Goal: Task Accomplishment & Management: Manage account settings

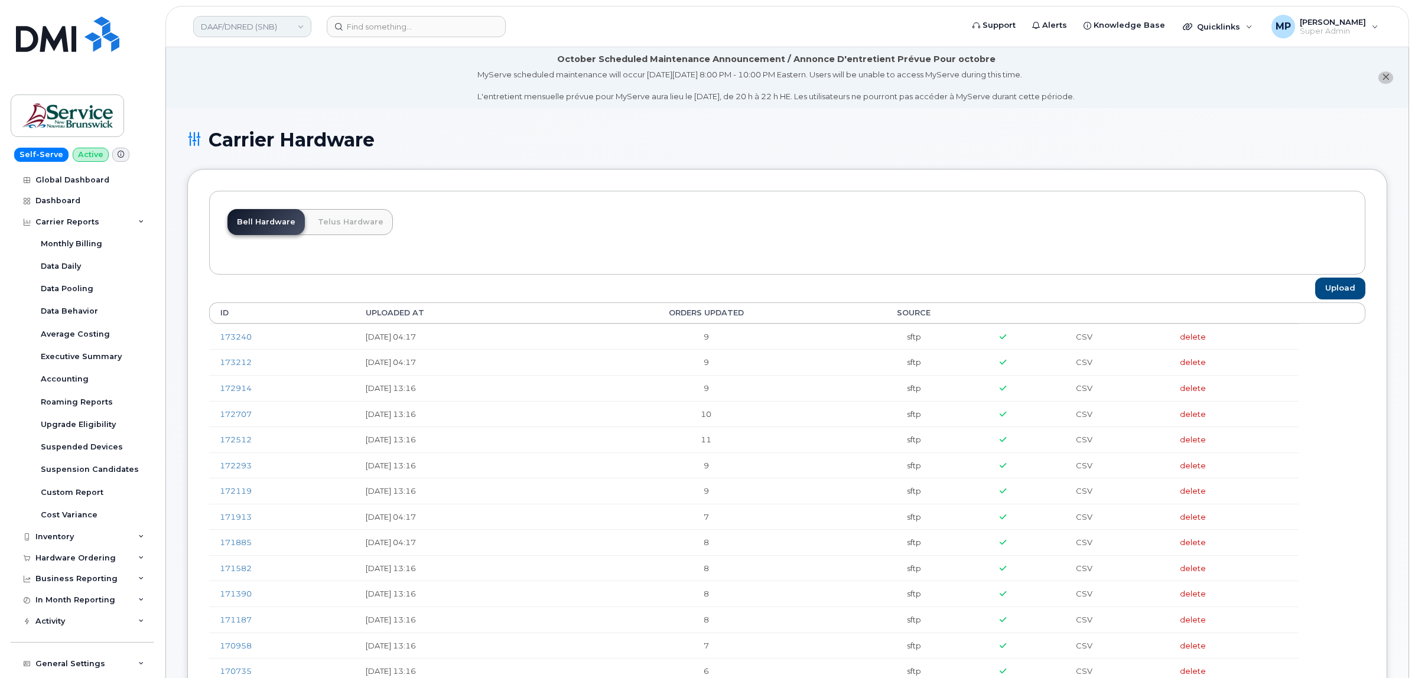
click at [248, 21] on link "DAAF/DNRED (SNB)" at bounding box center [252, 26] width 118 height 21
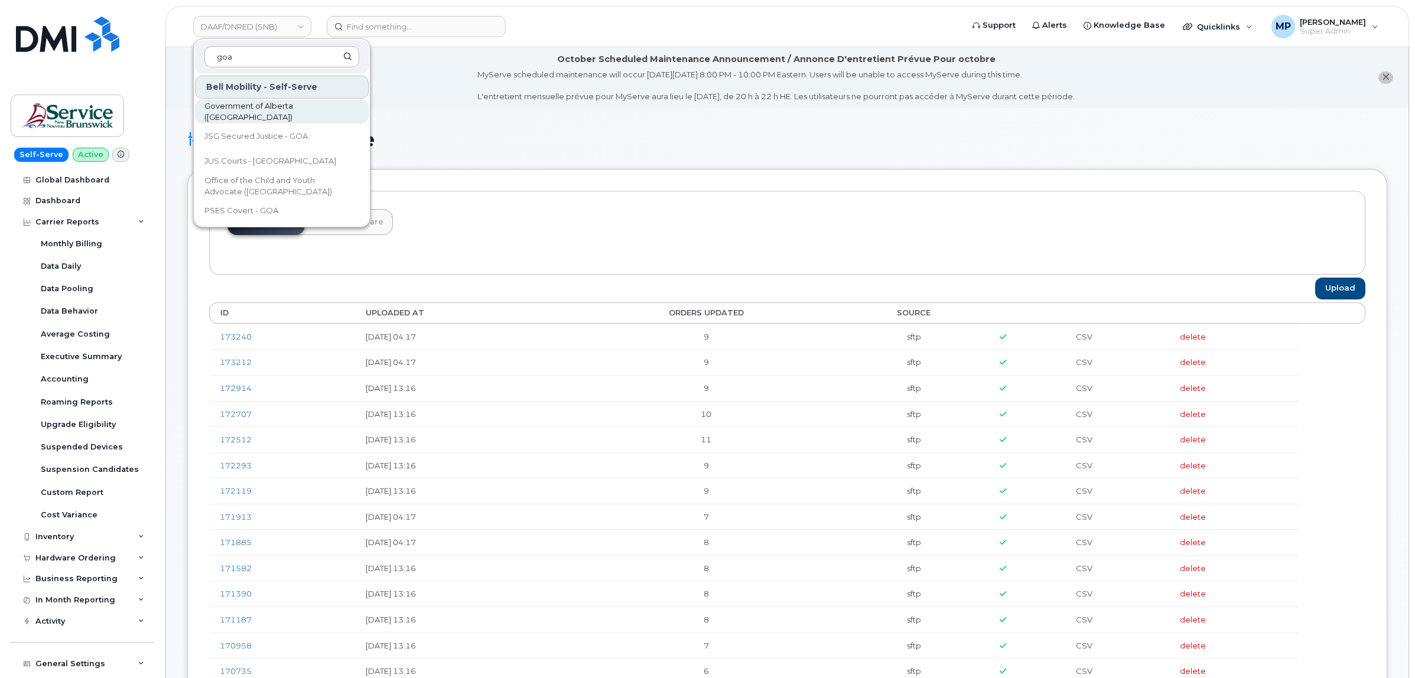
type input "goa"
click at [276, 116] on span "Government of Alberta ([GEOGRAPHIC_DATA])" at bounding box center [272, 111] width 136 height 23
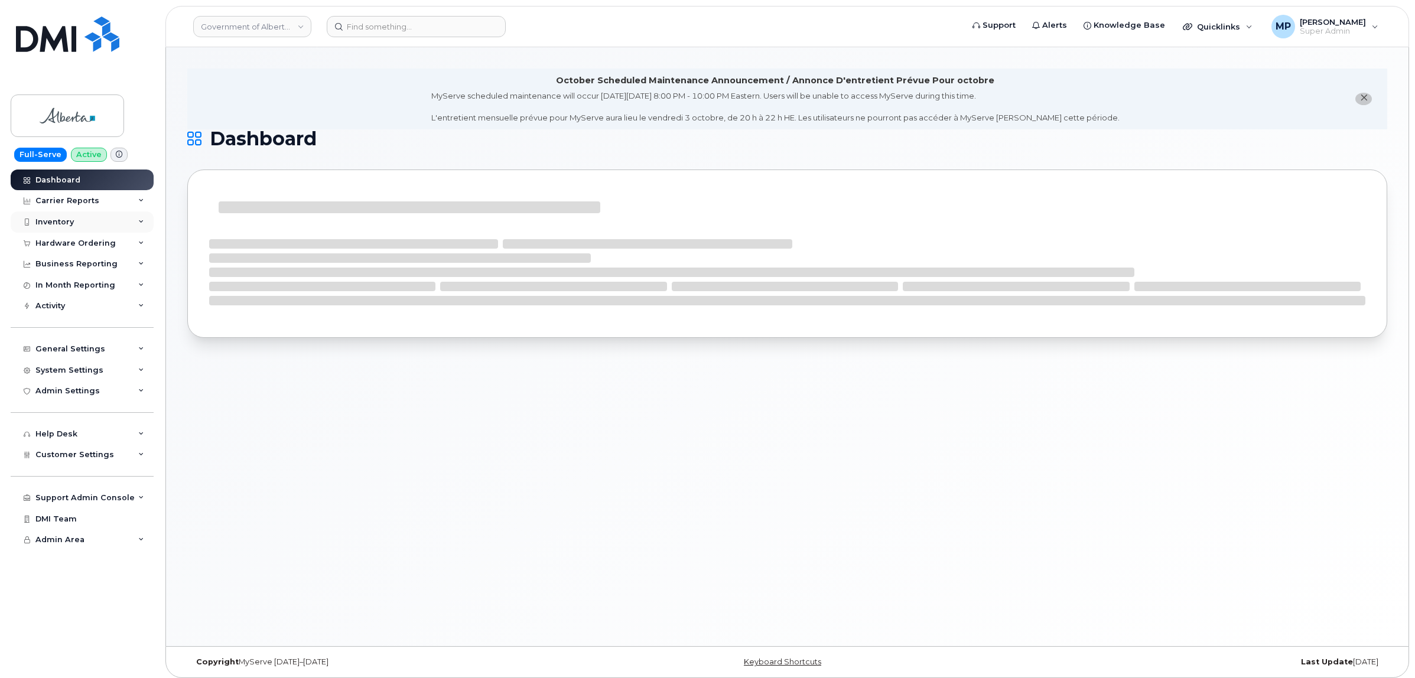
click at [54, 219] on div "Inventory" at bounding box center [54, 221] width 38 height 9
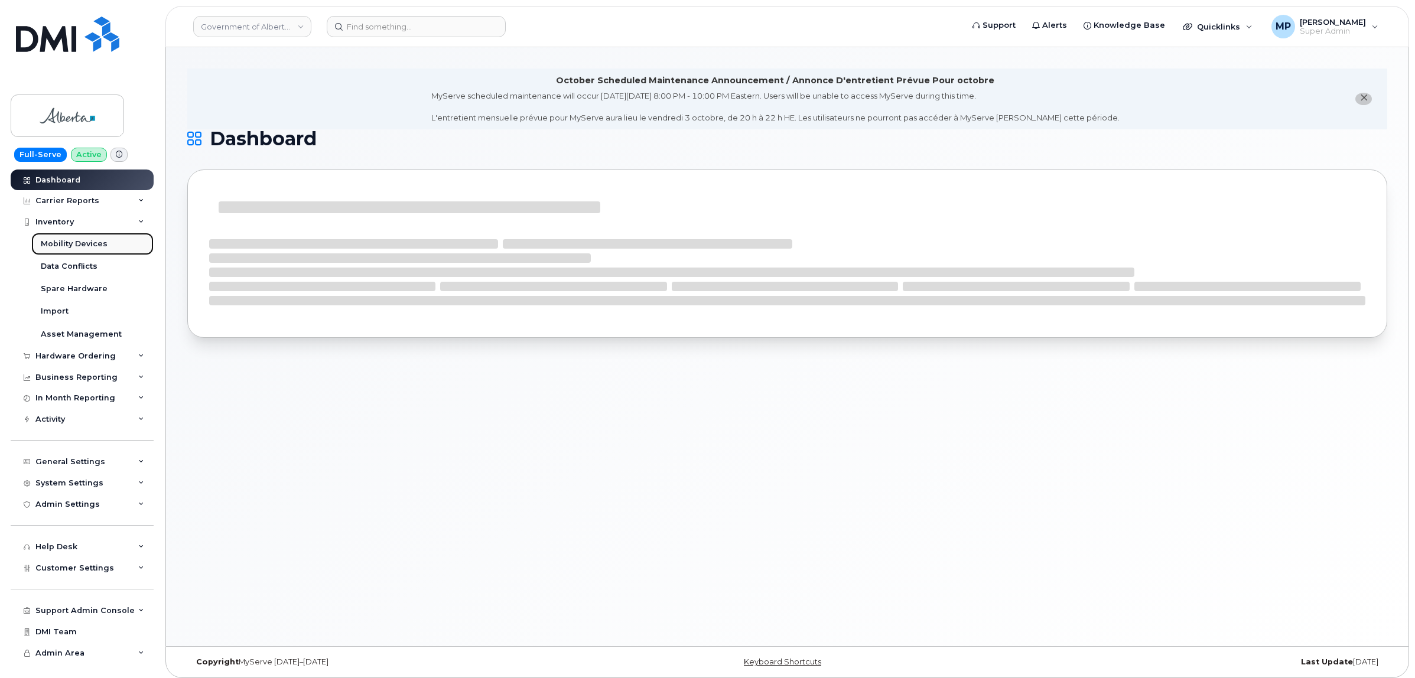
click at [69, 246] on div "Mobility Devices" at bounding box center [74, 244] width 67 height 11
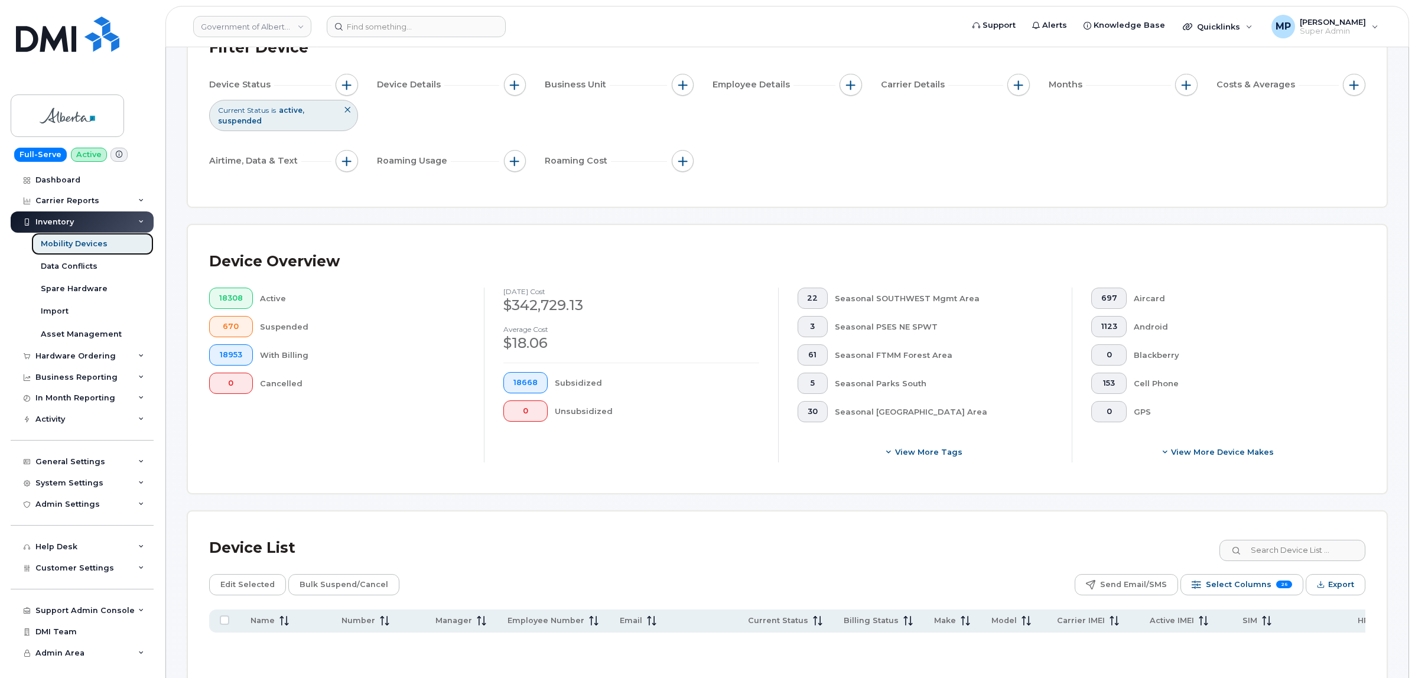
scroll to position [74, 0]
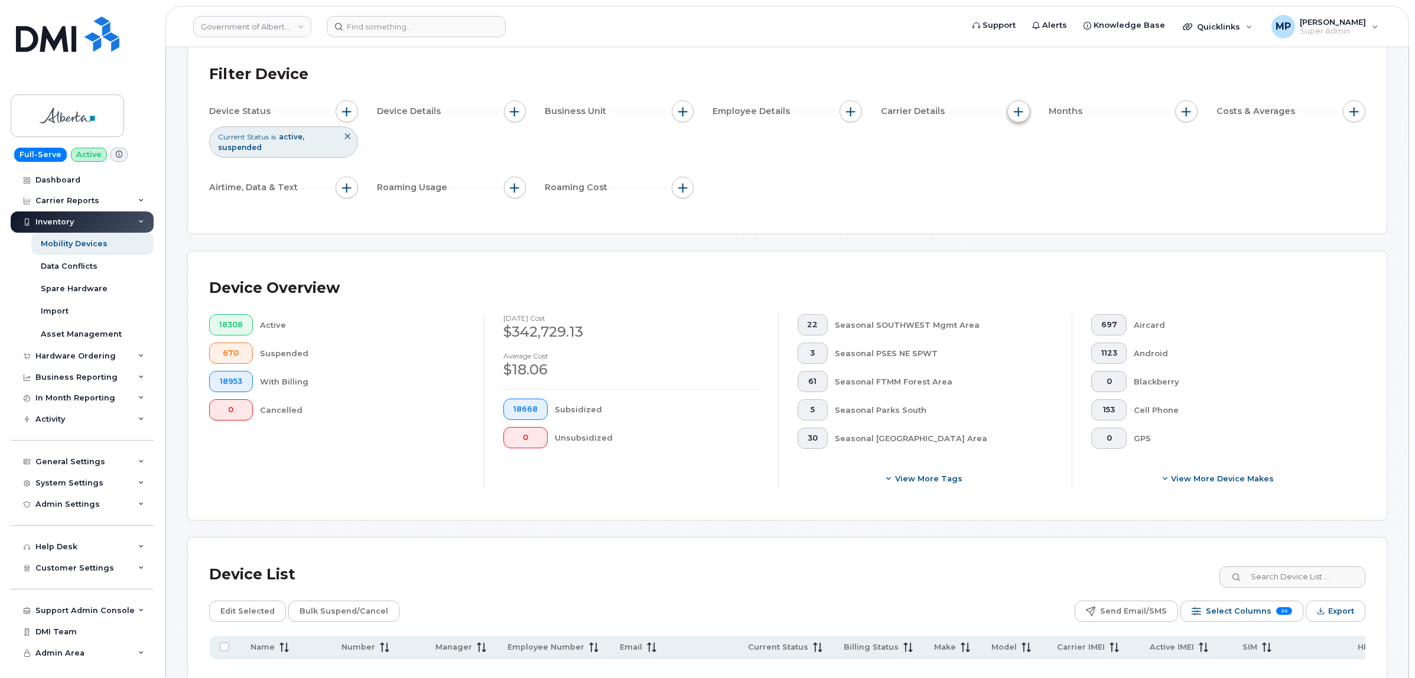
click at [1016, 109] on span "button" at bounding box center [1017, 111] width 9 height 9
click at [1021, 148] on input "Carrier" at bounding box center [1020, 147] width 9 height 9
checkbox input "true"
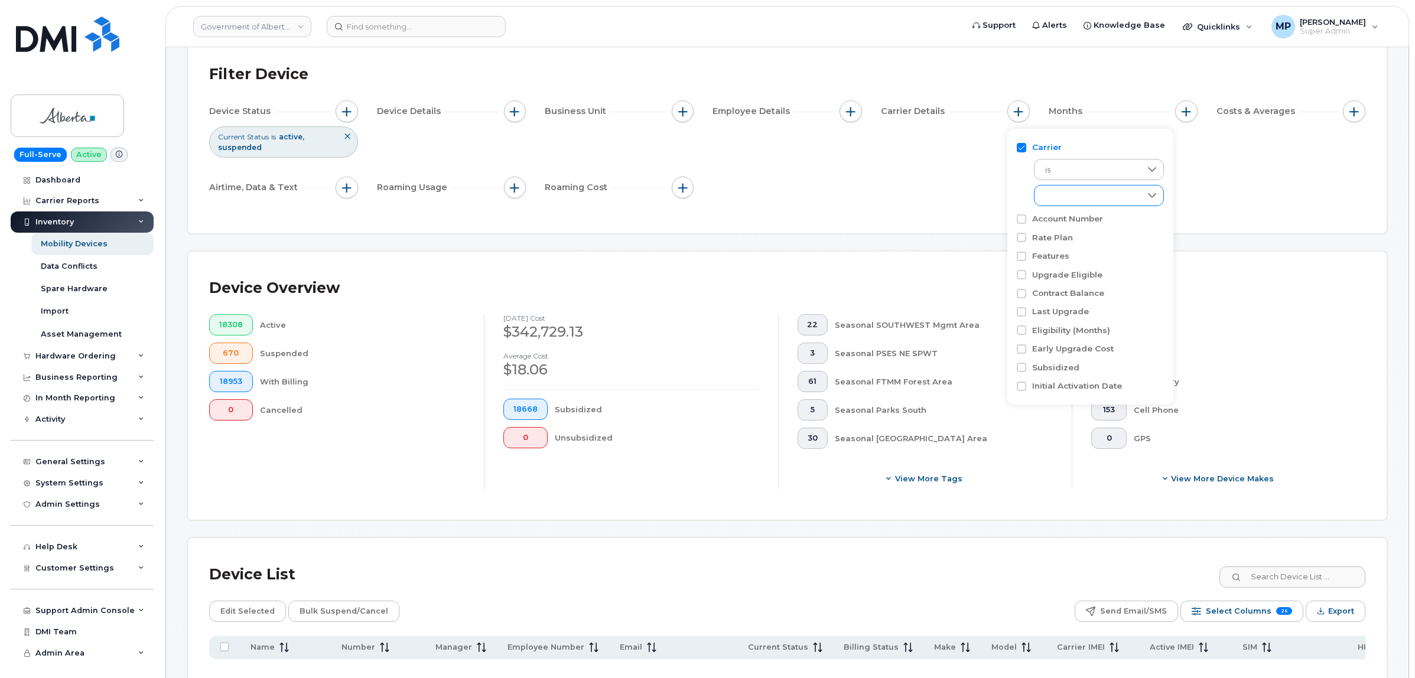
click at [1124, 193] on div "empty" at bounding box center [1087, 195] width 106 height 20
click at [1045, 266] on input "Jasper Bell" at bounding box center [1047, 266] width 9 height 9
checkbox input "true"
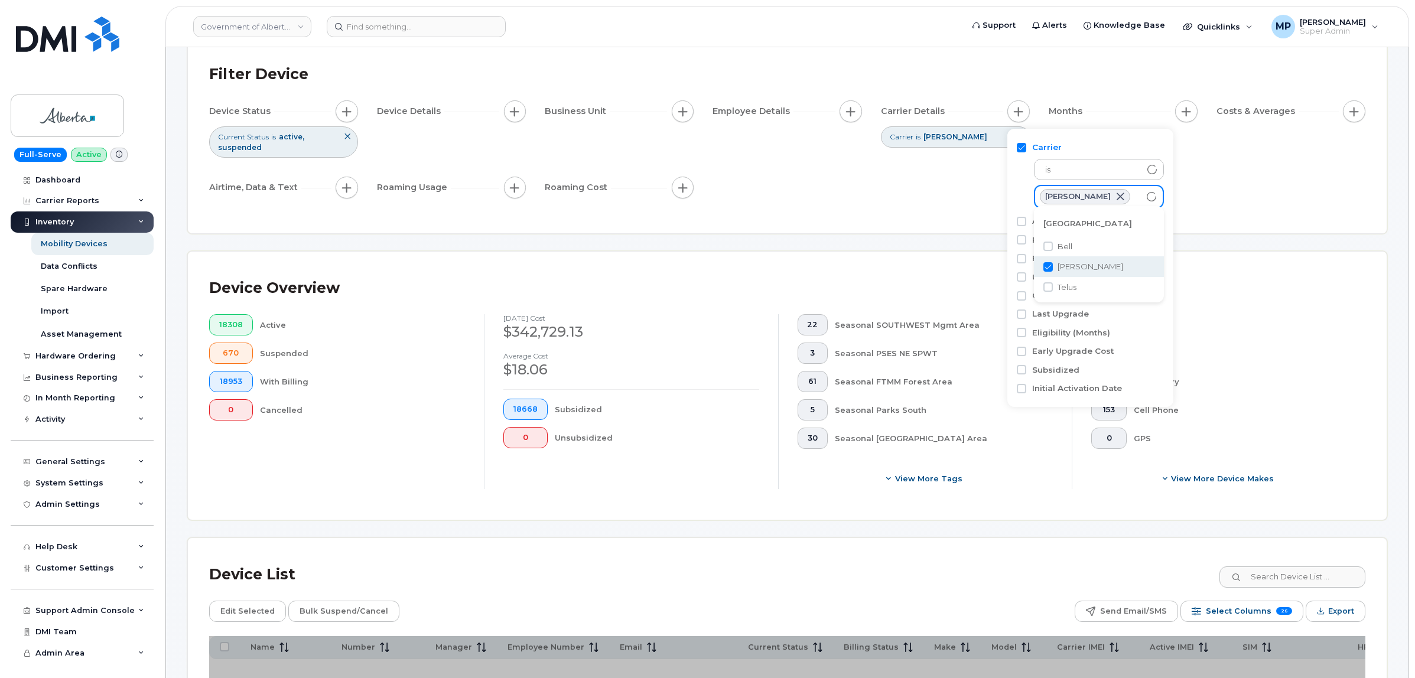
click at [788, 198] on div "Device Status Current Status is active suspended Device Details Business Unit E…" at bounding box center [787, 151] width 1156 height 103
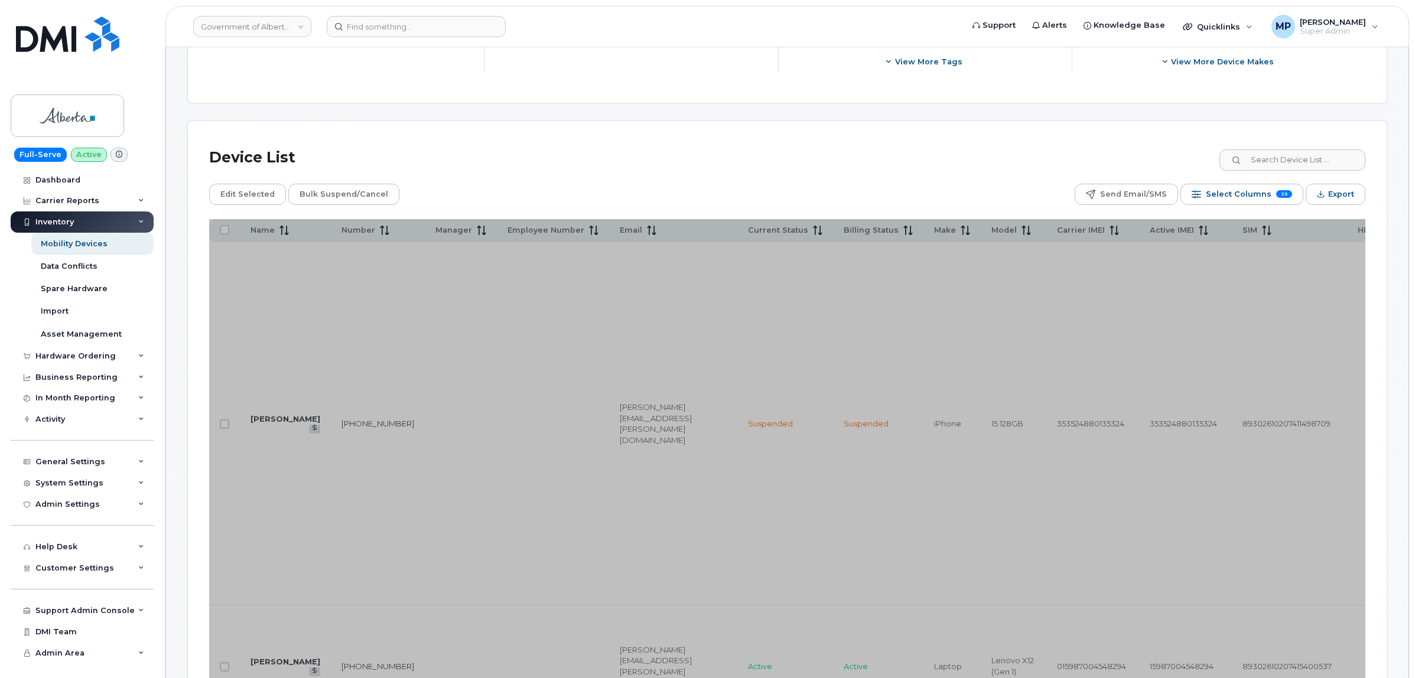
scroll to position [517, 0]
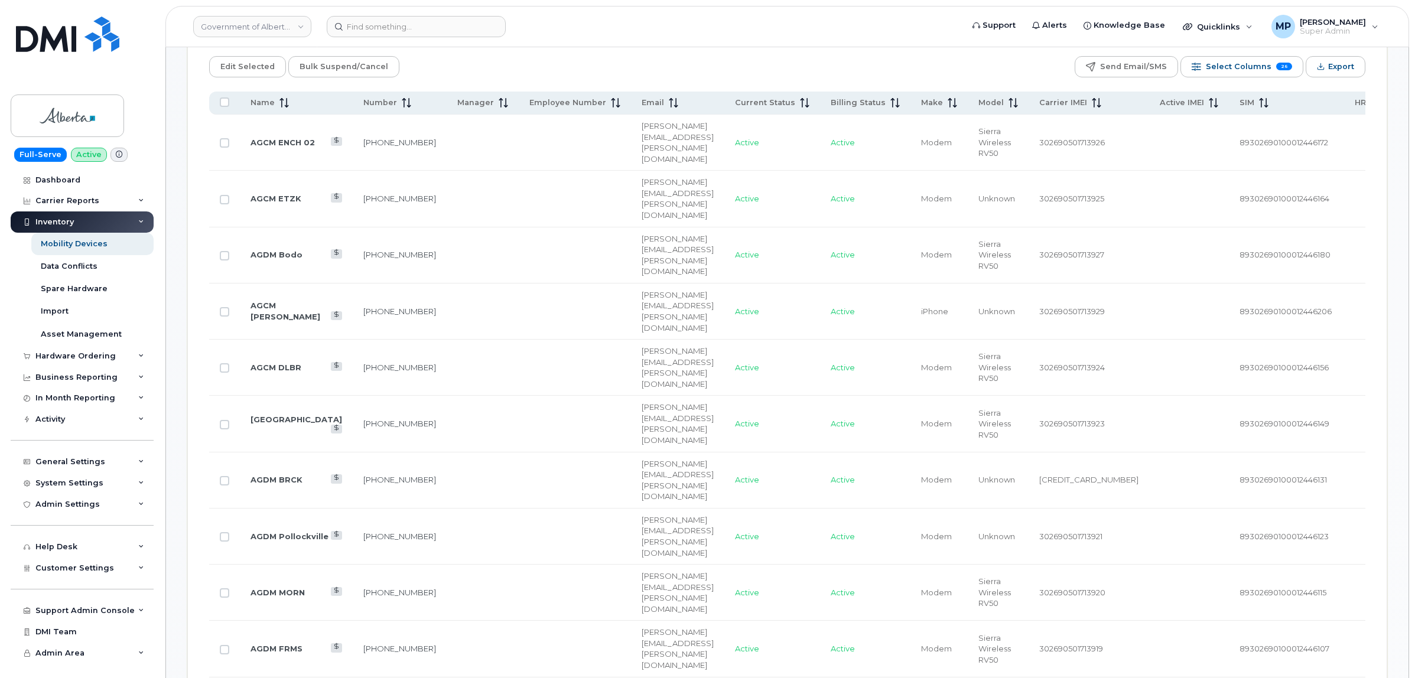
scroll to position [559, 0]
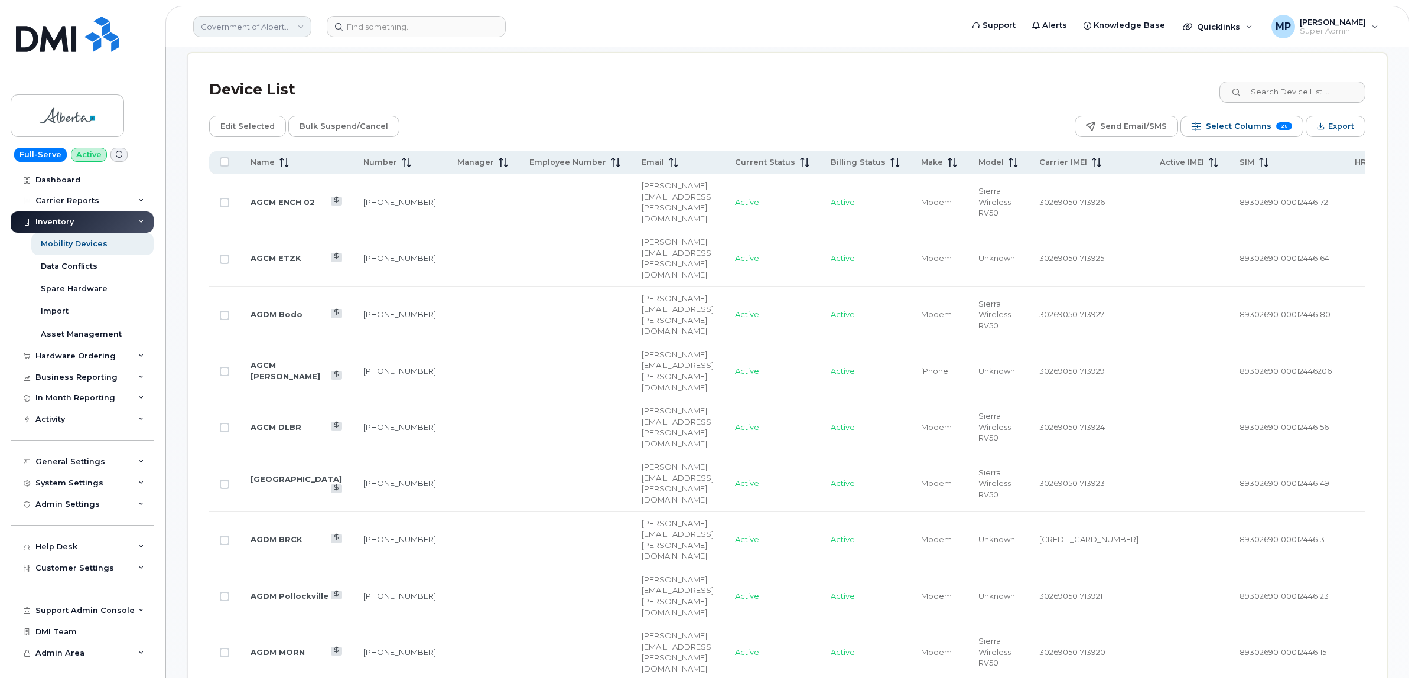
click at [288, 28] on link "Government of Alberta (GOA)" at bounding box center [252, 26] width 118 height 21
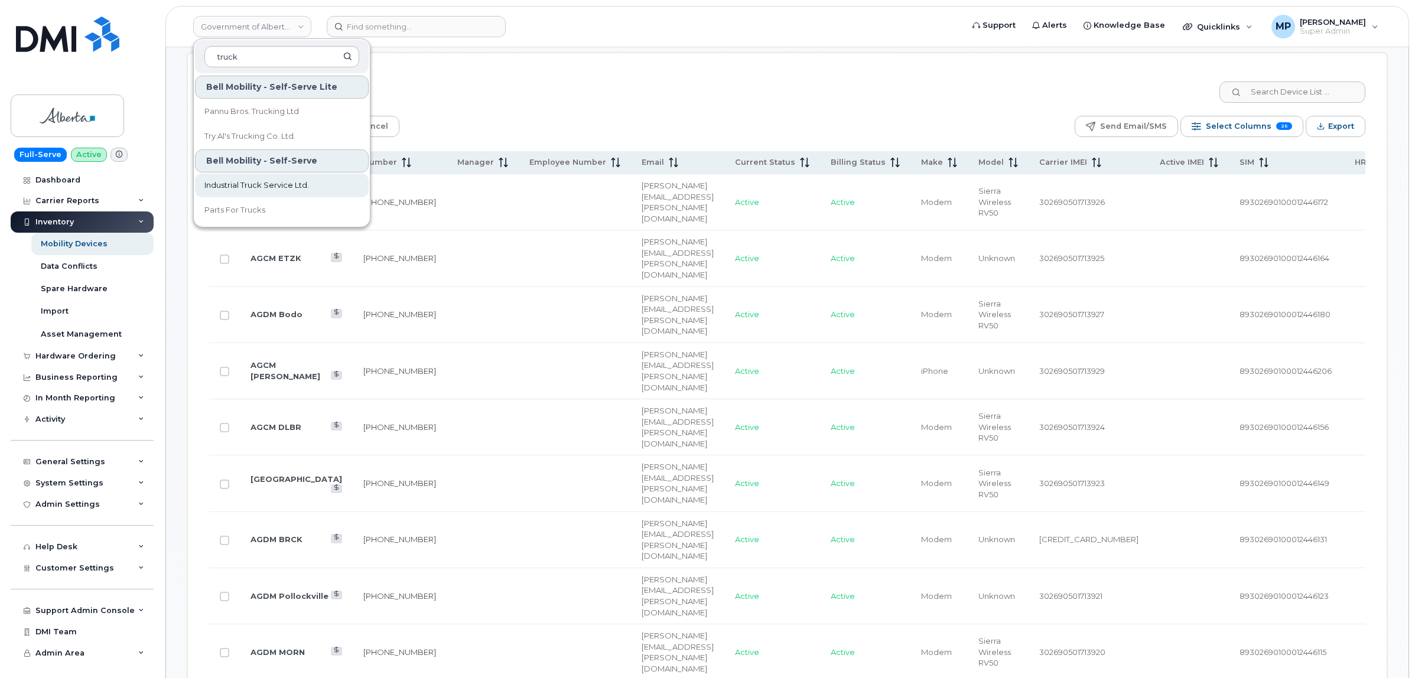
type input "truck"
drag, startPoint x: 266, startPoint y: 185, endPoint x: 260, endPoint y: 186, distance: 6.0
click at [265, 185] on span "Industrial Truck Service Ltd." at bounding box center [256, 186] width 105 height 12
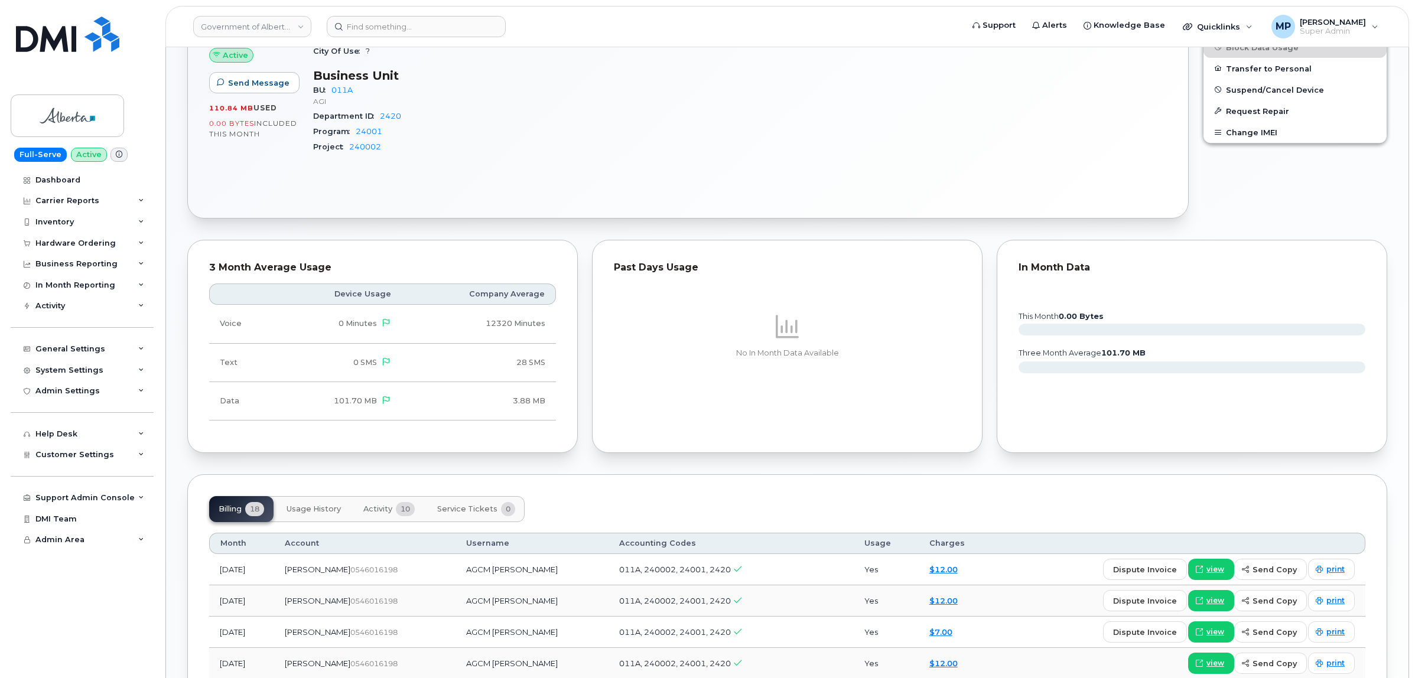
scroll to position [812, 0]
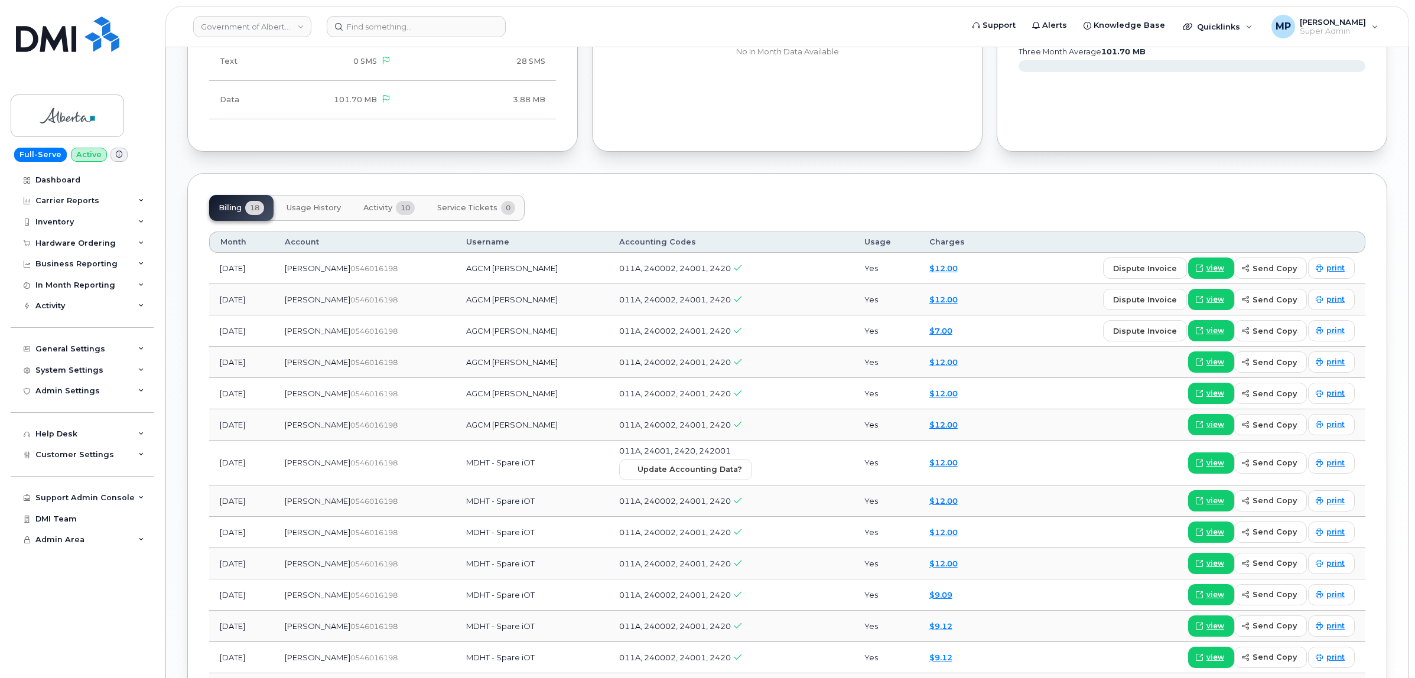
click at [380, 207] on span "Activity" at bounding box center [377, 207] width 29 height 9
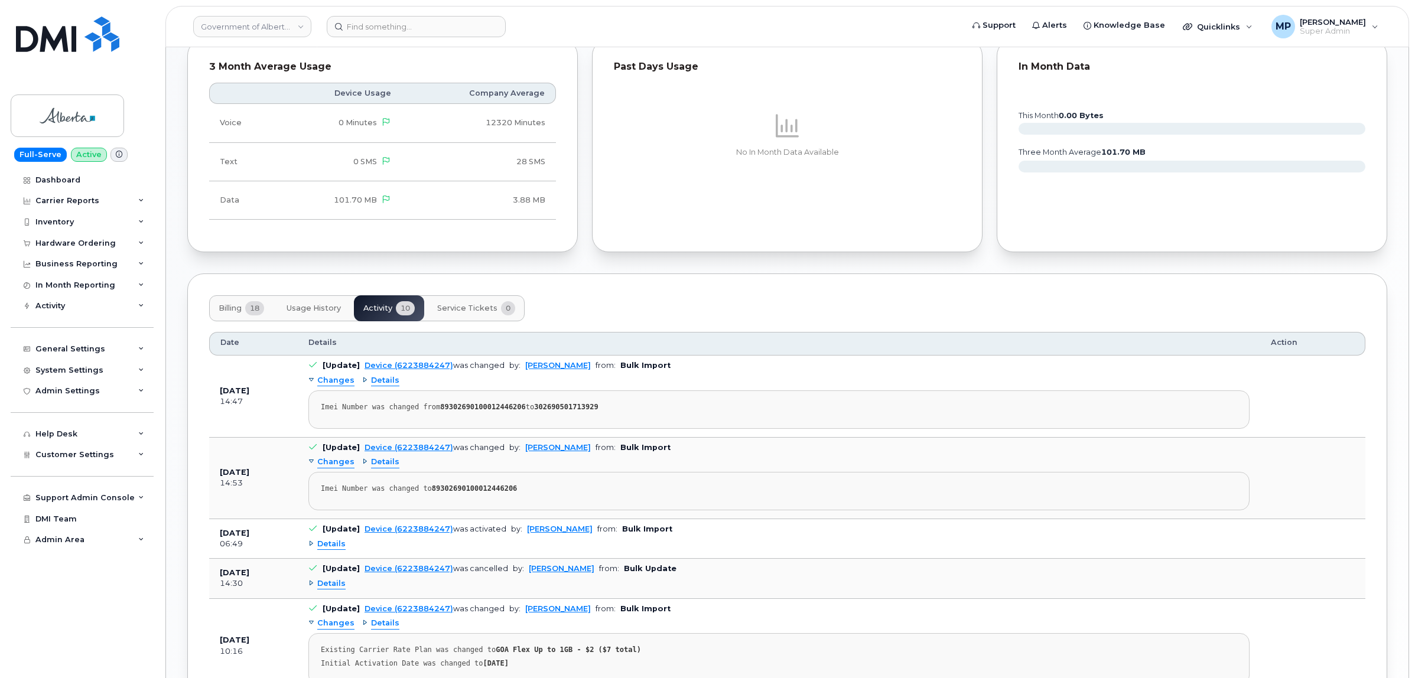
scroll to position [913, 0]
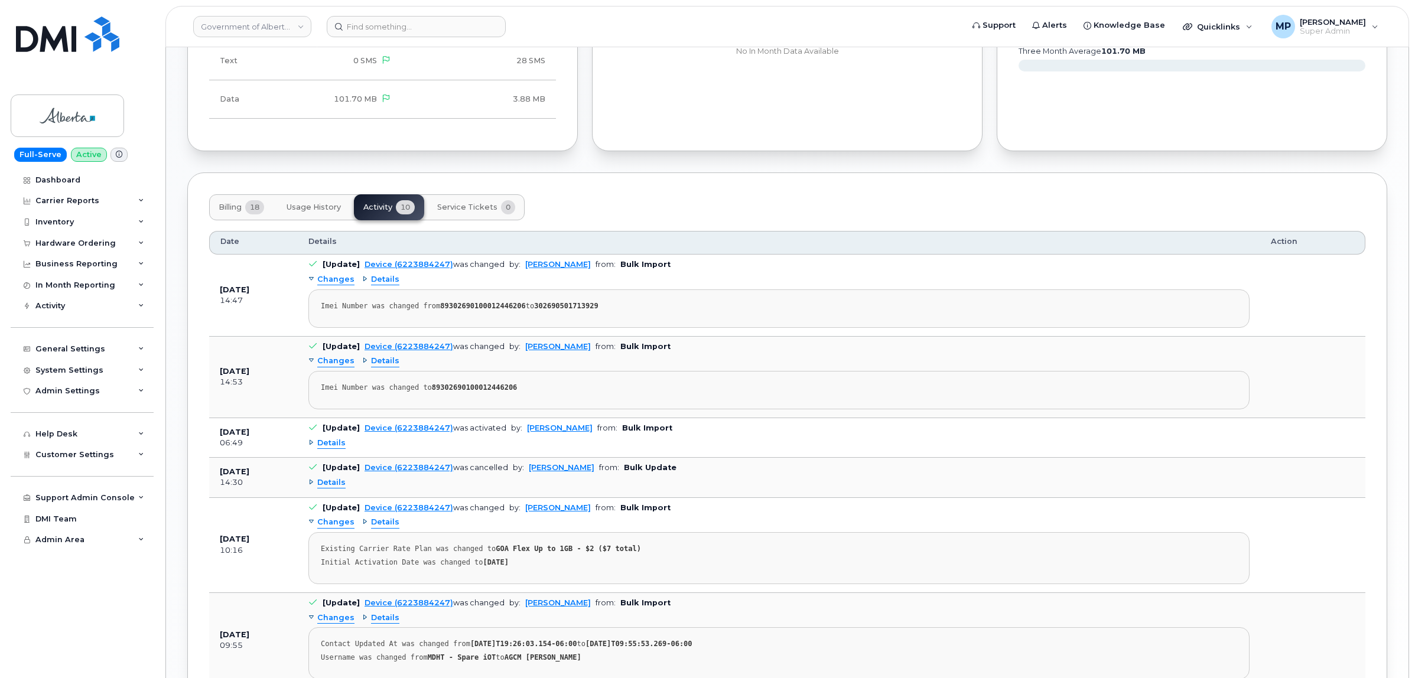
click at [326, 447] on span "Details" at bounding box center [331, 443] width 28 height 11
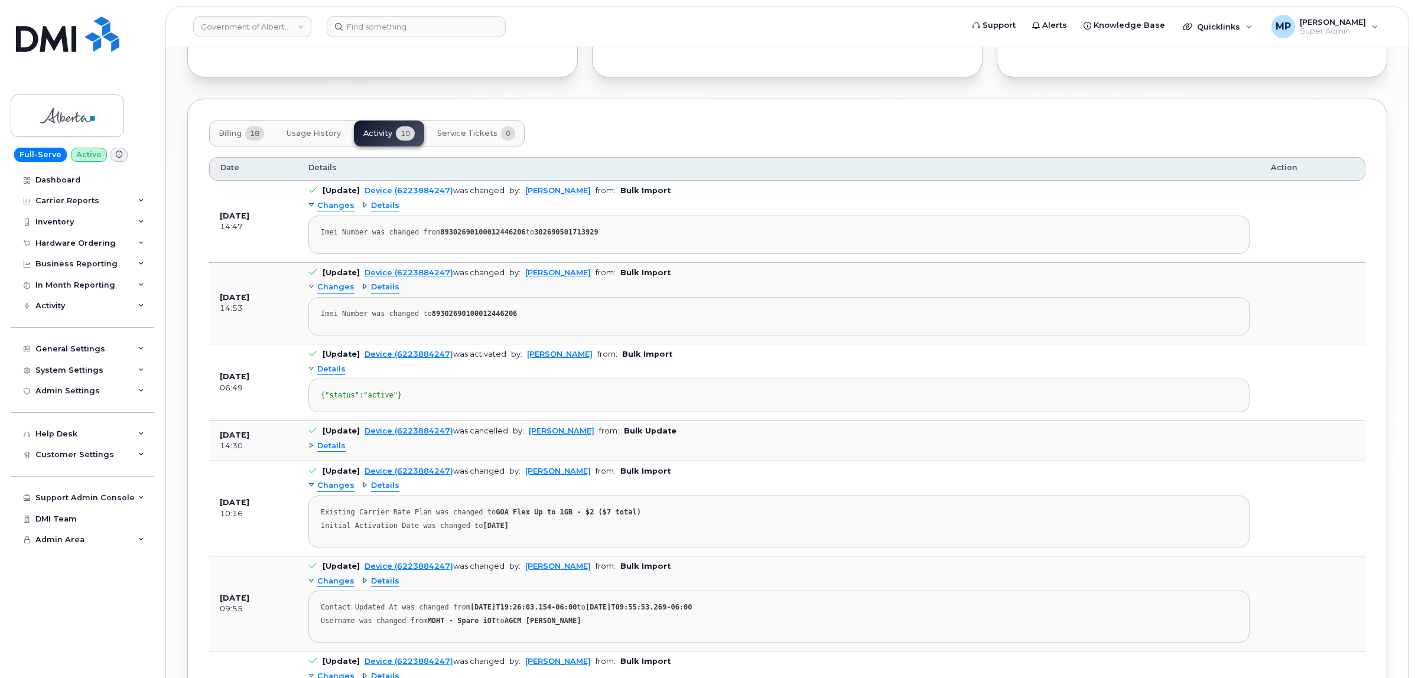
scroll to position [1061, 0]
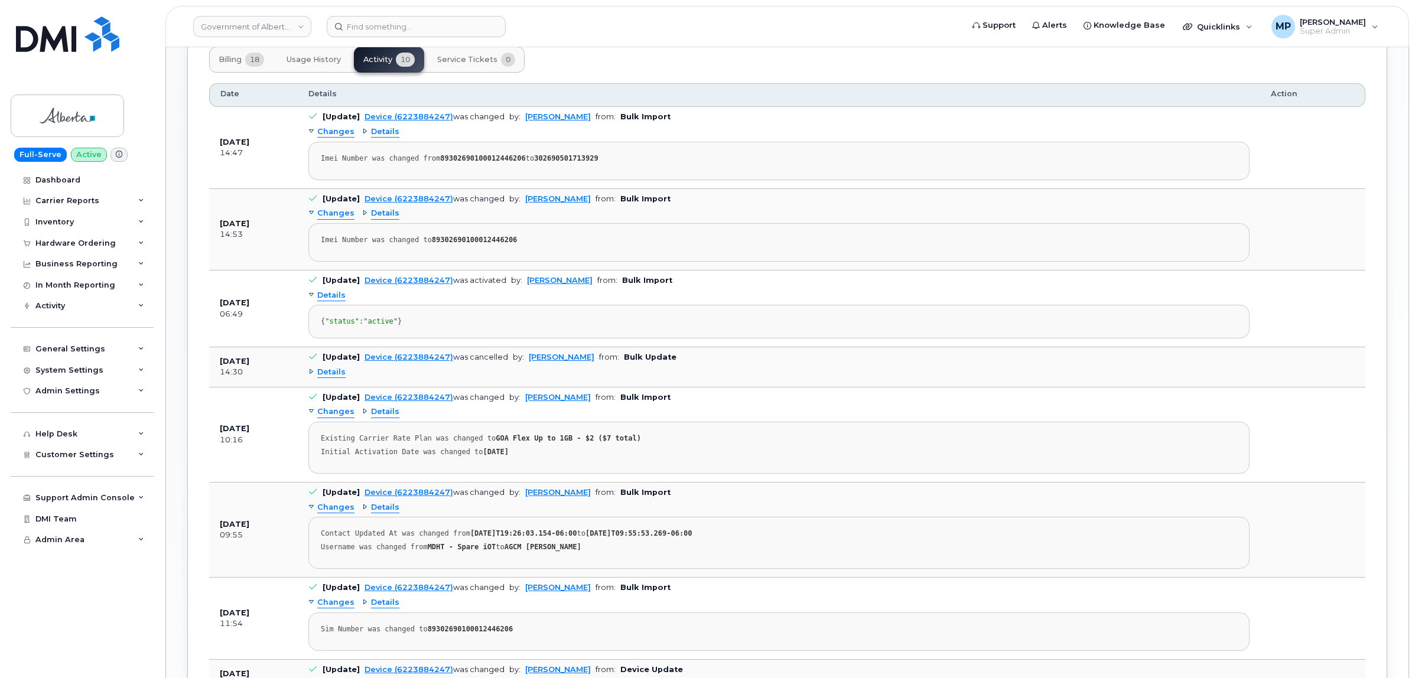
click at [327, 378] on span "Details" at bounding box center [331, 372] width 28 height 11
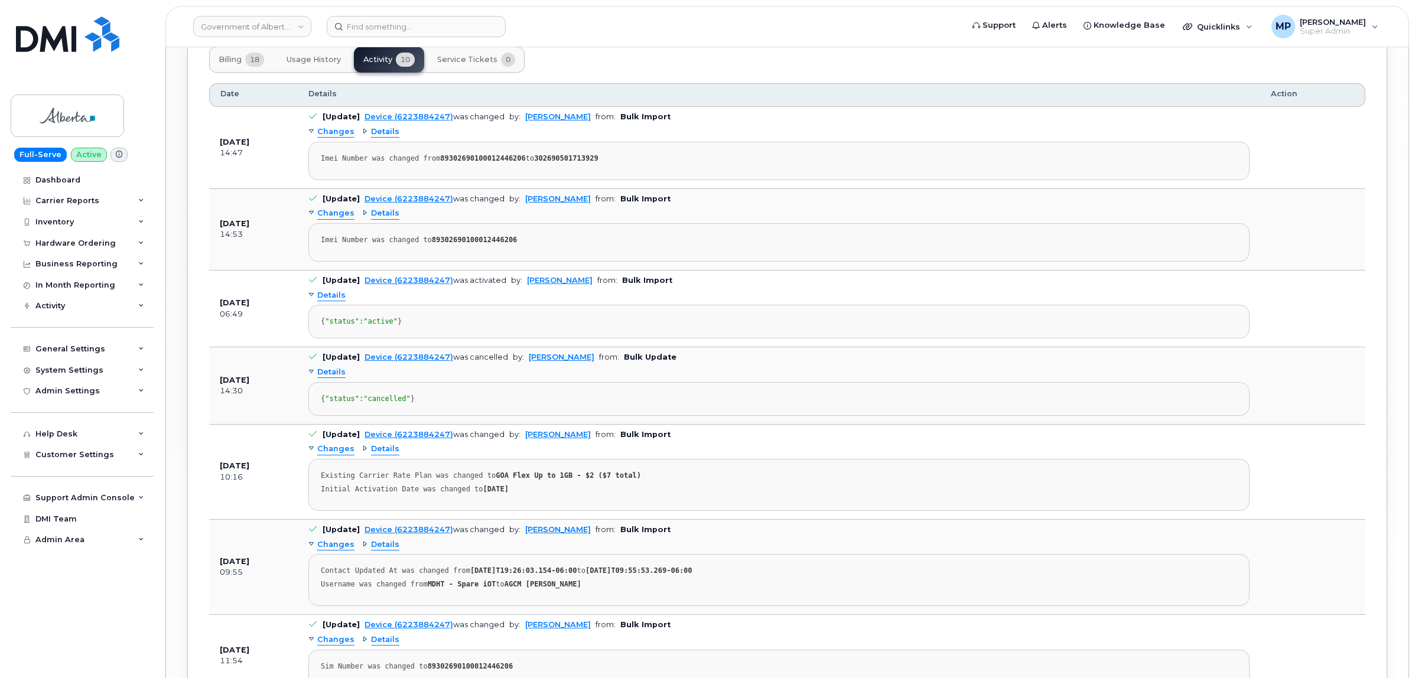
click at [329, 378] on span "Details" at bounding box center [331, 372] width 28 height 11
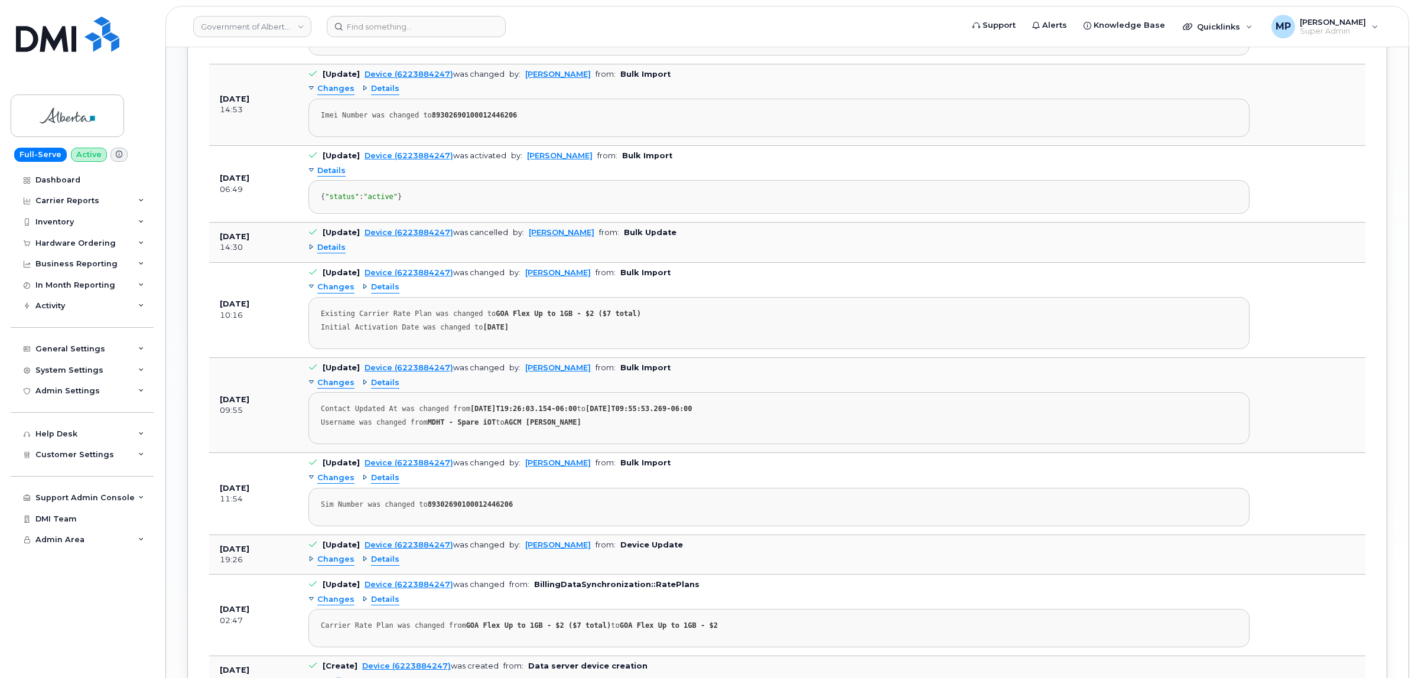
scroll to position [1208, 0]
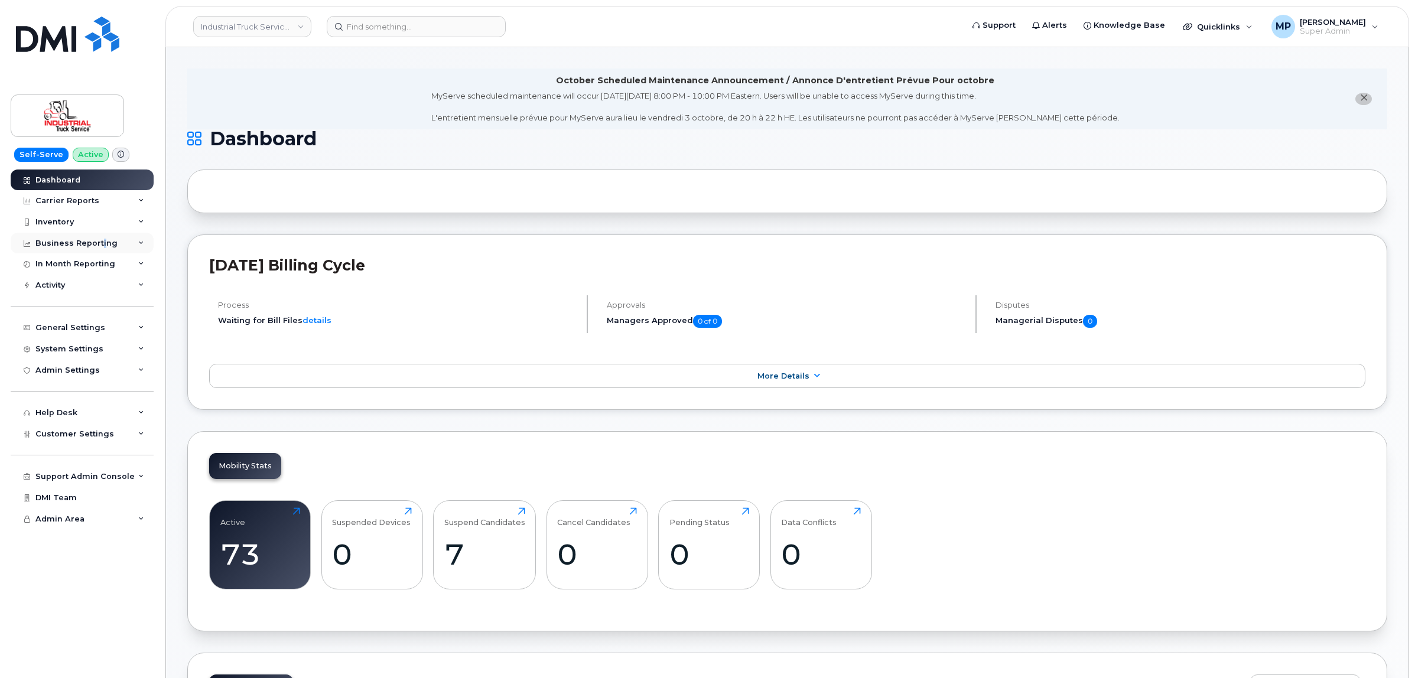
click at [101, 252] on div "Business Reporting" at bounding box center [82, 243] width 143 height 21
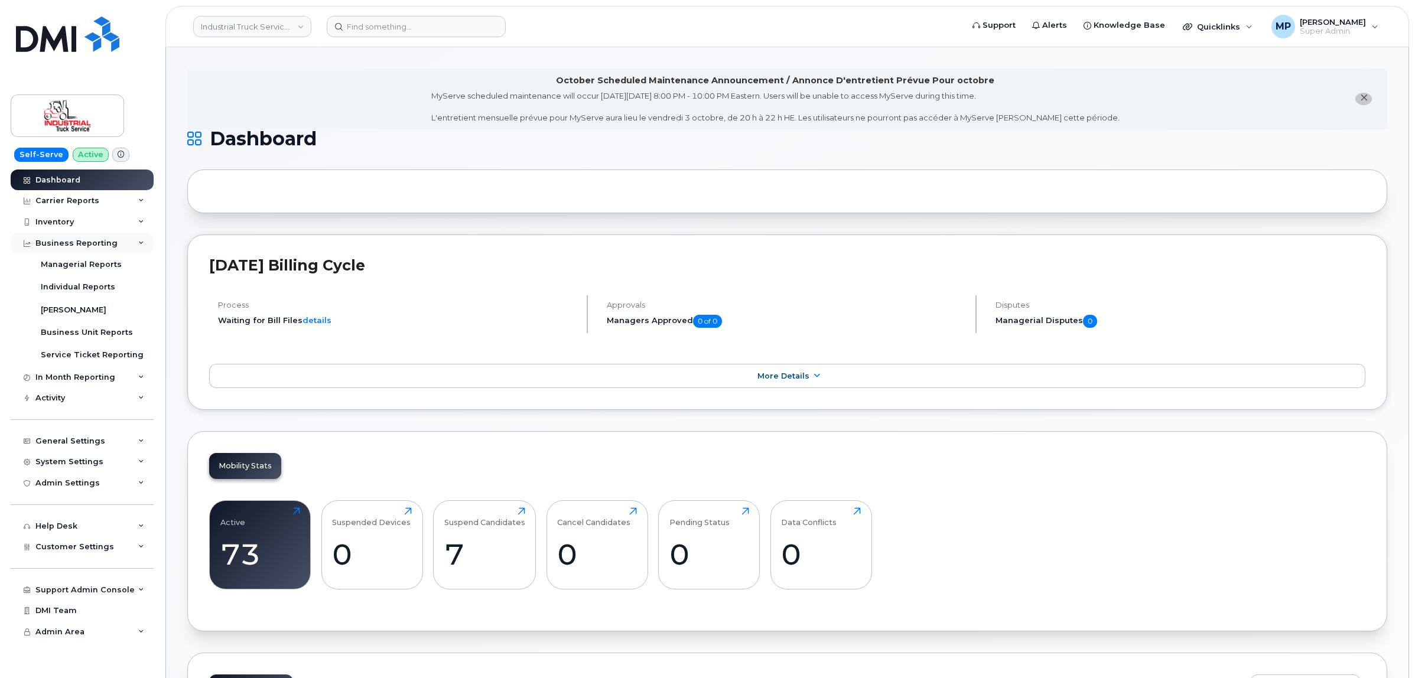
click at [108, 243] on div "Business Reporting" at bounding box center [76, 243] width 82 height 9
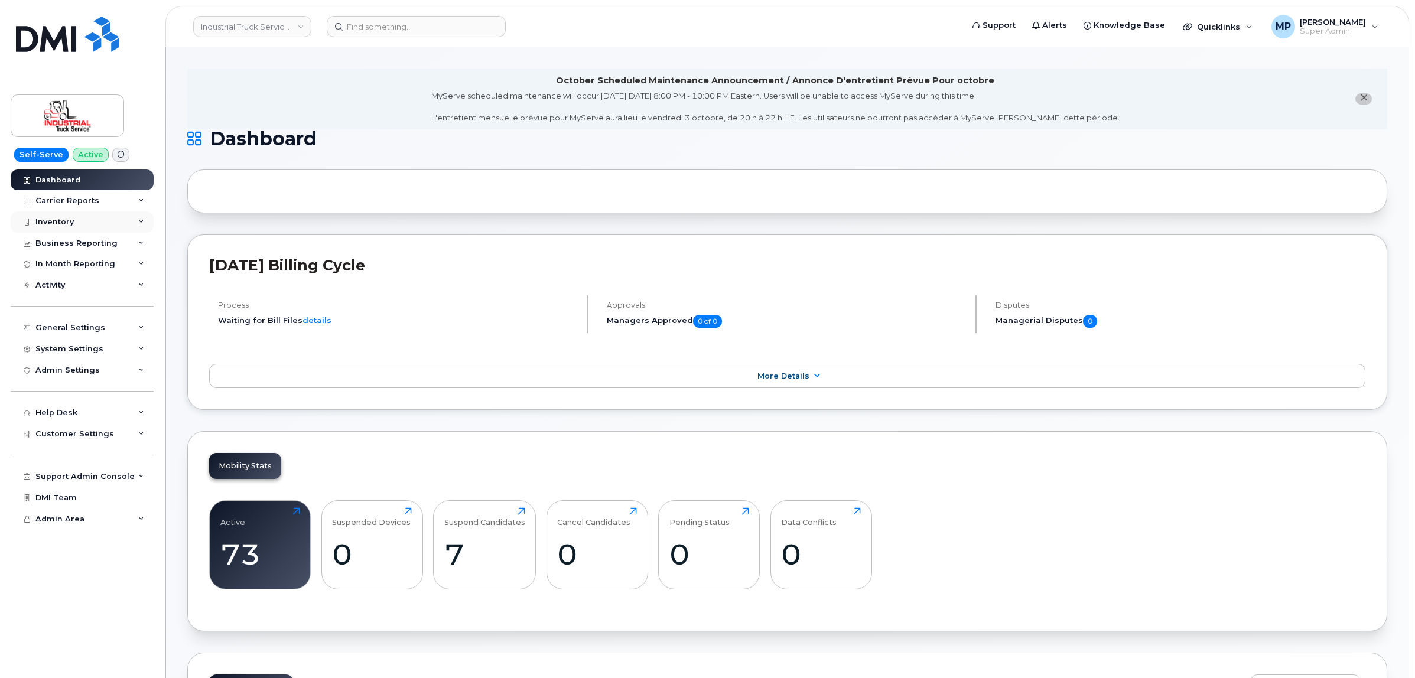
click at [77, 222] on div "Inventory" at bounding box center [82, 221] width 143 height 21
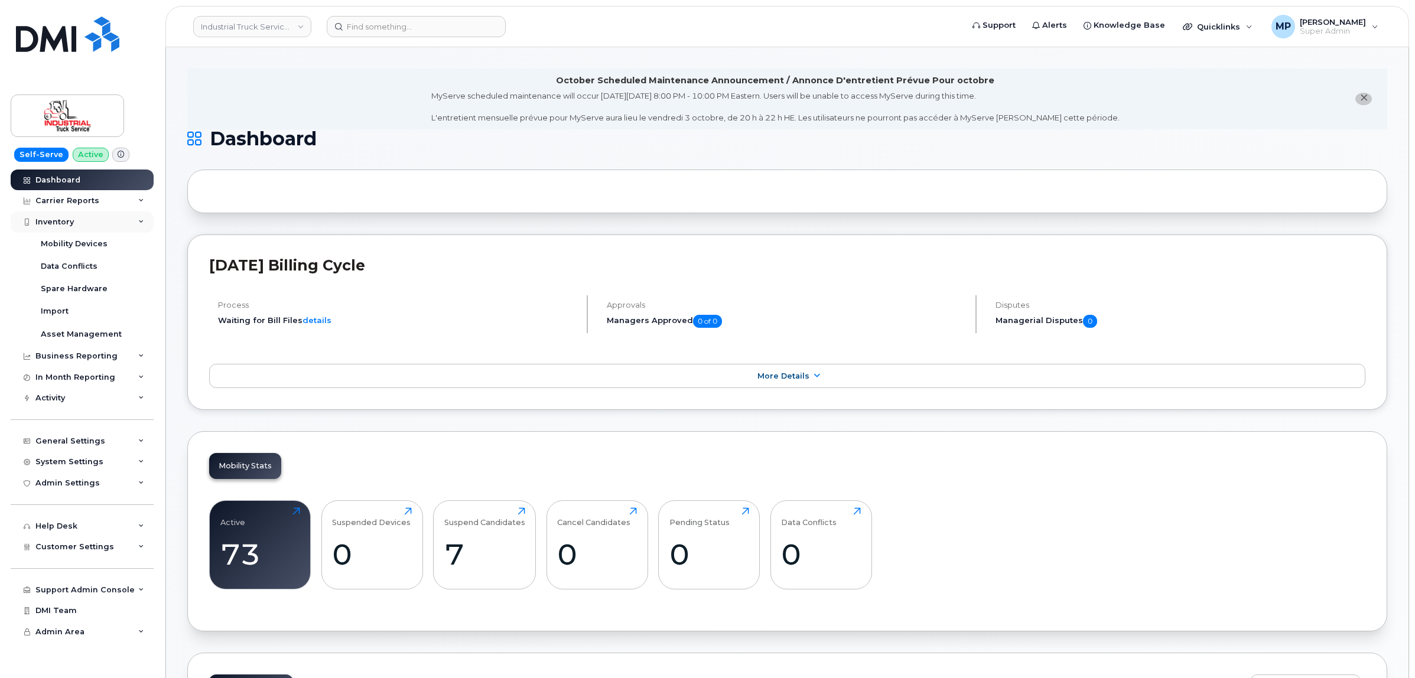
click at [74, 222] on div "Inventory" at bounding box center [82, 221] width 143 height 21
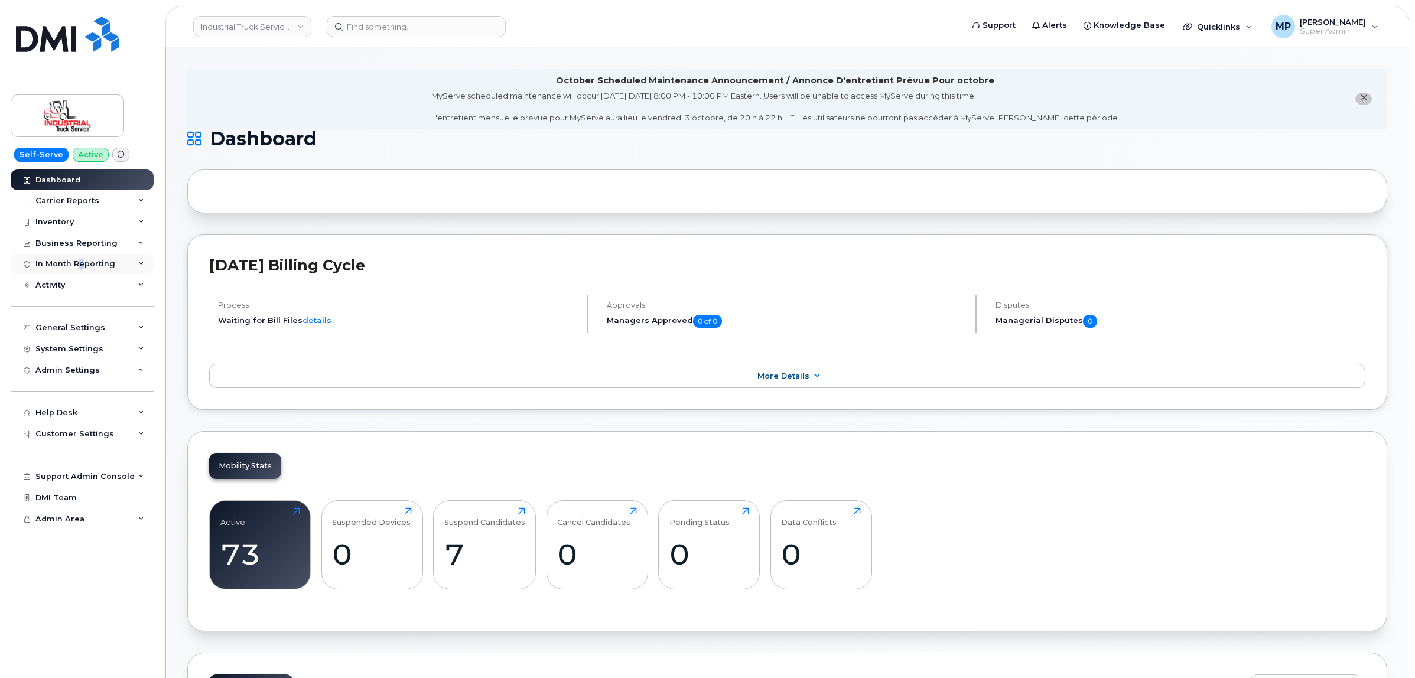
click at [81, 257] on div "In Month Reporting" at bounding box center [82, 263] width 143 height 21
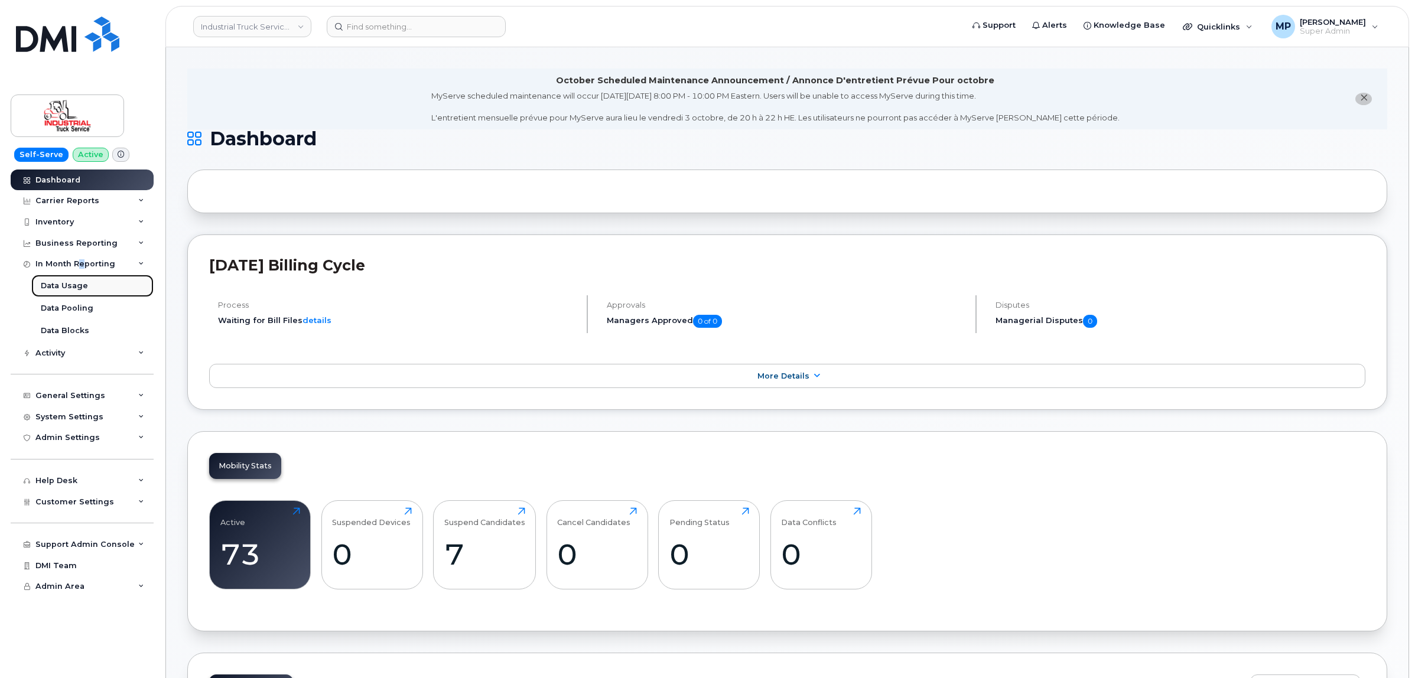
click at [71, 281] on link "Data Usage" at bounding box center [92, 286] width 122 height 22
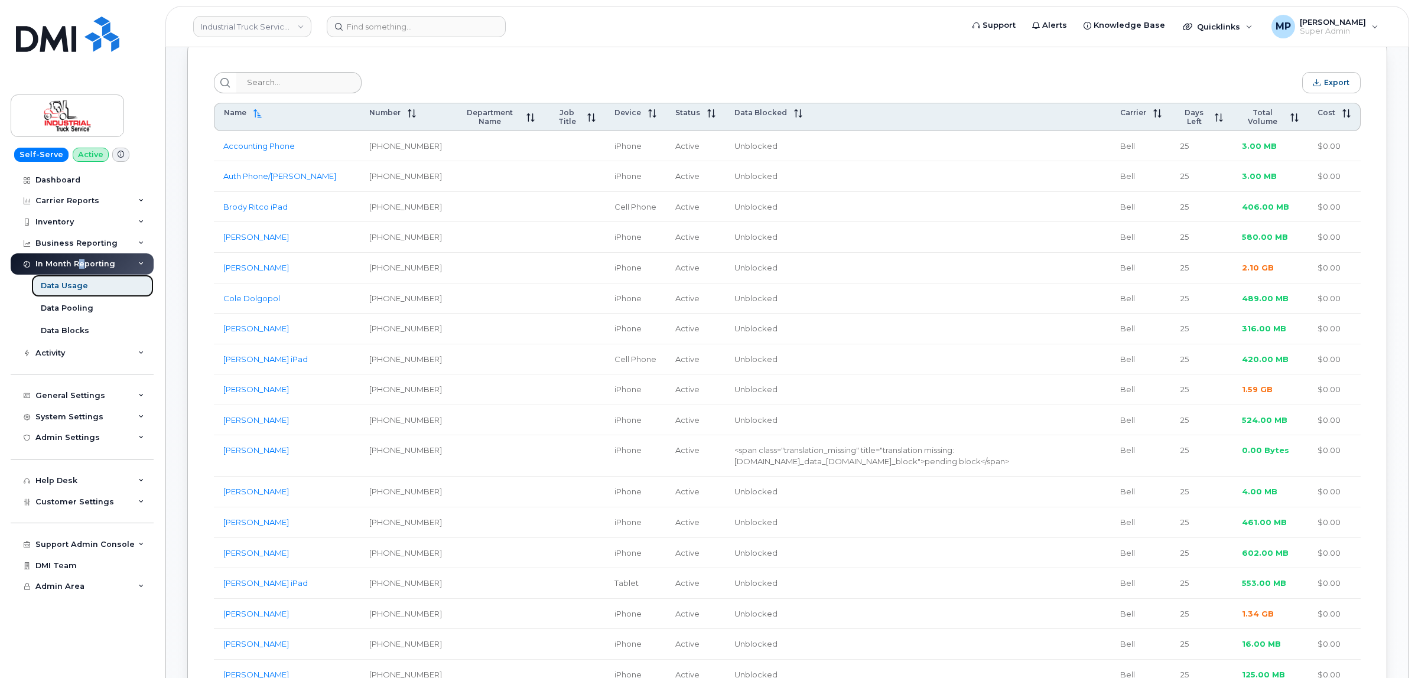
scroll to position [443, 0]
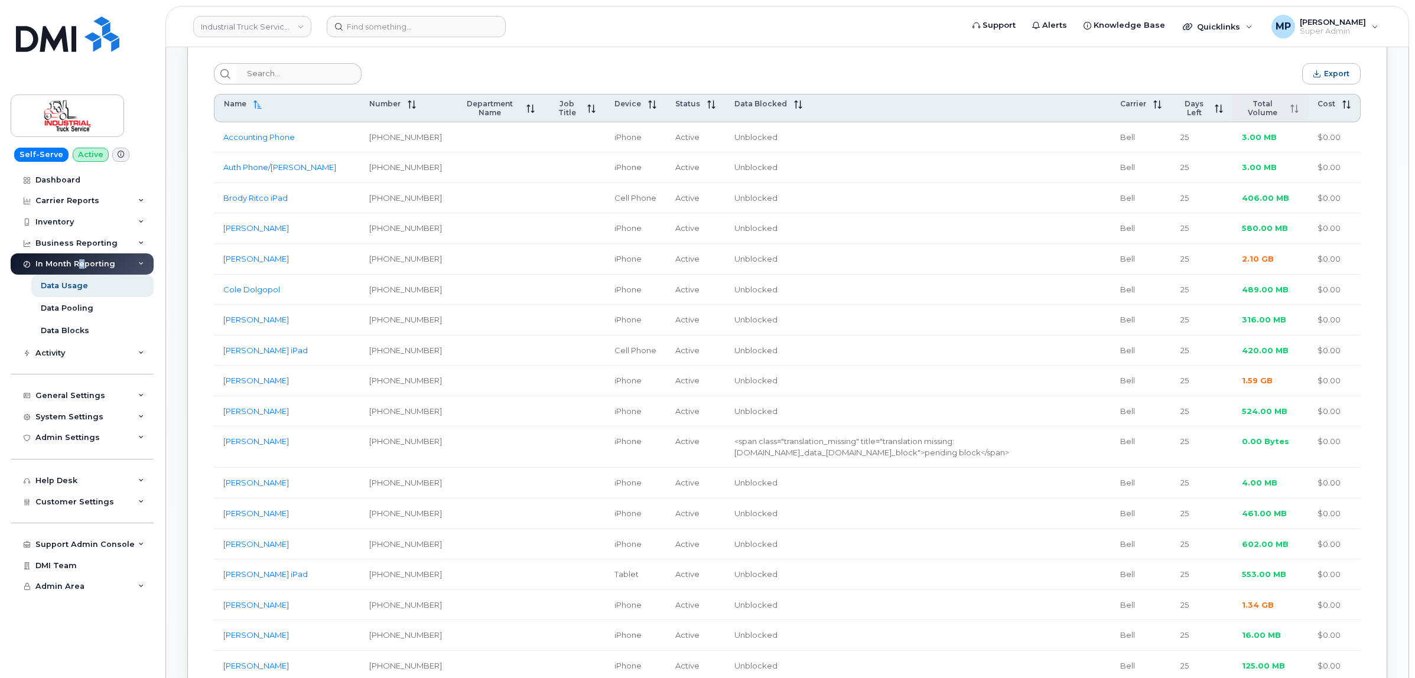
drag, startPoint x: 1294, startPoint y: 105, endPoint x: 1294, endPoint y: 125, distance: 19.5
click at [1294, 107] on div "Total Volume" at bounding box center [1269, 108] width 56 height 18
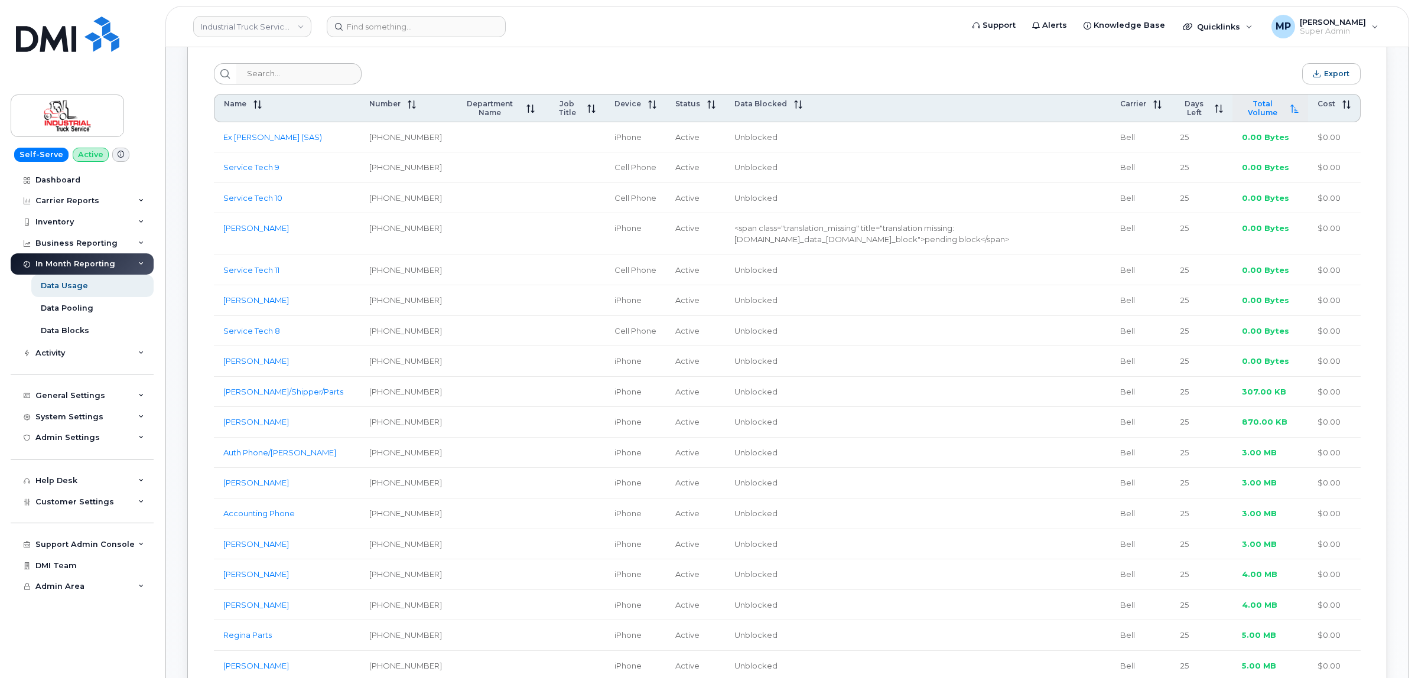
click at [1292, 110] on icon at bounding box center [1294, 109] width 8 height 8
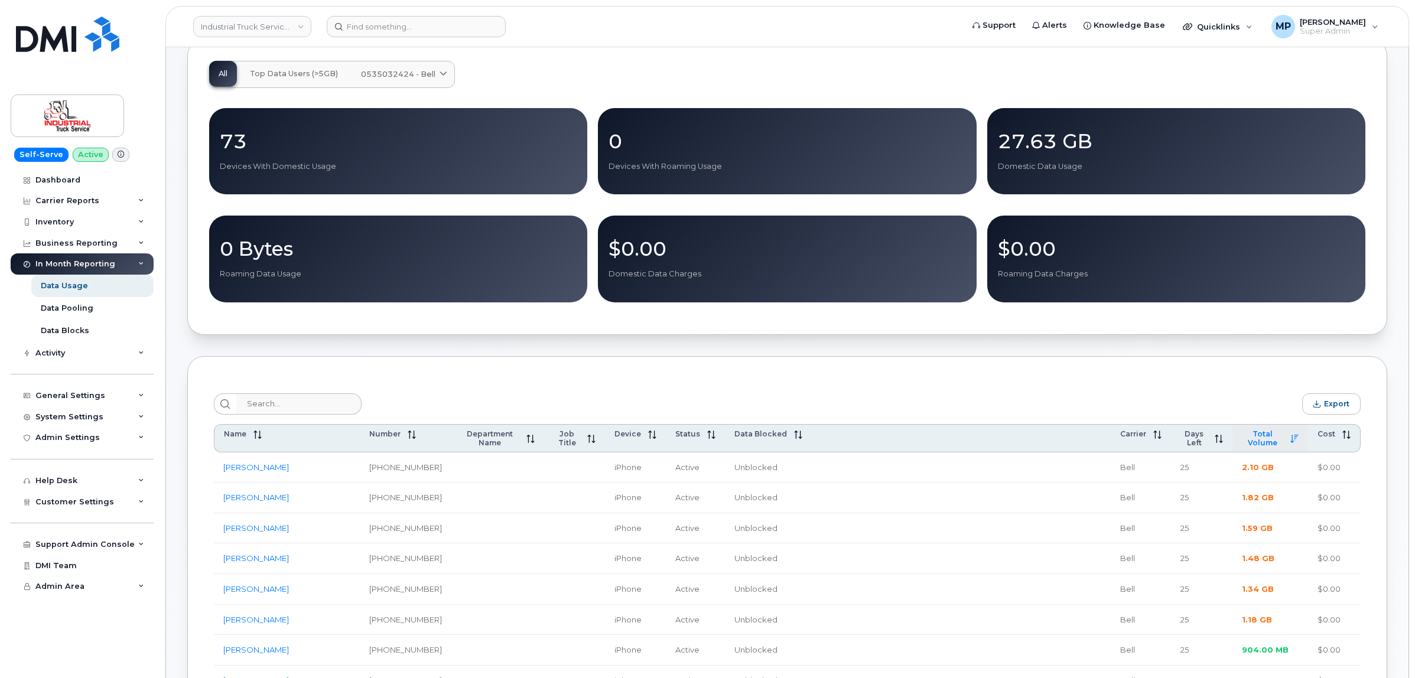
scroll to position [0, 0]
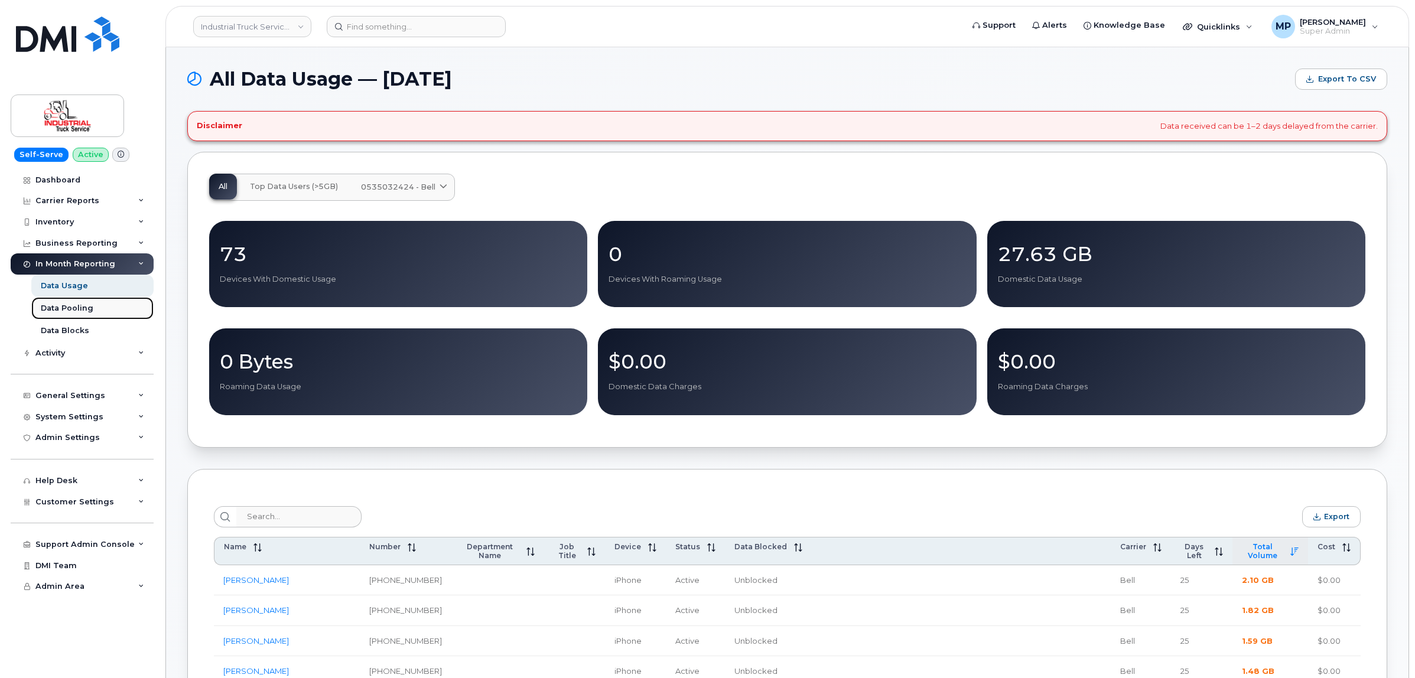
click at [66, 307] on div "Data Pooling" at bounding box center [67, 308] width 53 height 11
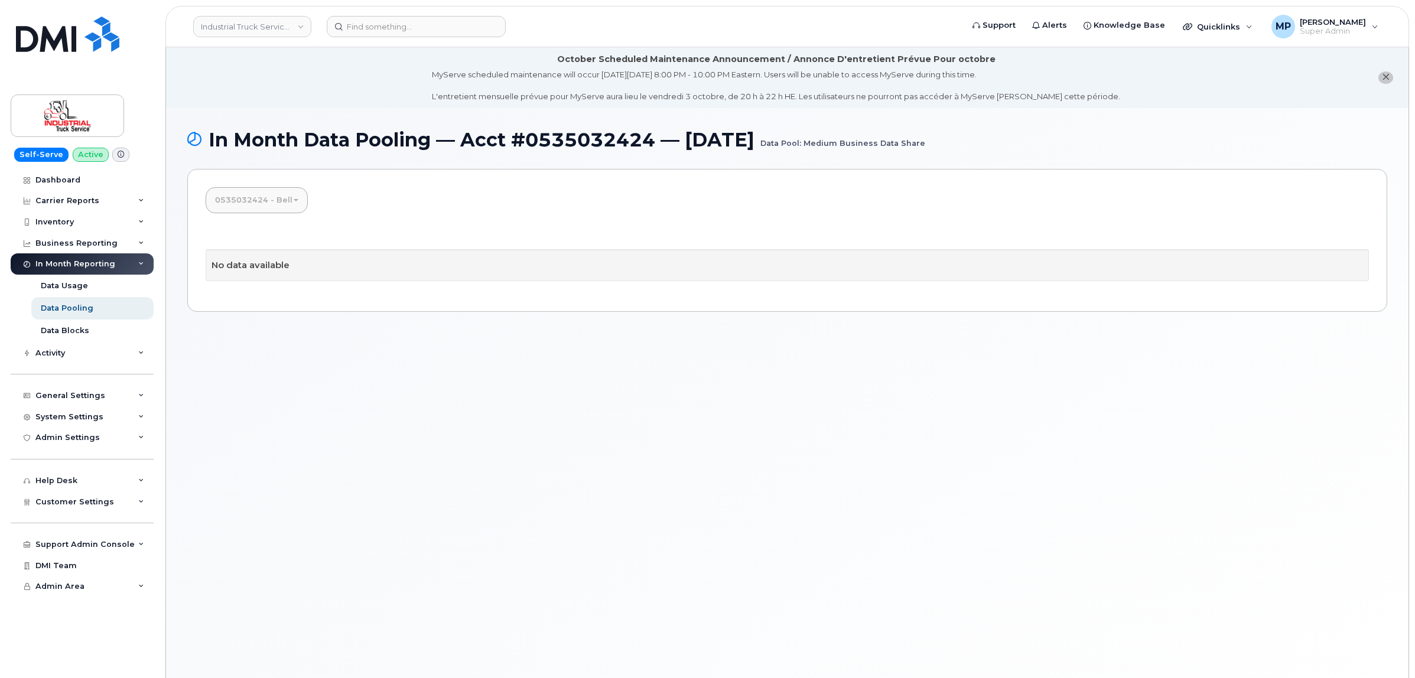
click at [294, 195] on link "0535032424 - Bell" at bounding box center [257, 200] width 102 height 26
click at [290, 201] on link "0535032424 - Bell" at bounding box center [257, 200] width 102 height 26
click at [275, 255] on link "Medium Business Unlimited Data Share" at bounding box center [299, 256] width 183 height 26
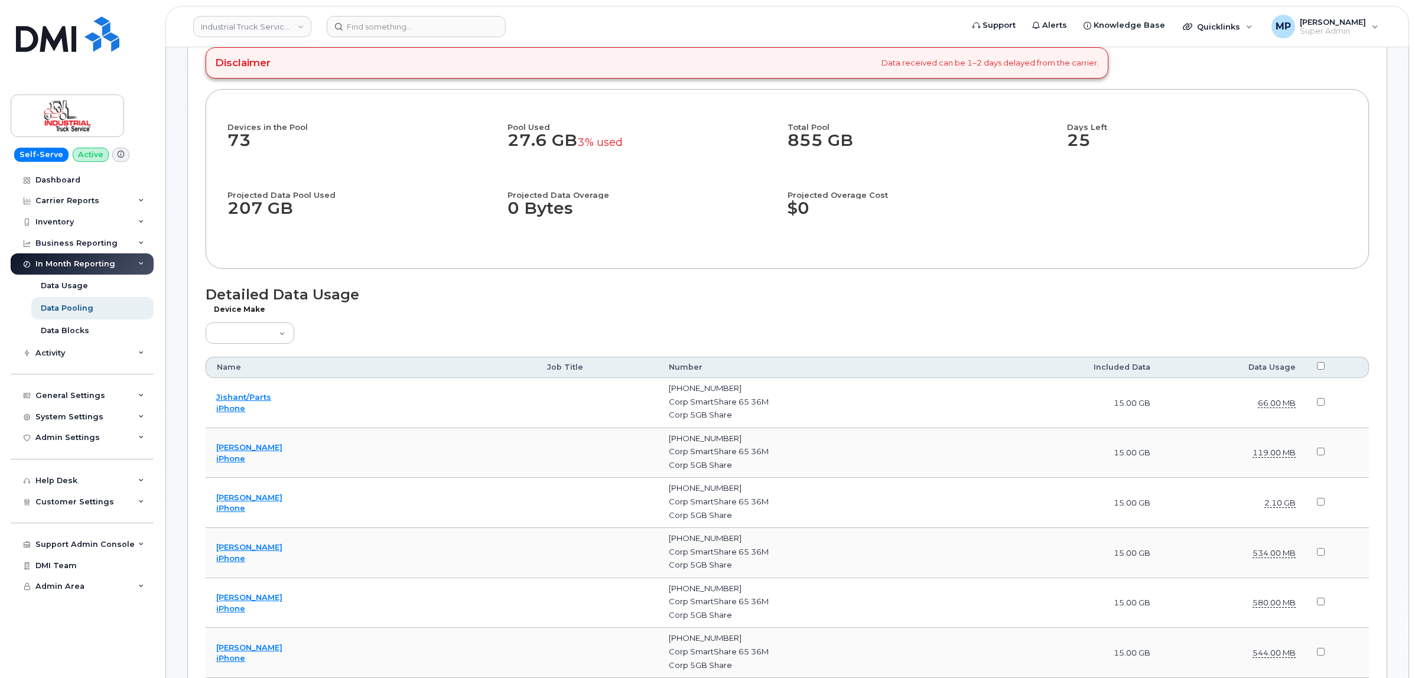
scroll to position [295, 0]
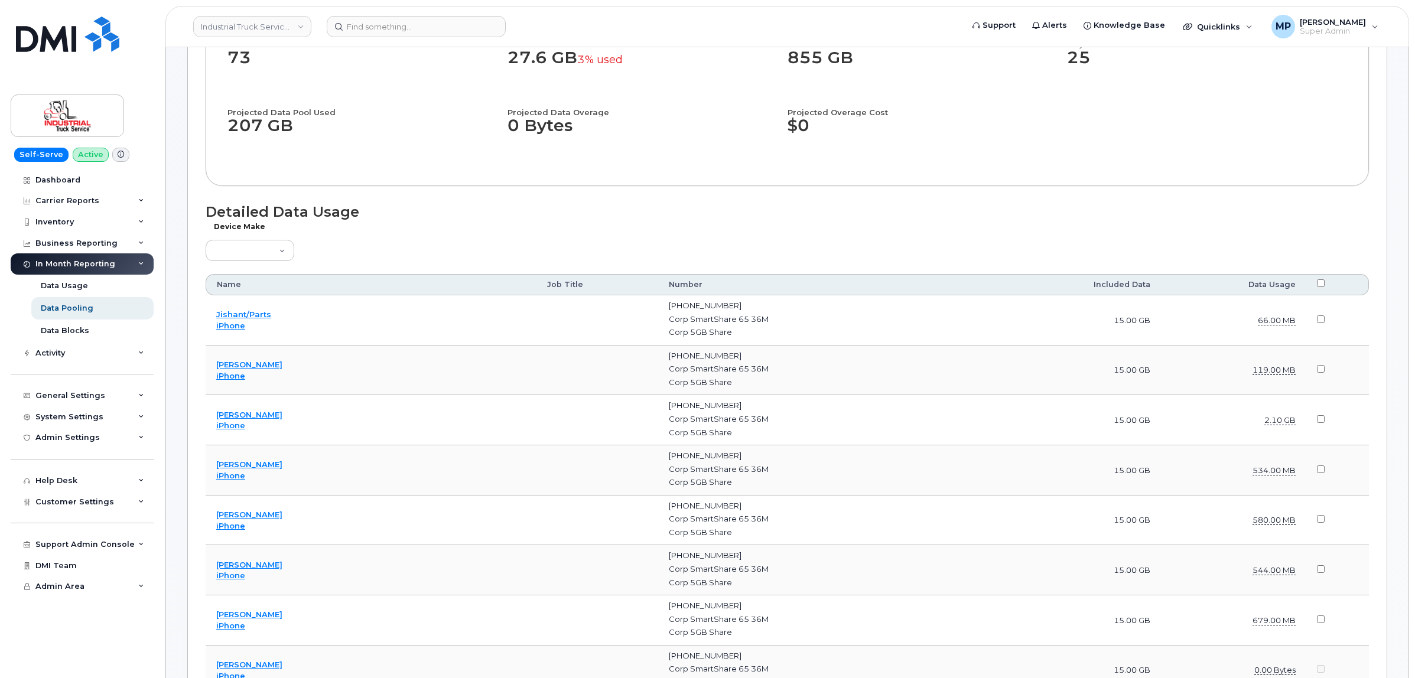
click at [1280, 284] on th "Data Usage" at bounding box center [1233, 284] width 145 height 21
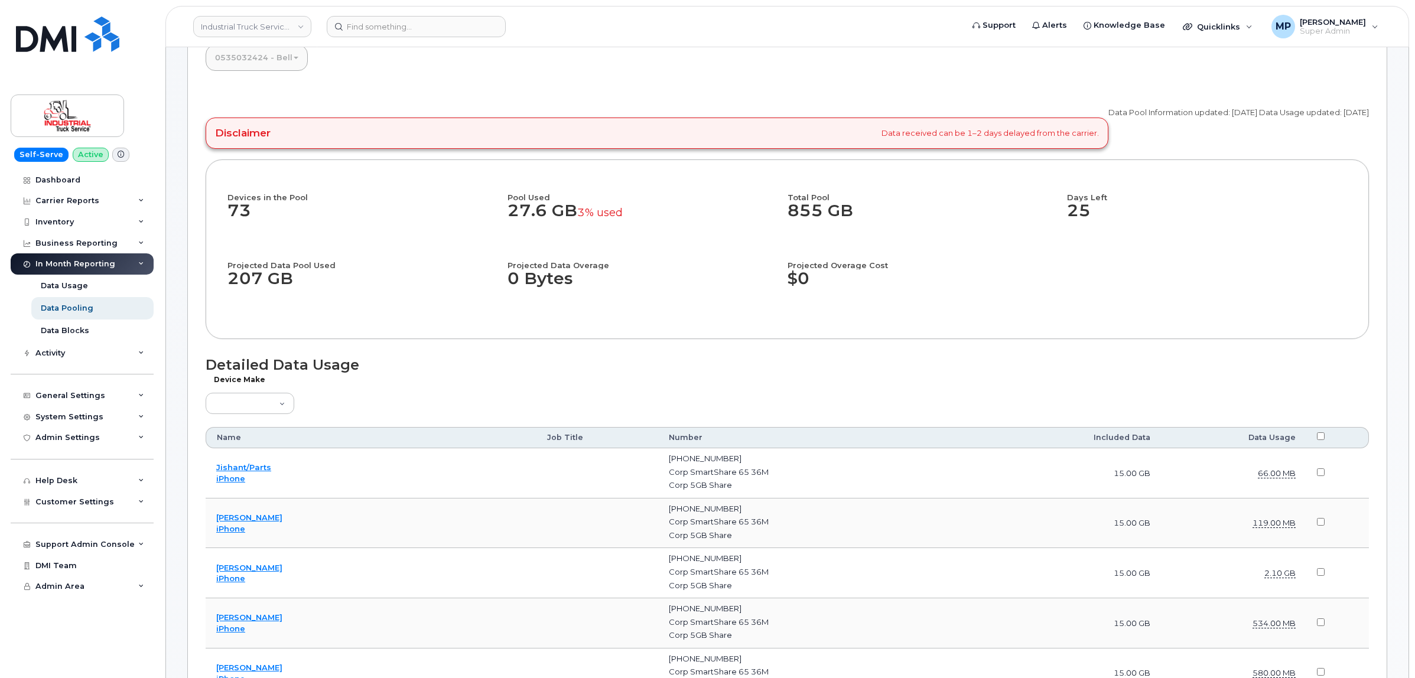
scroll to position [148, 0]
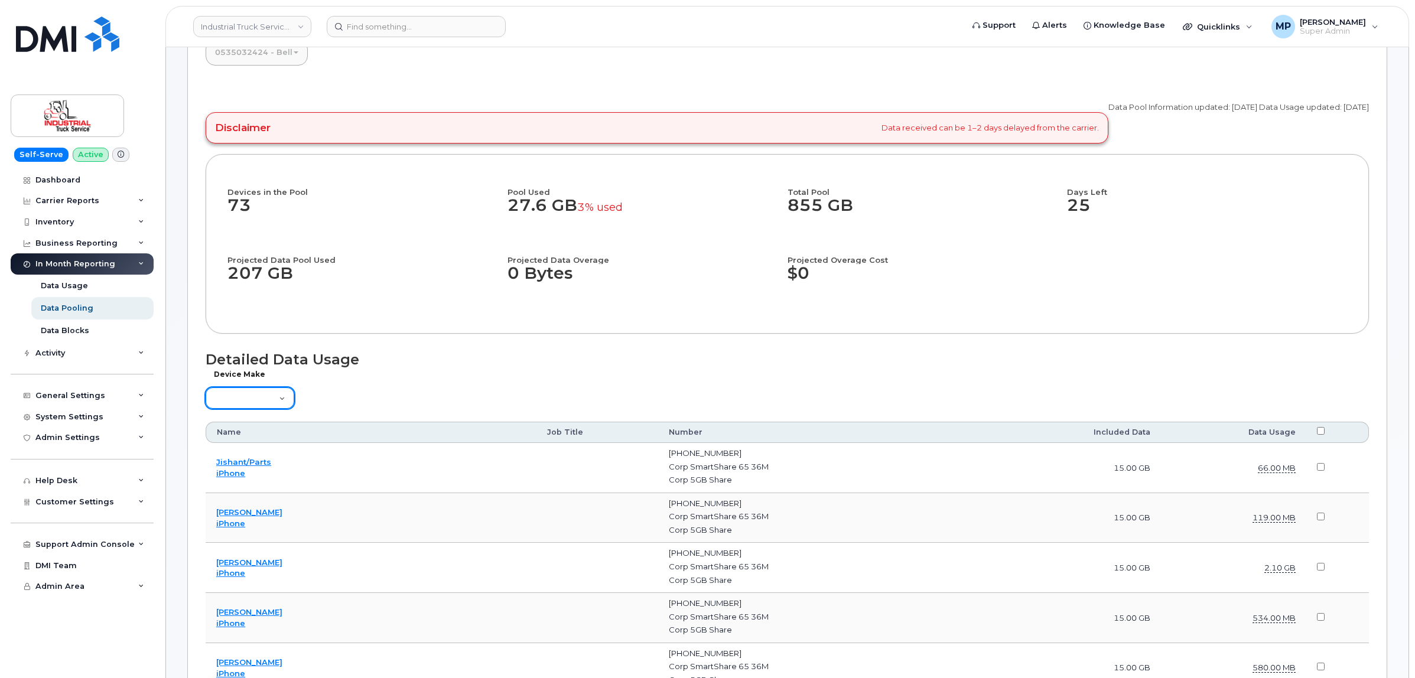
click at [272, 399] on select "Aircard Android Blackberry Cell Phone GPS HUB iPhone Laptop Mike Modem Pager Ta…" at bounding box center [250, 397] width 89 height 21
click at [1267, 429] on th "Data Usage" at bounding box center [1233, 432] width 145 height 21
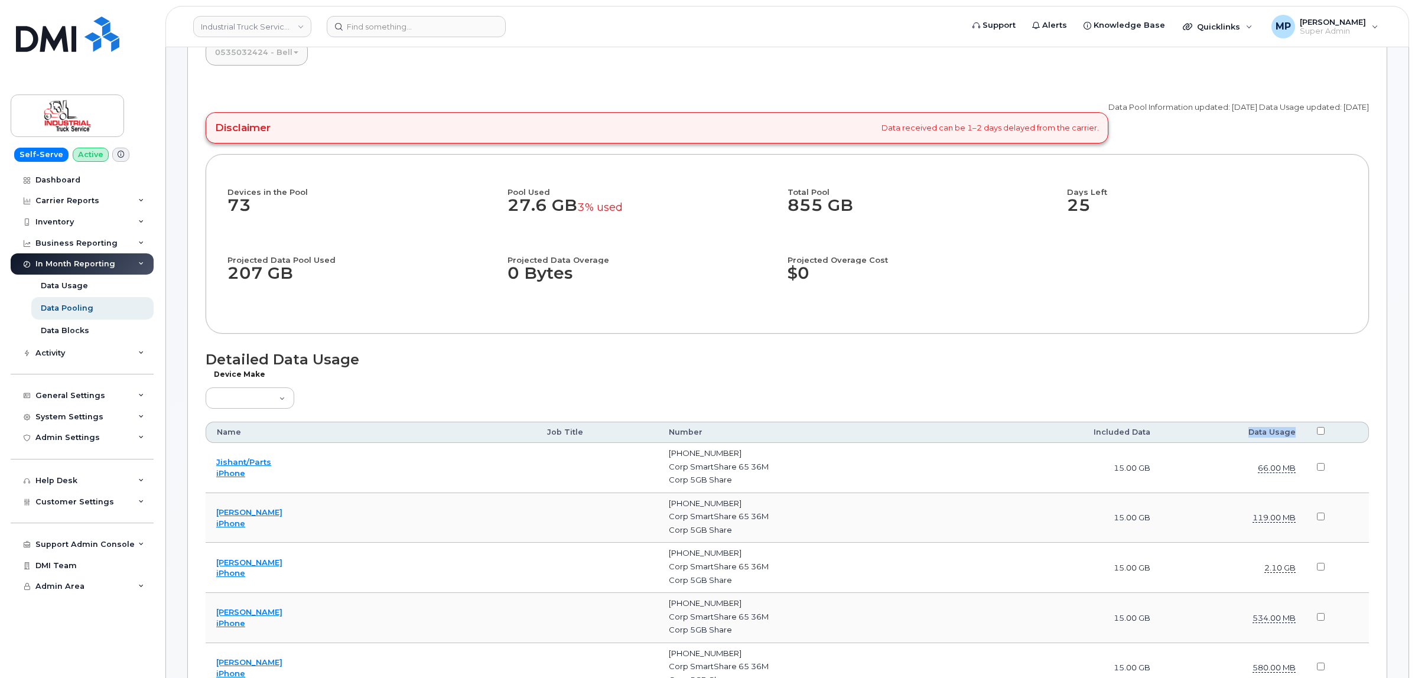
click at [1267, 429] on th "Data Usage" at bounding box center [1233, 432] width 145 height 21
click at [1316, 429] on input "checkbox" at bounding box center [1320, 431] width 8 height 8
checkbox input "true"
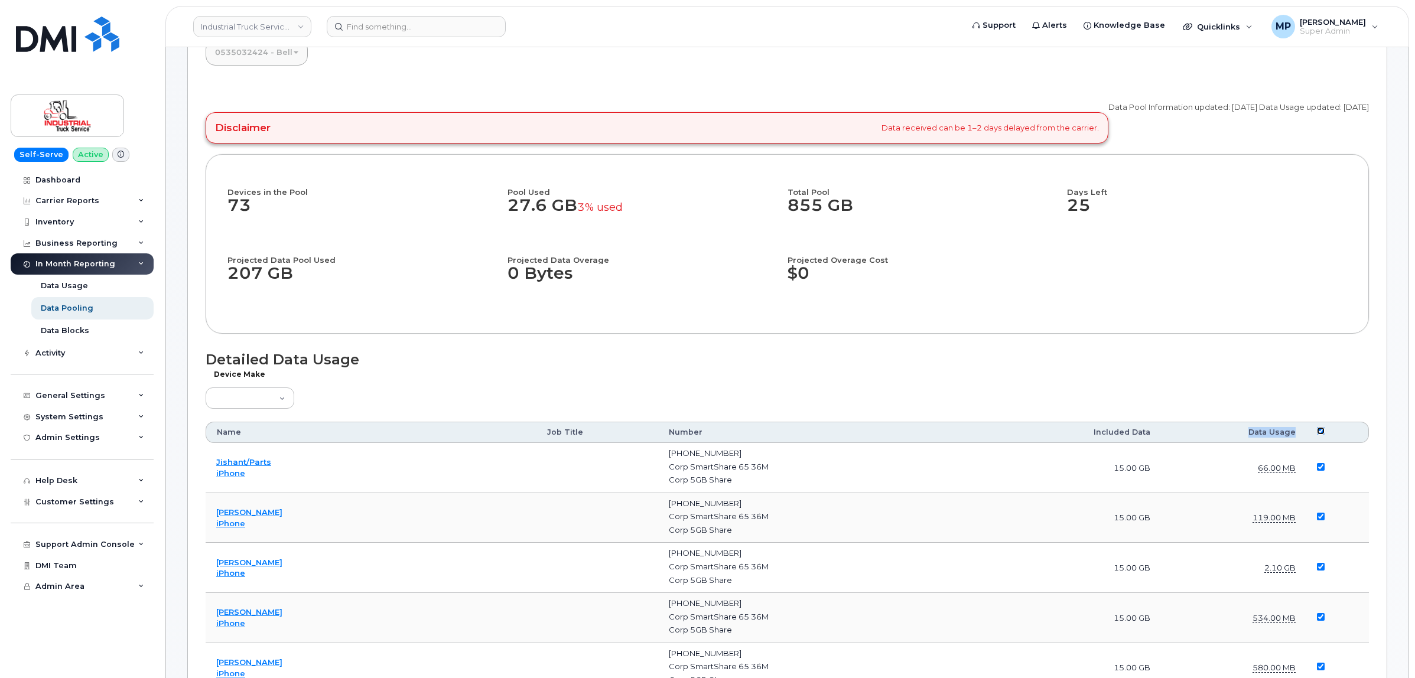
checkbox input "true"
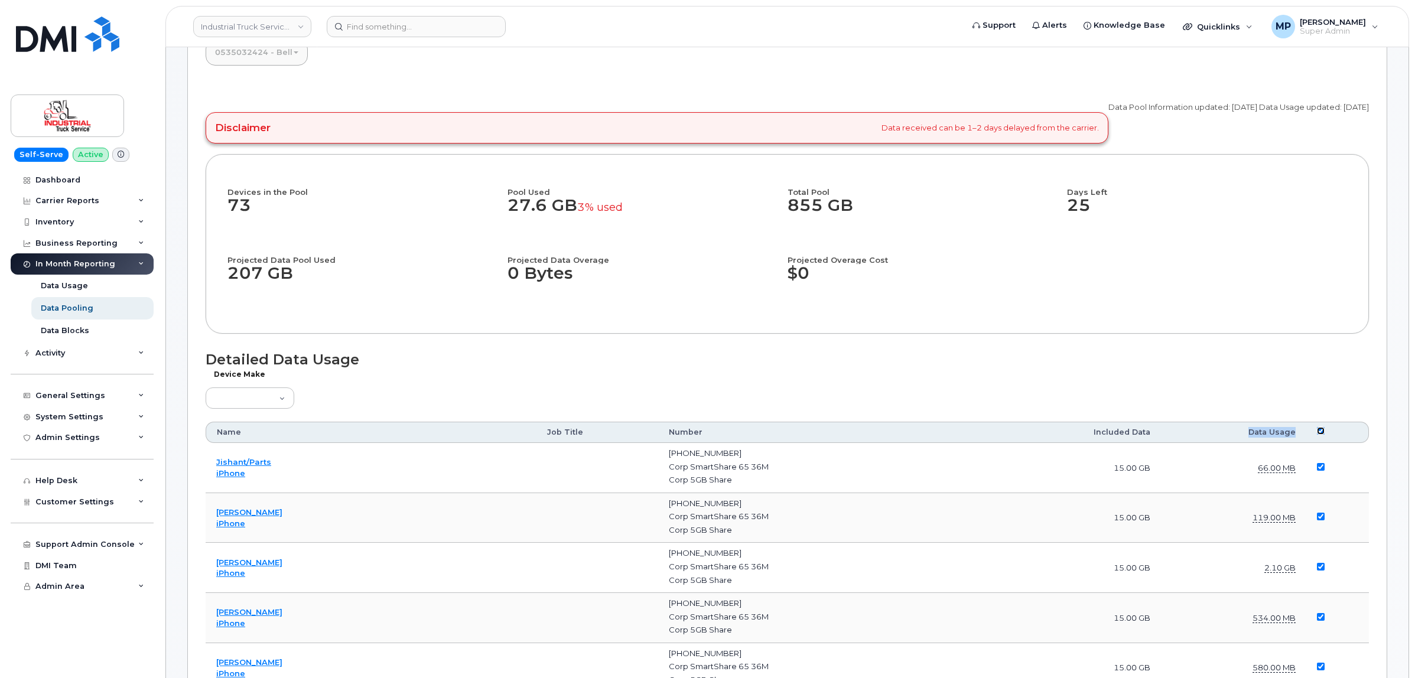
checkbox input "true"
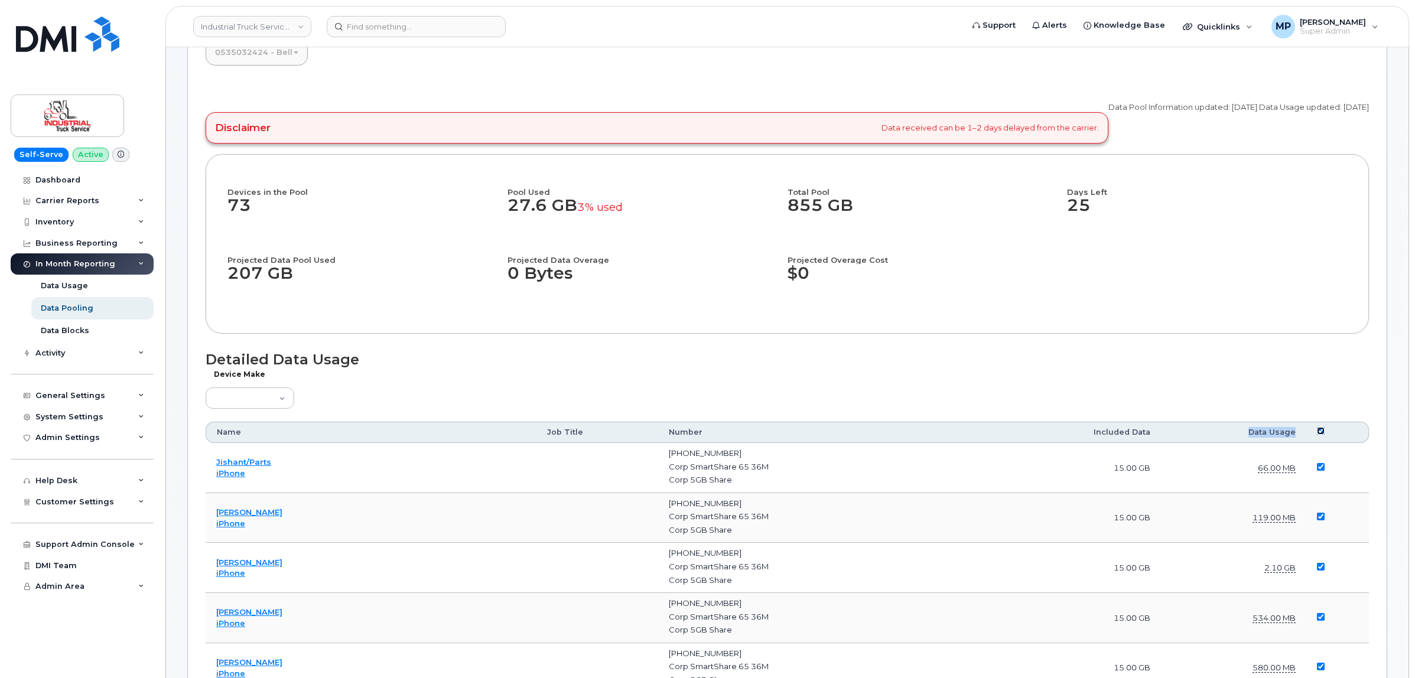
checkbox input "true"
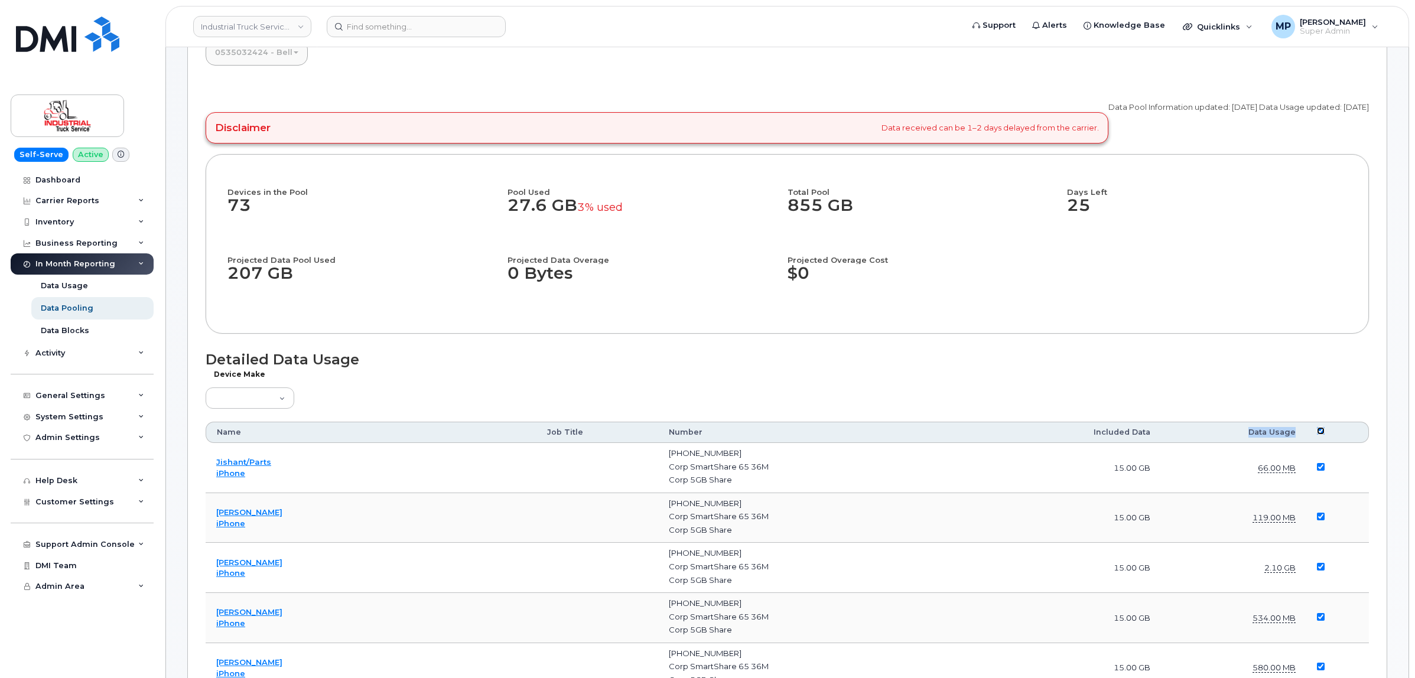
checkbox input "true"
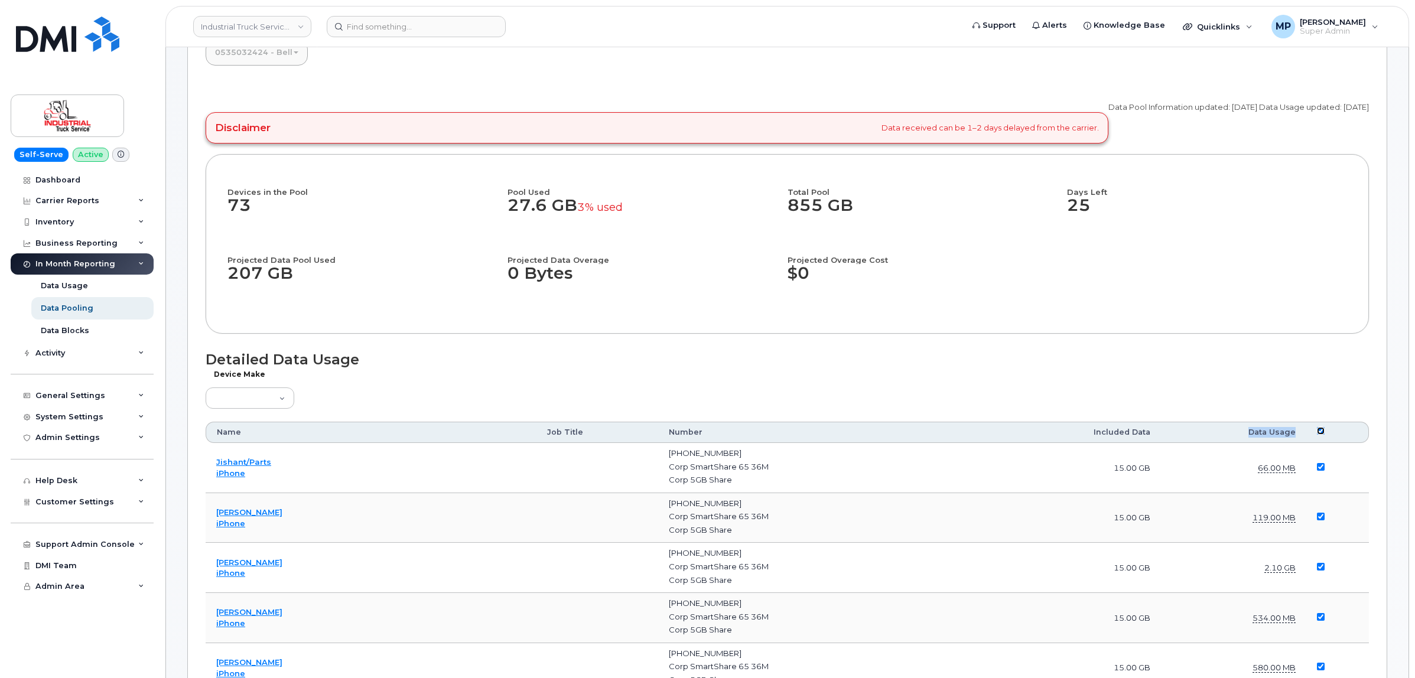
checkbox input "true"
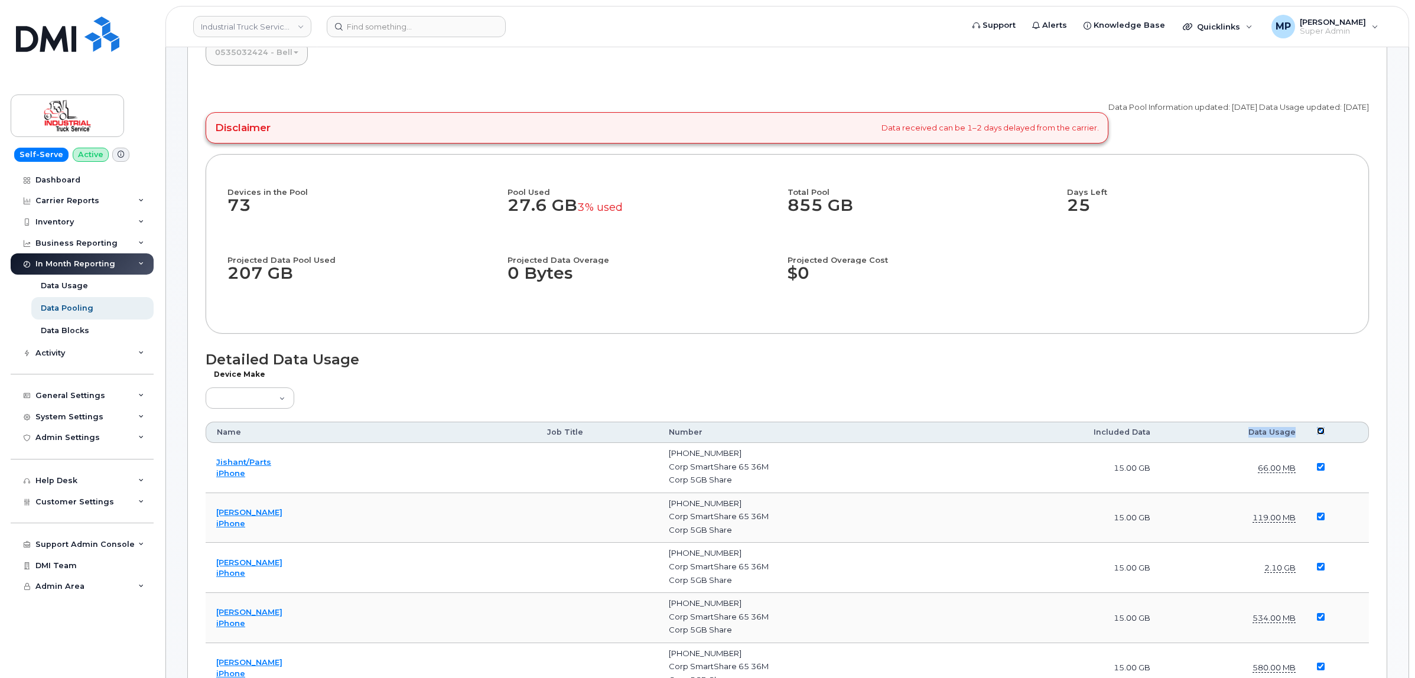
checkbox input "true"
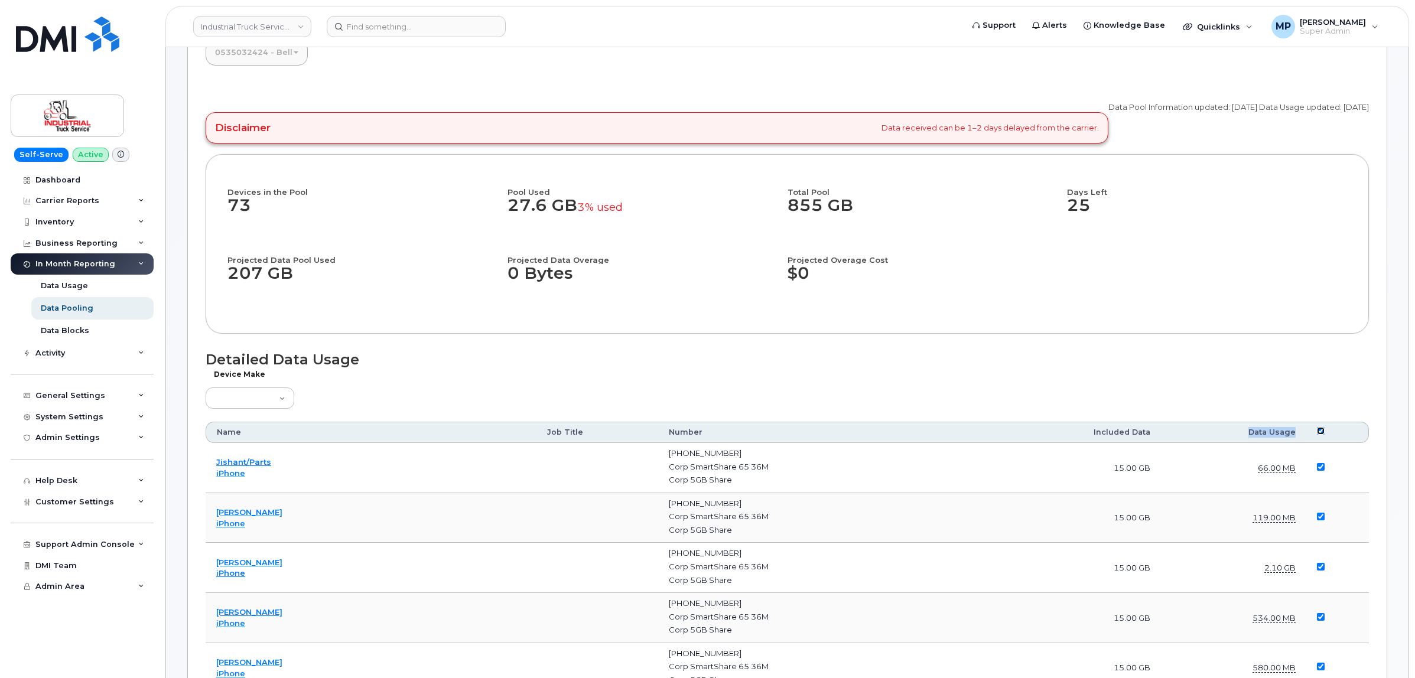
checkbox input "true"
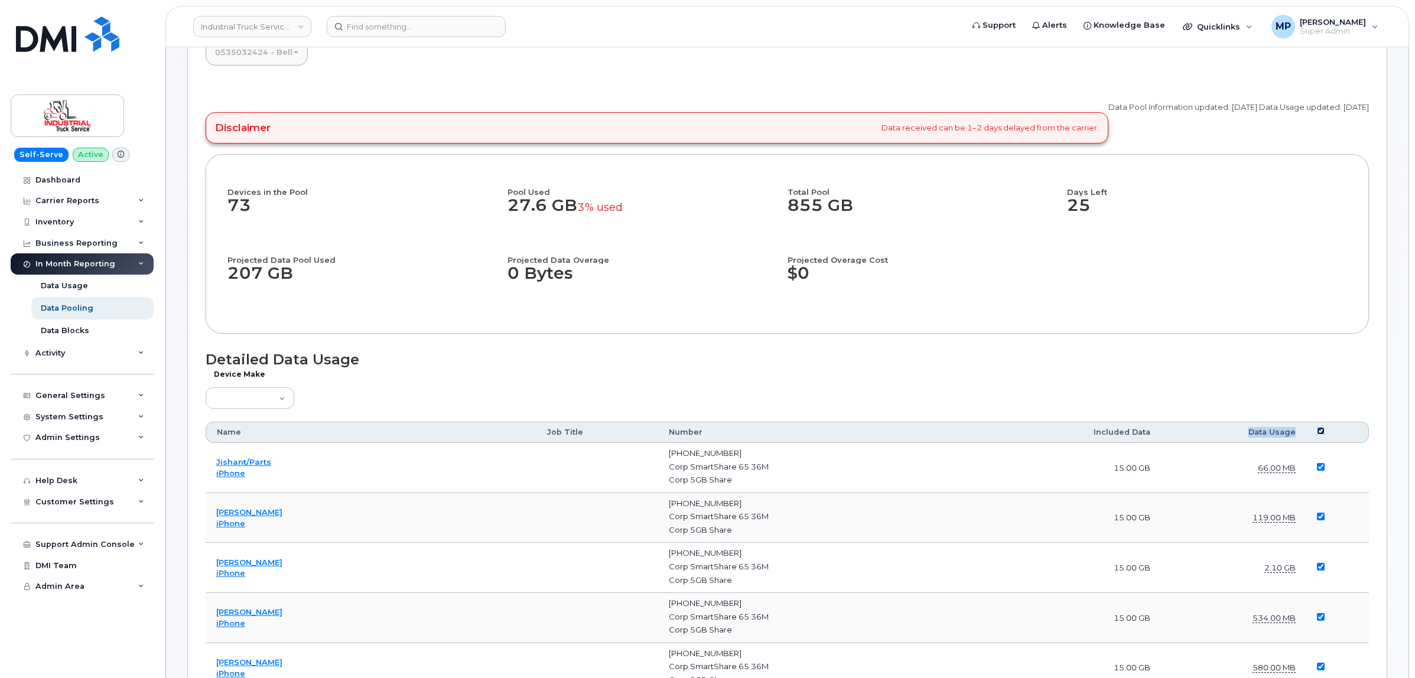
checkbox input "true"
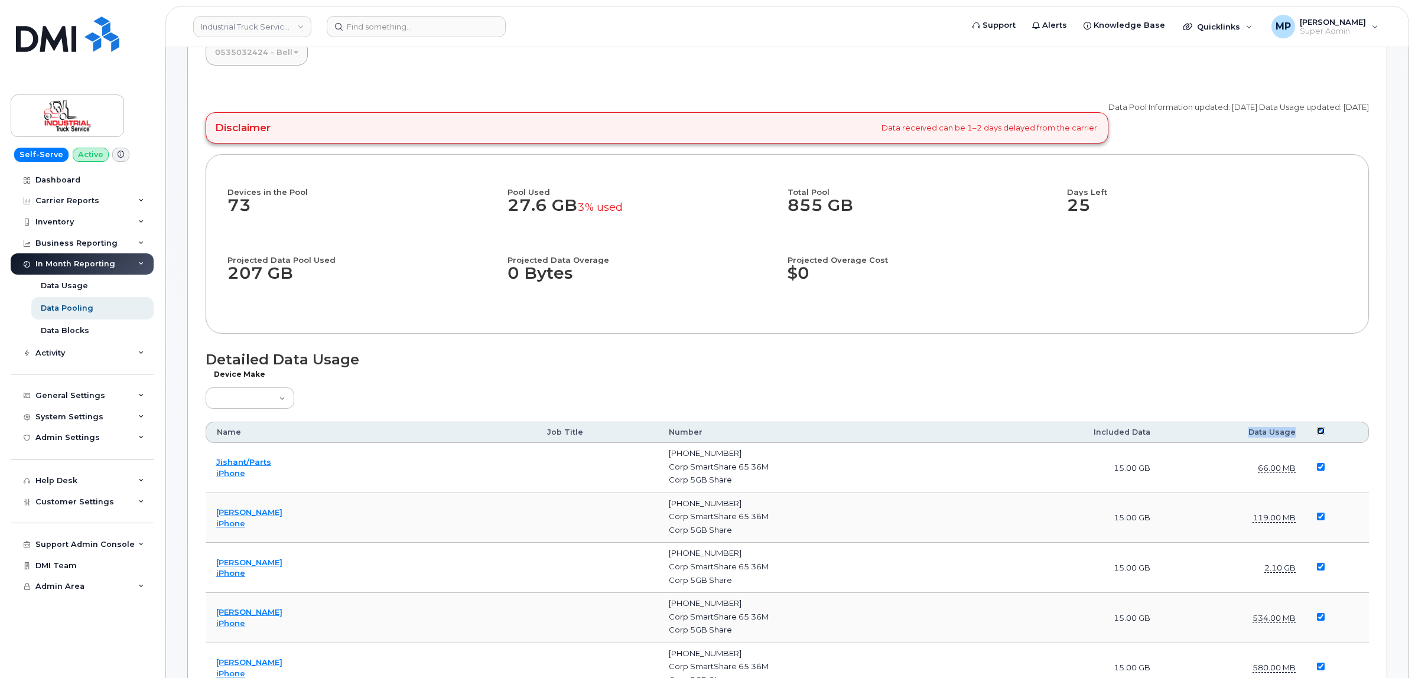
checkbox input "true"
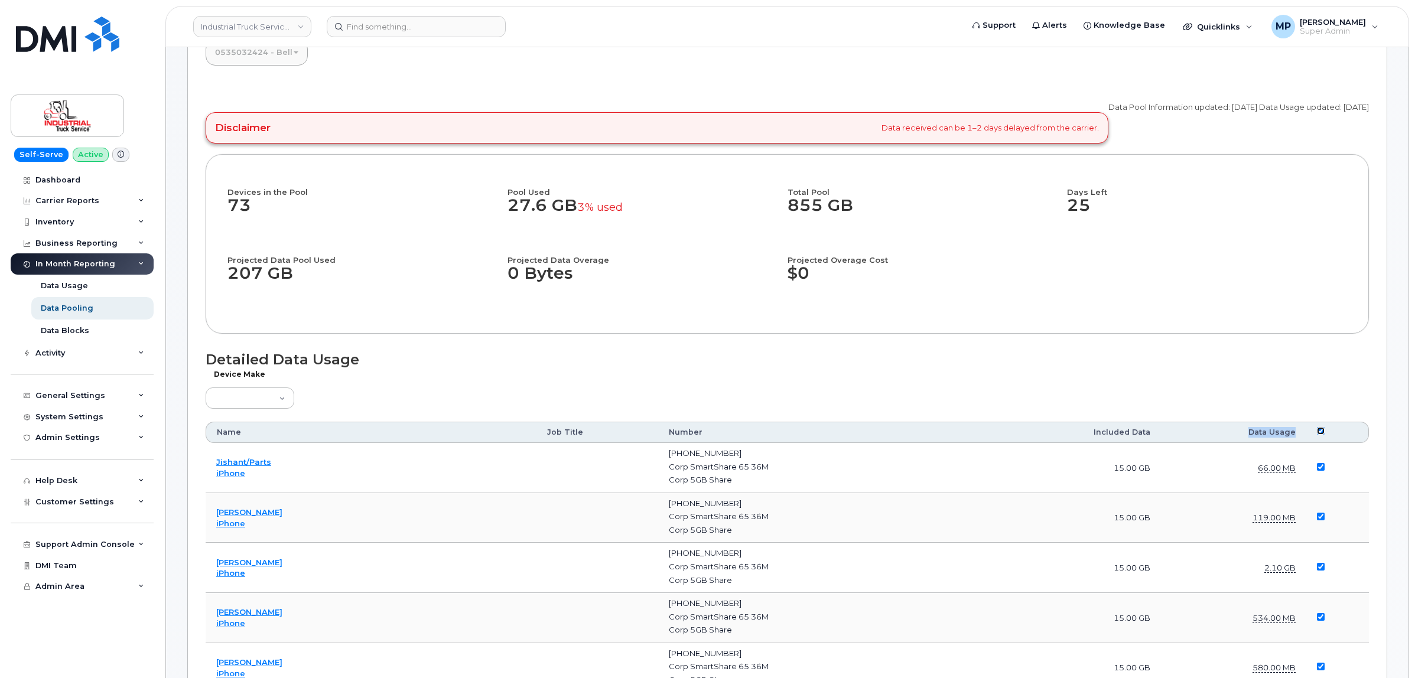
checkbox input "true"
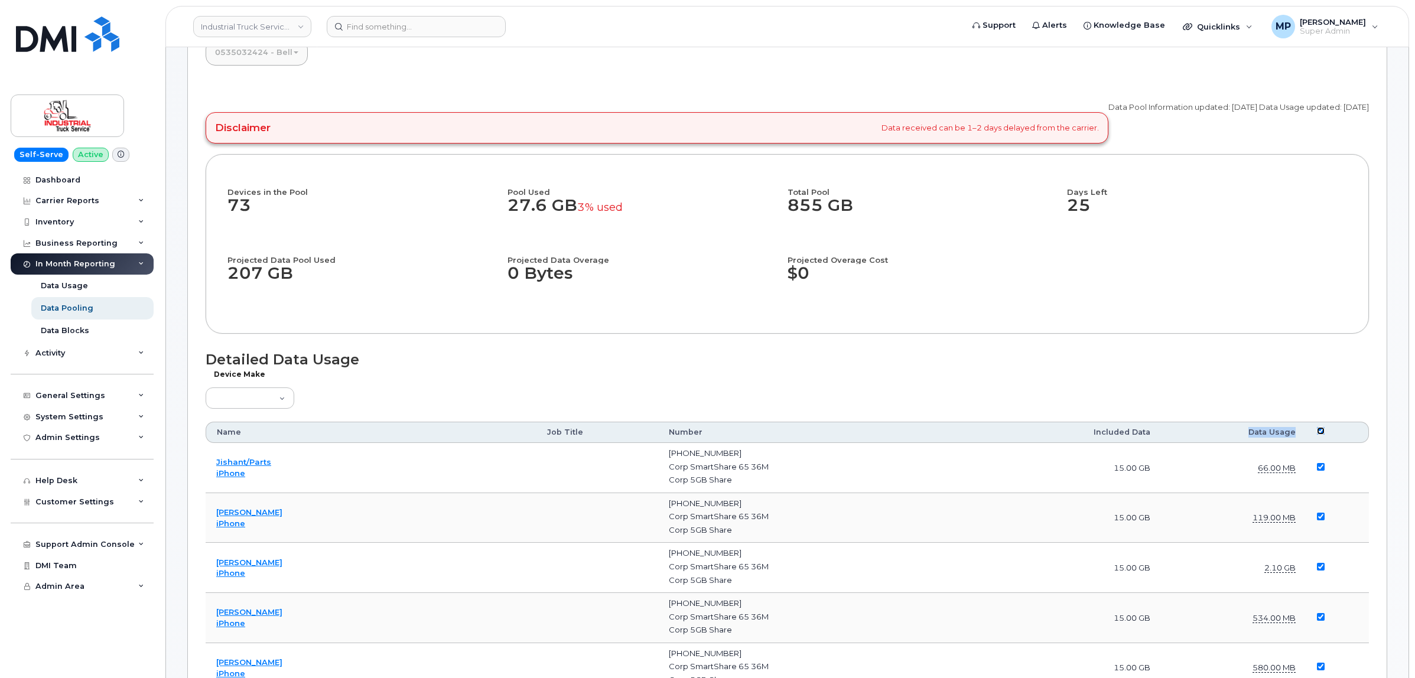
checkbox input "true"
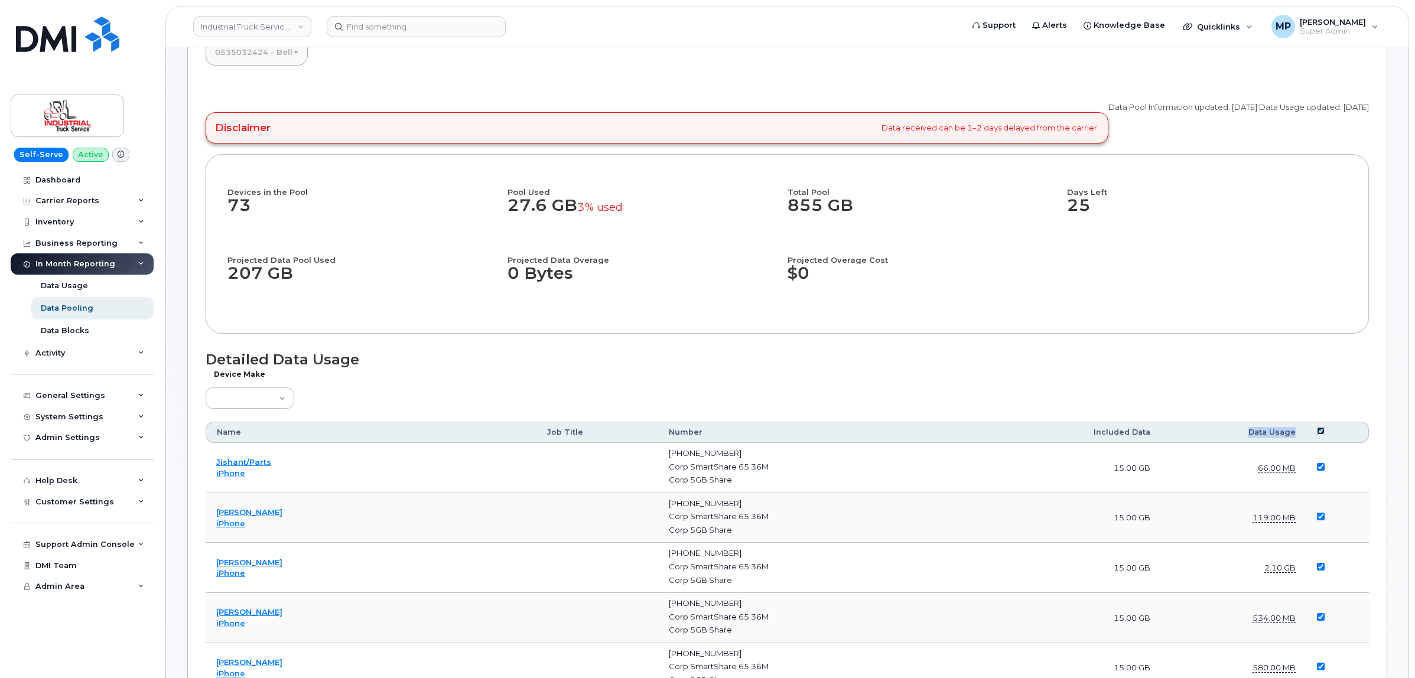
checkbox input "true"
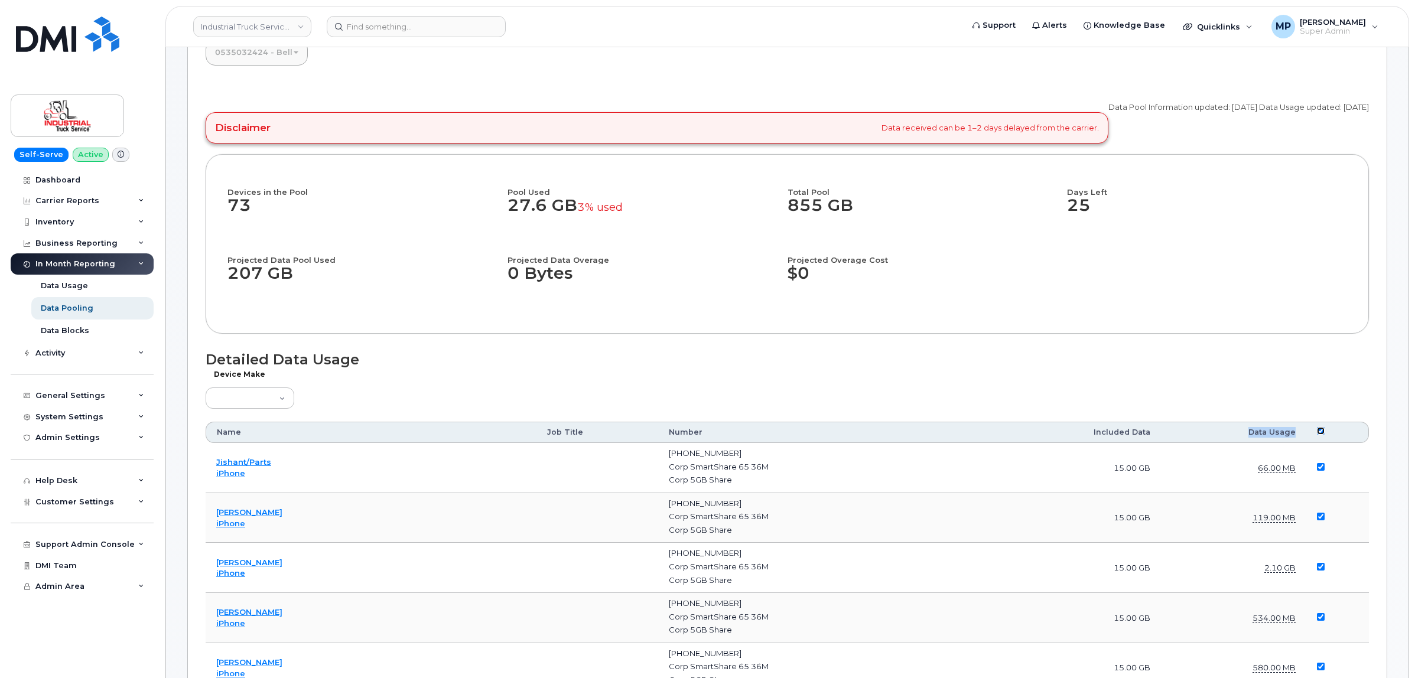
checkbox input "true"
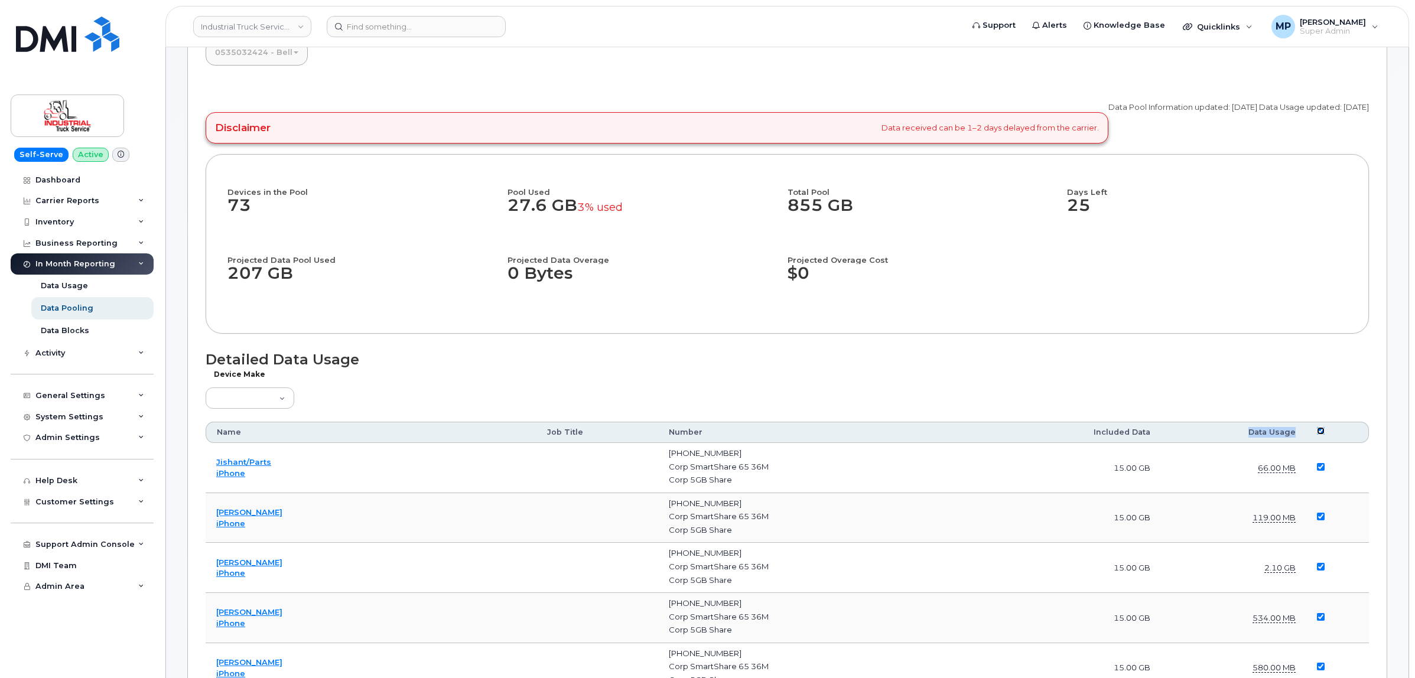
checkbox input "true"
click at [1312, 427] on th at bounding box center [1337, 432] width 63 height 21
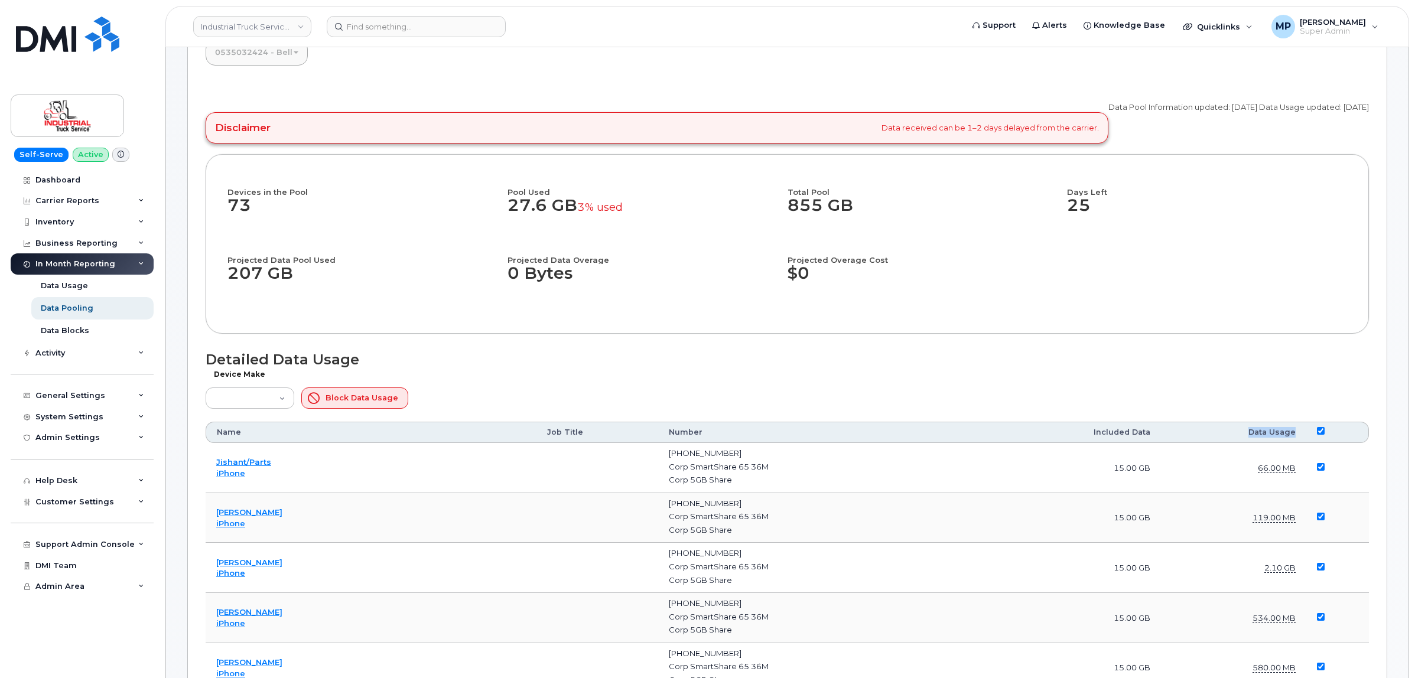
click at [1276, 432] on th "Data Usage" at bounding box center [1233, 432] width 145 height 21
click at [1316, 432] on input "checkbox" at bounding box center [1320, 431] width 8 height 8
checkbox input "false"
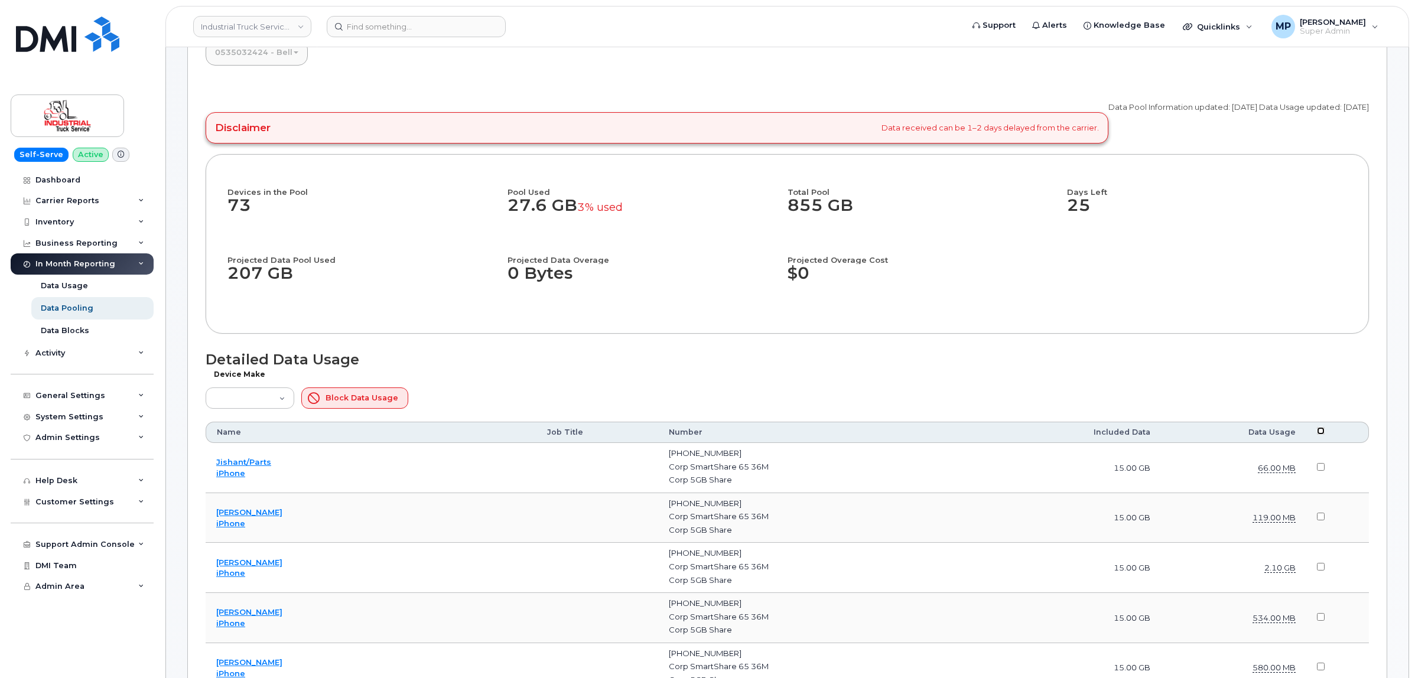
checkbox input "false"
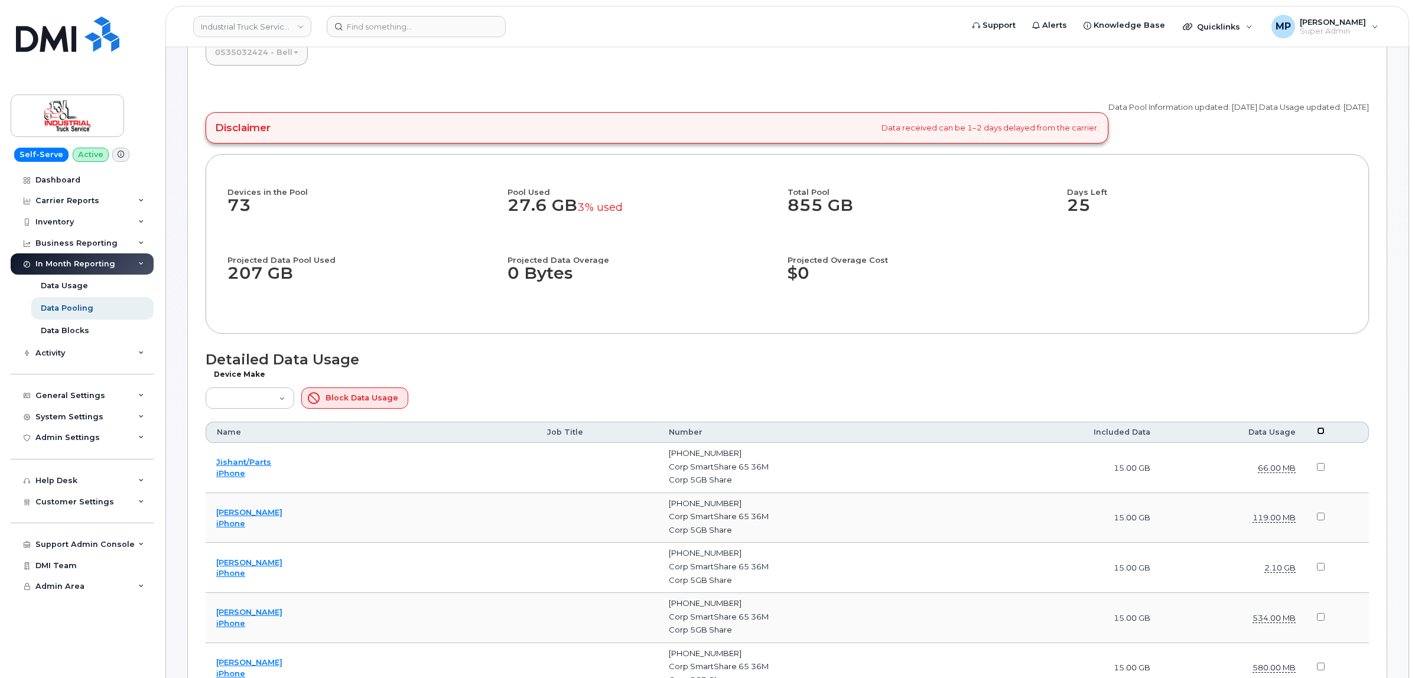
checkbox input "false"
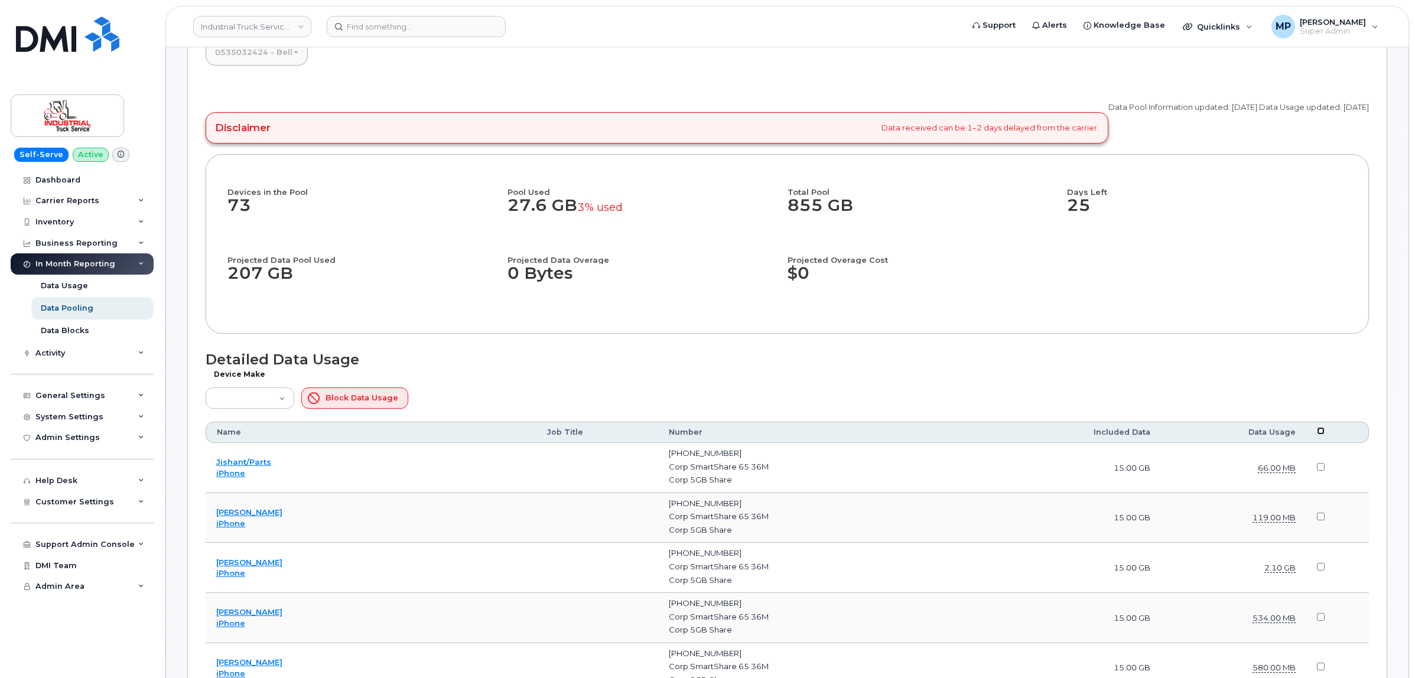
checkbox input "false"
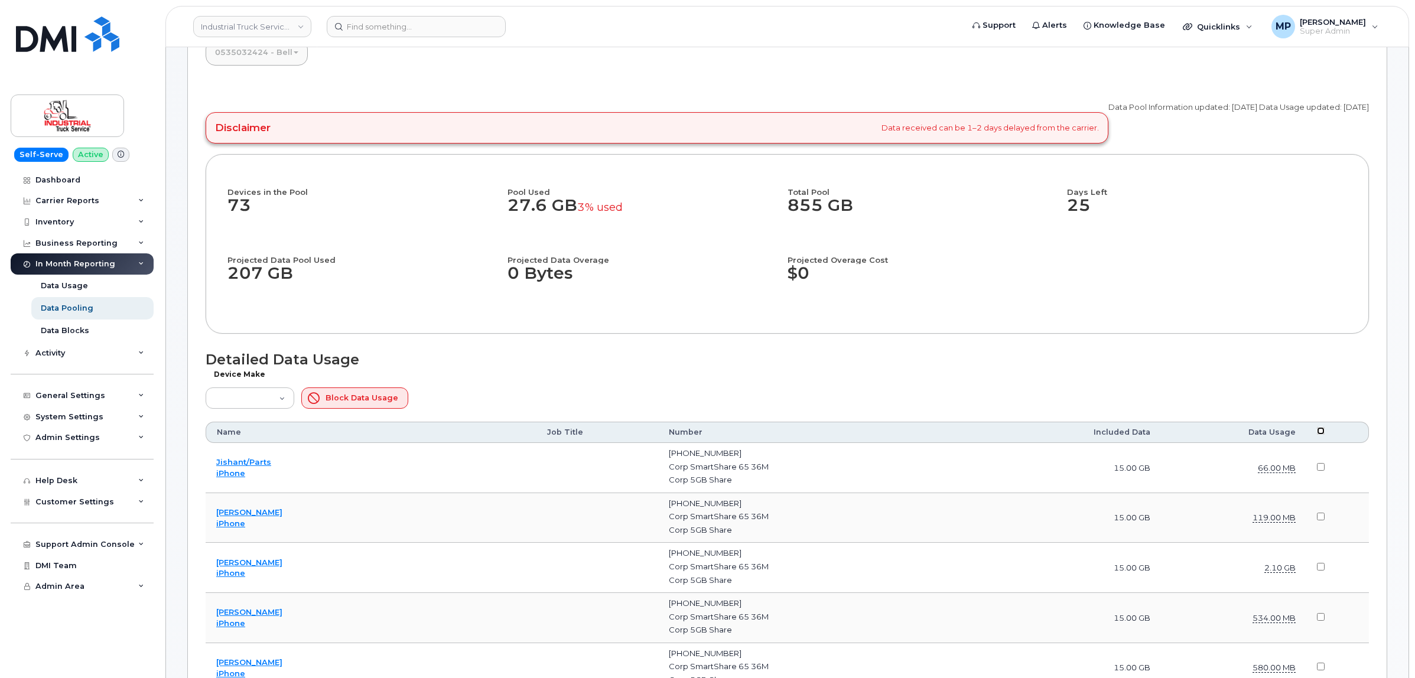
checkbox input "false"
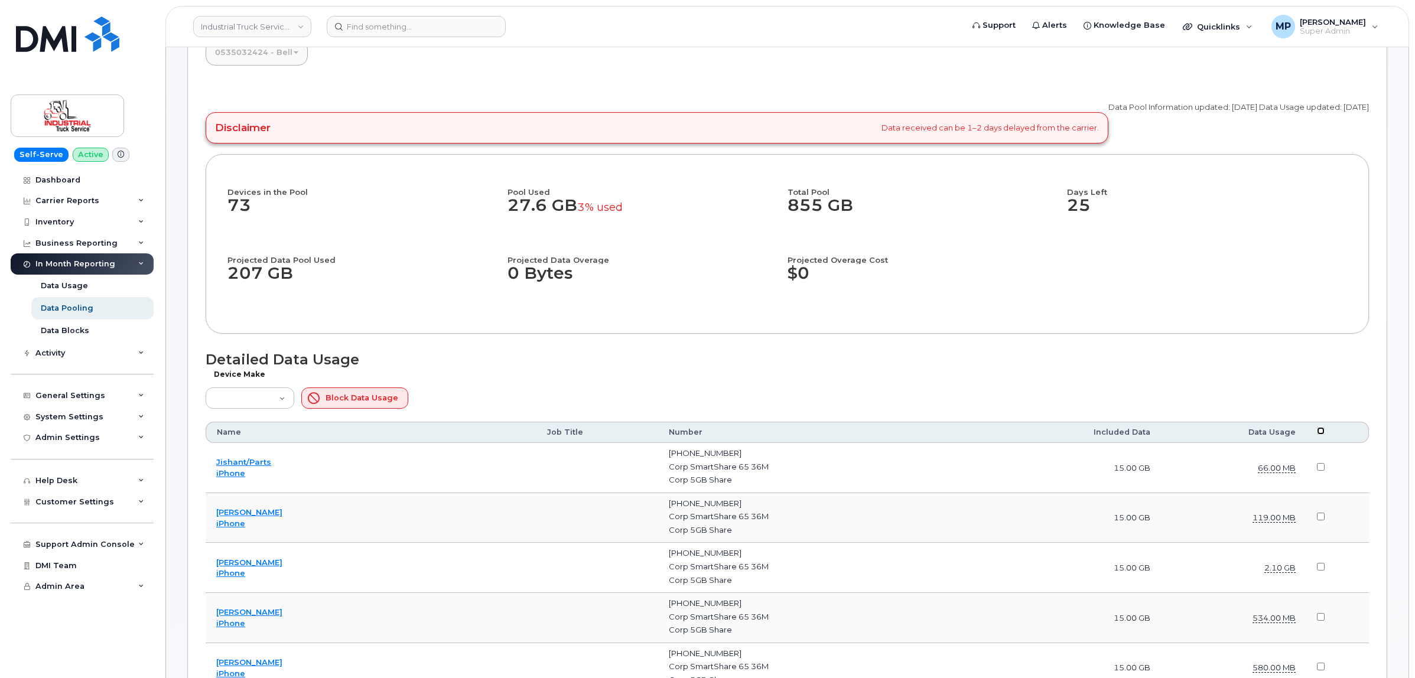
checkbox input "false"
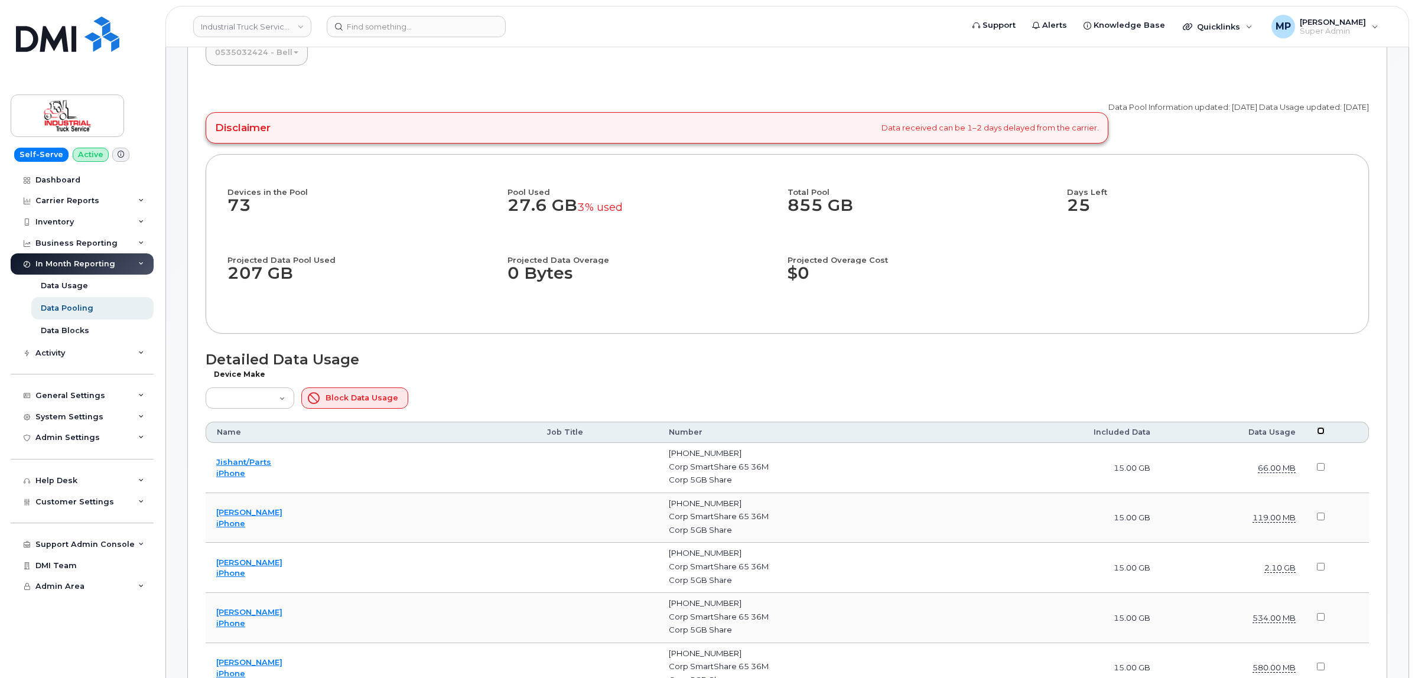
checkbox input "false"
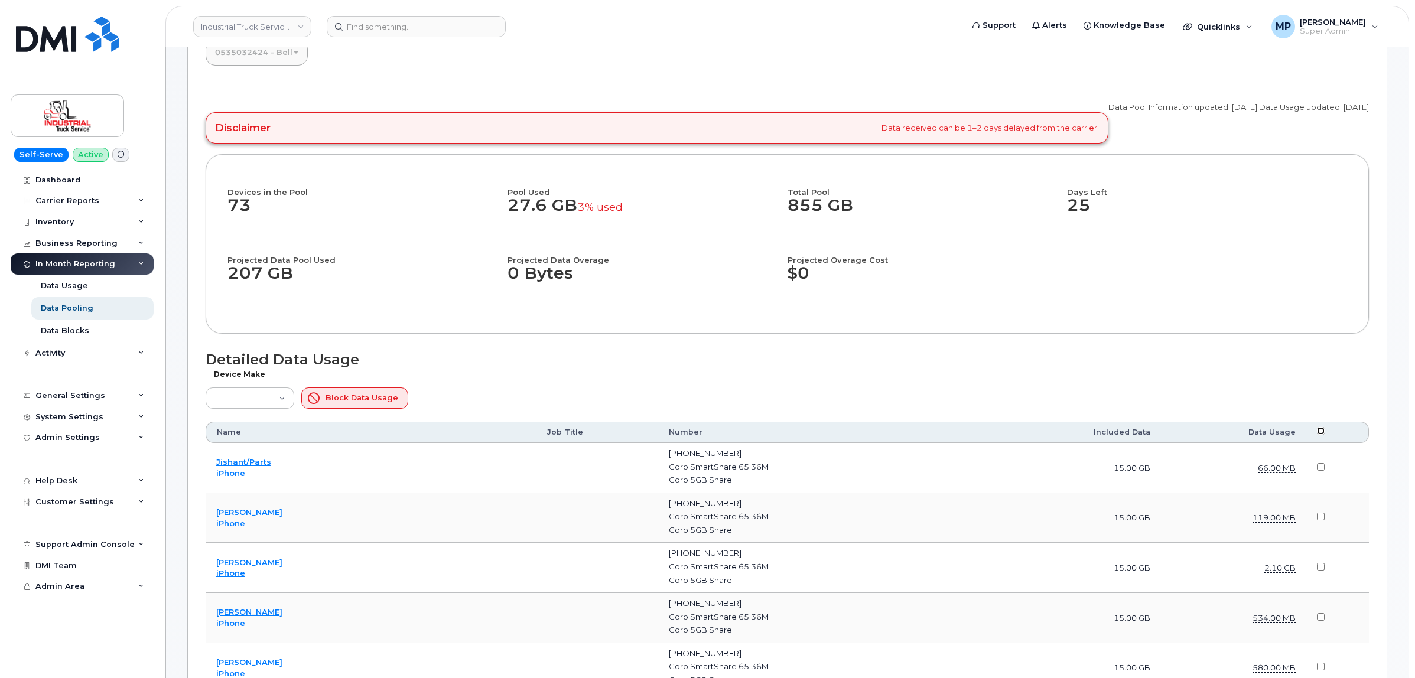
checkbox input "false"
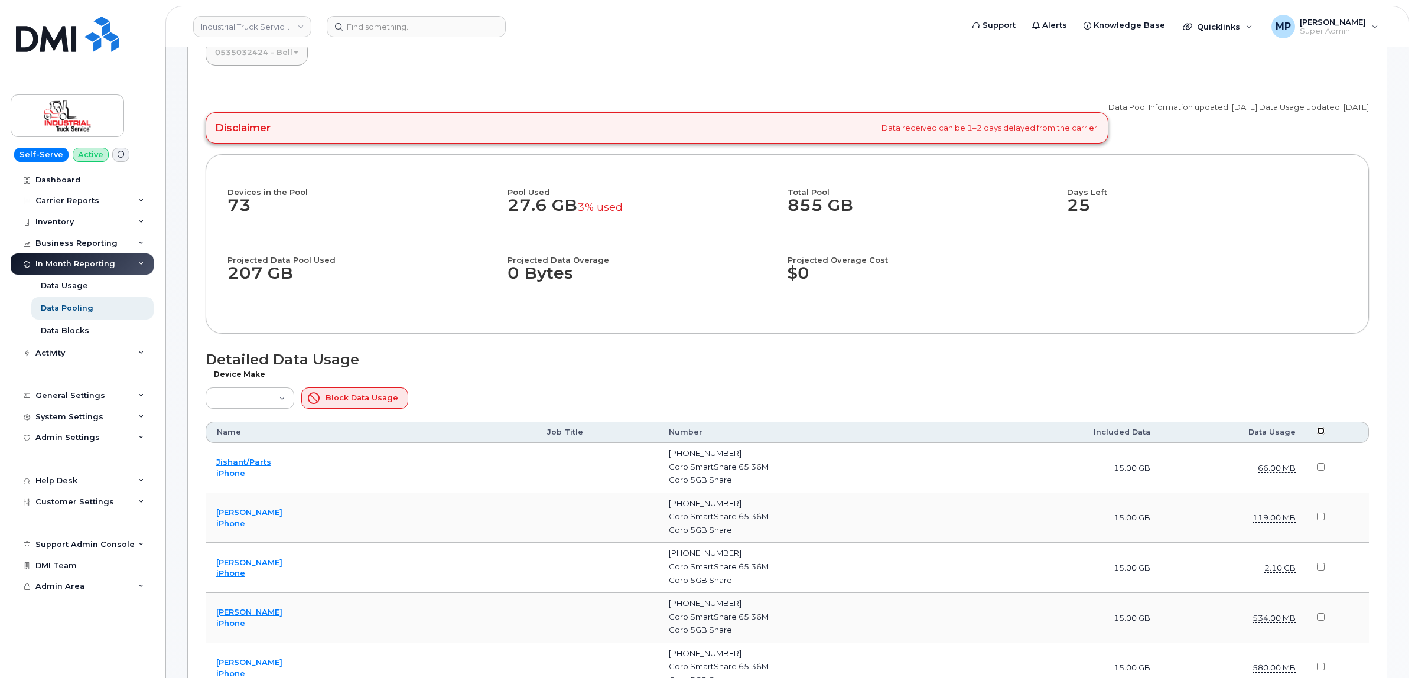
checkbox input "false"
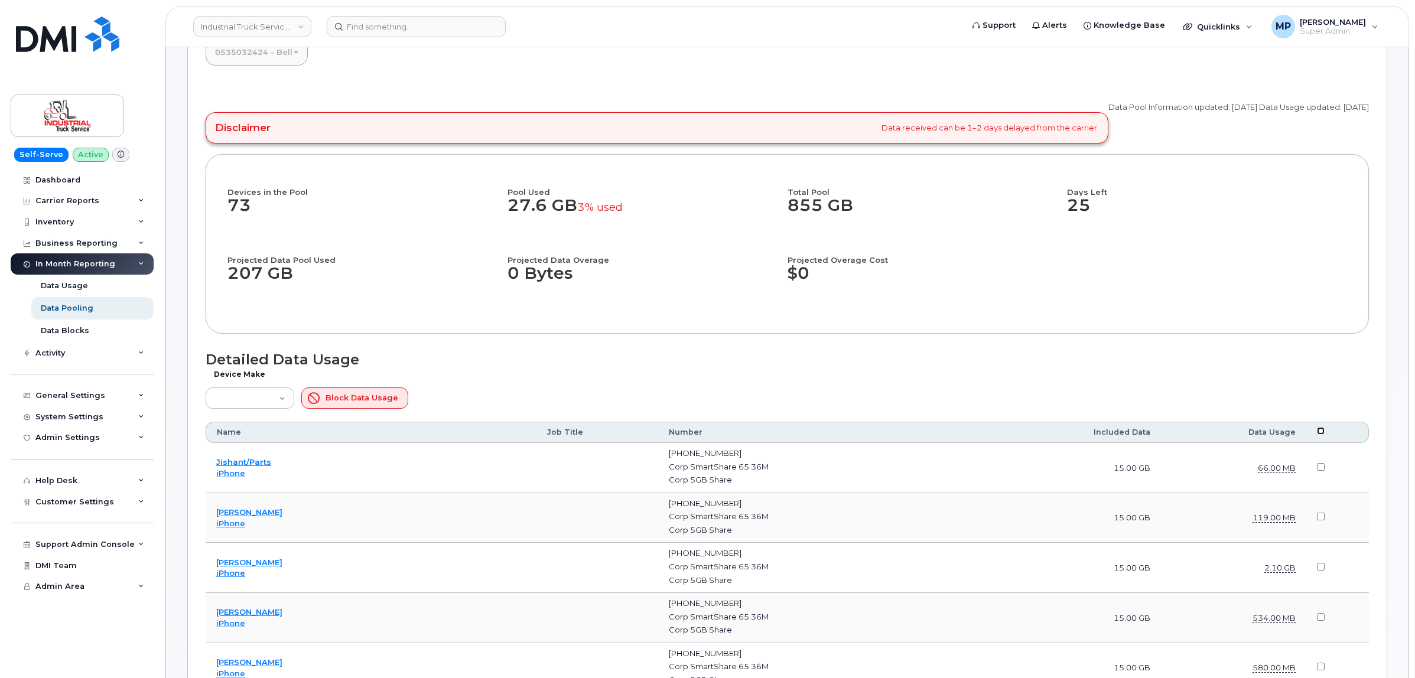
checkbox input "false"
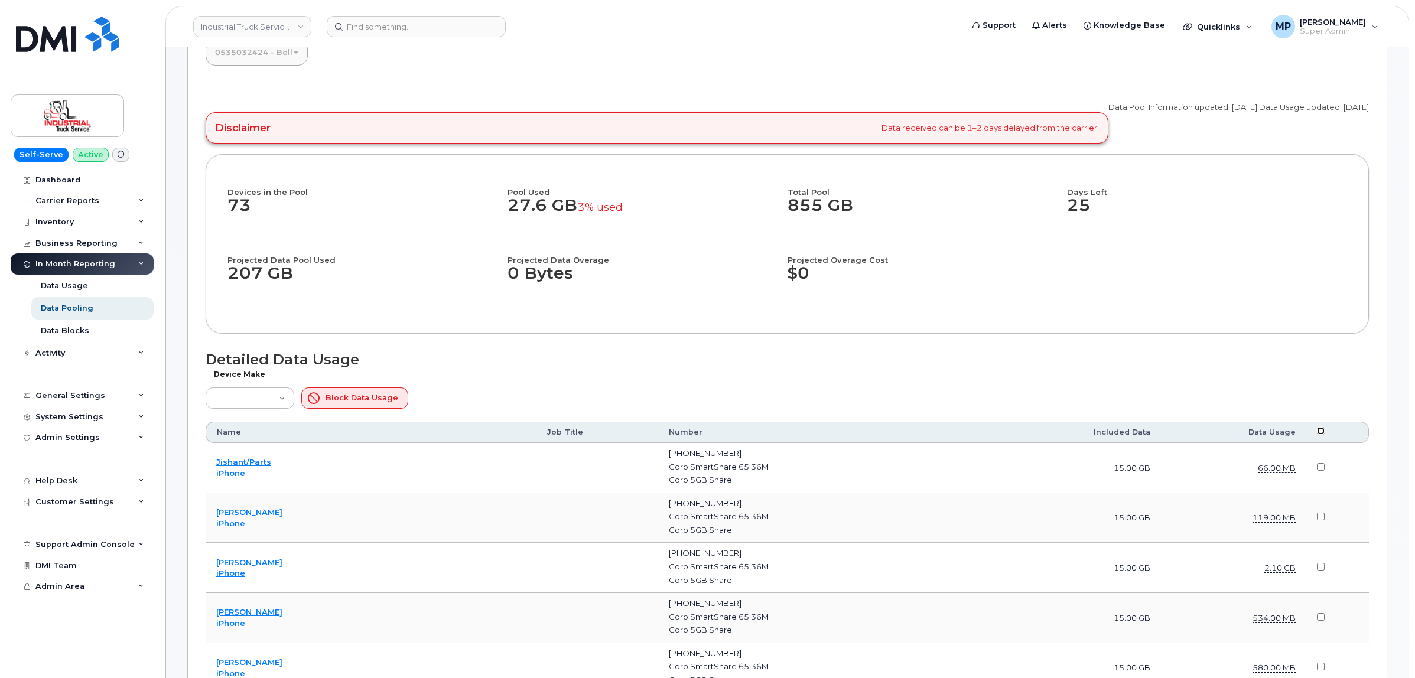
checkbox input "false"
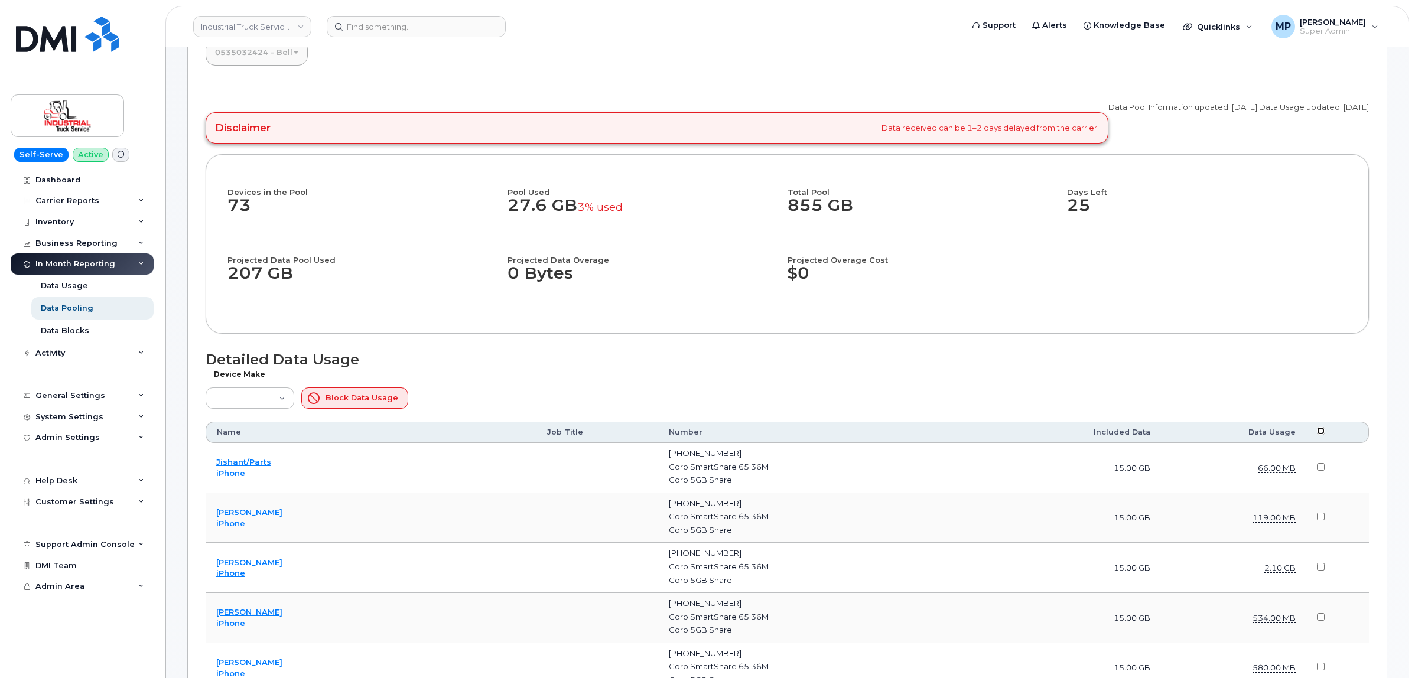
checkbox input "false"
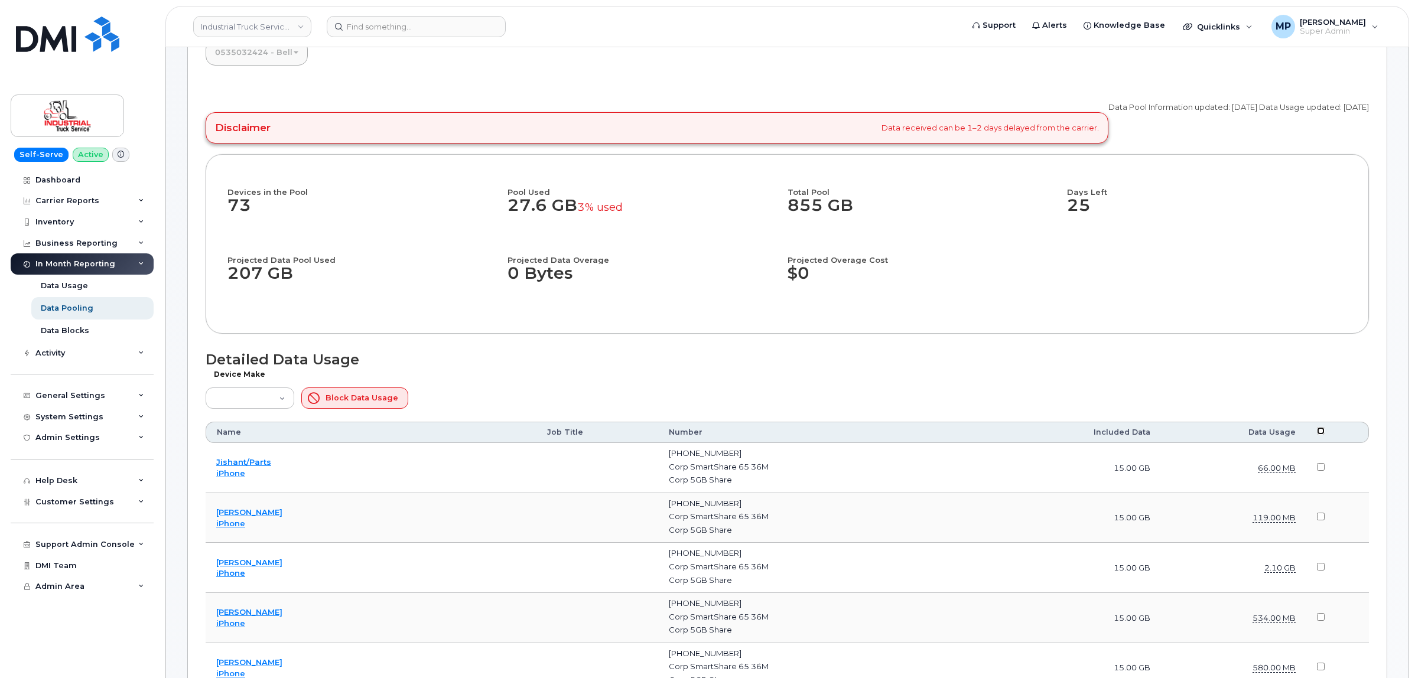
checkbox input "false"
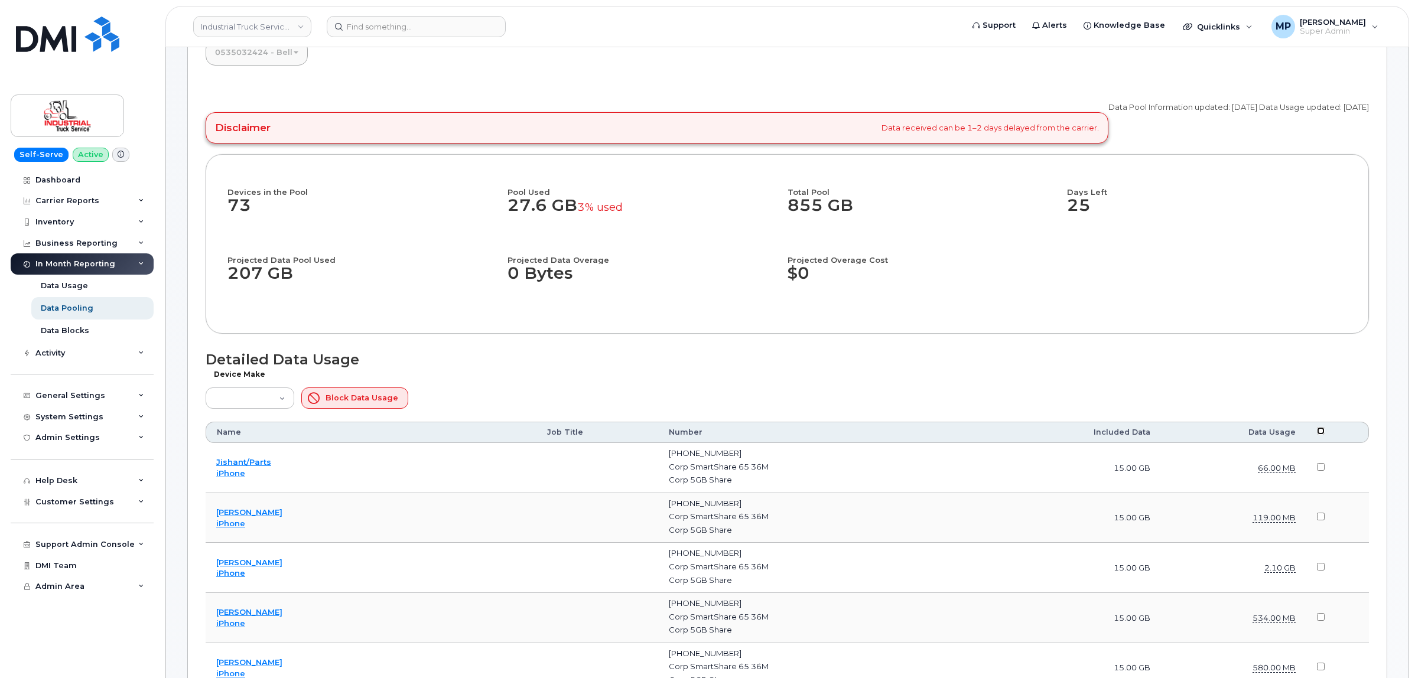
checkbox input "false"
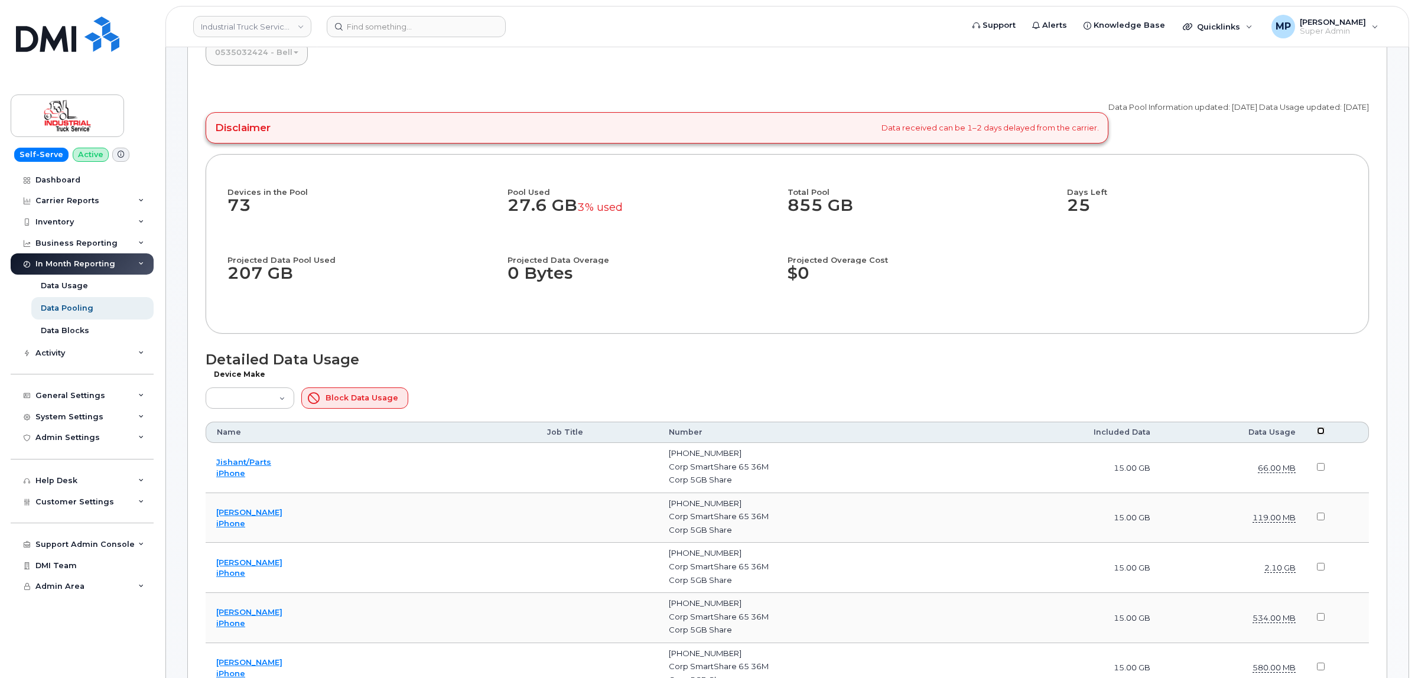
checkbox input "false"
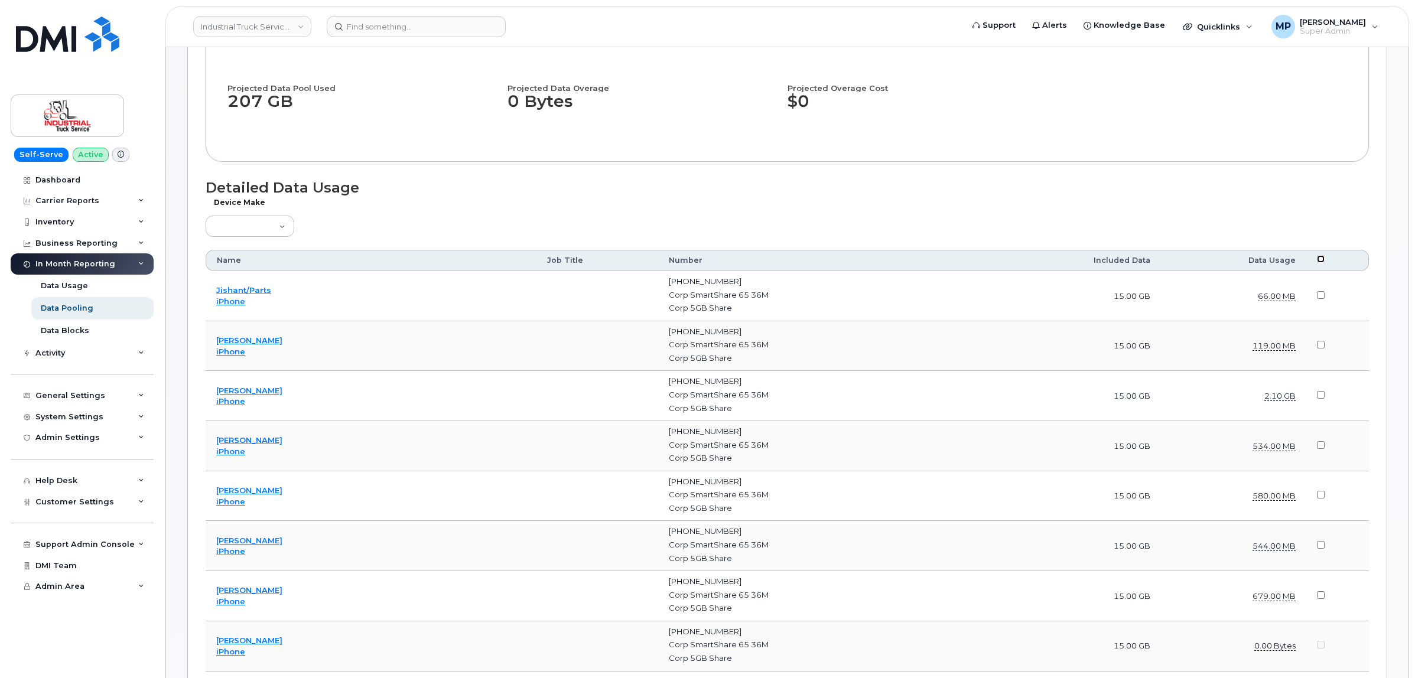
scroll to position [295, 0]
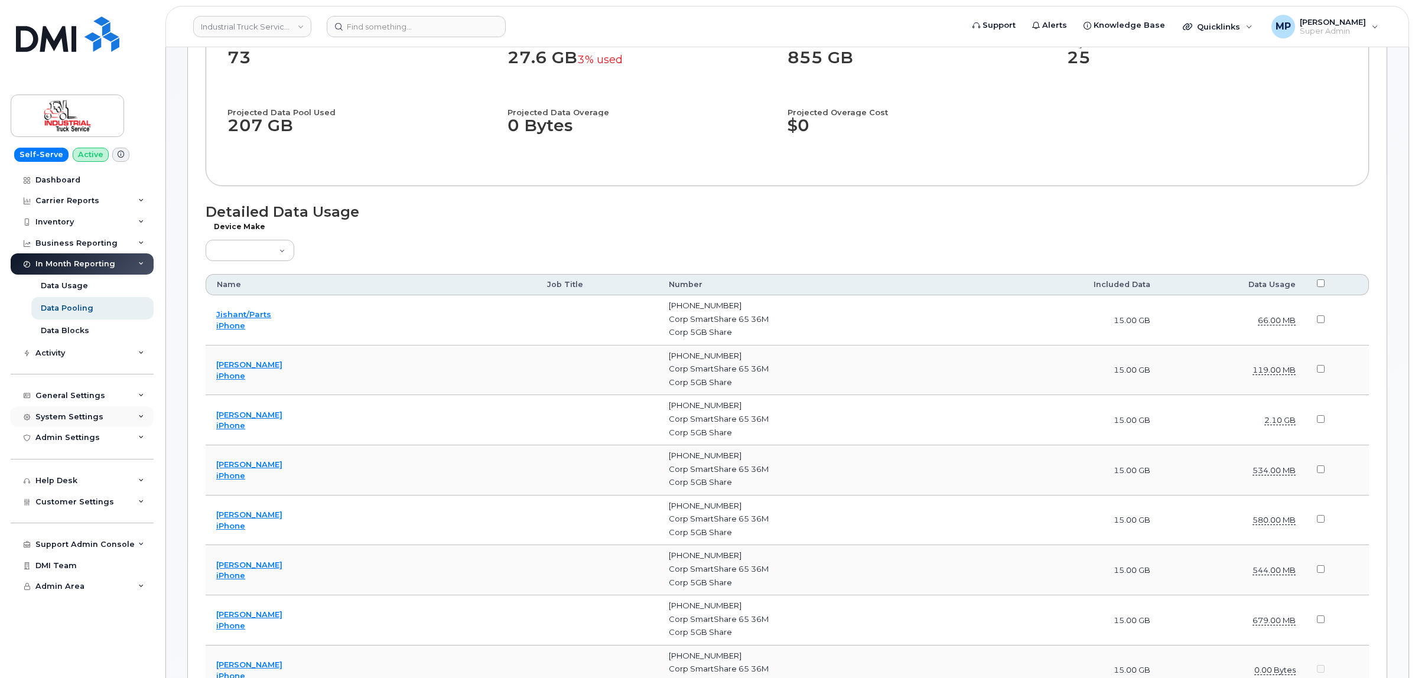
click at [77, 413] on div "System Settings" at bounding box center [82, 416] width 143 height 21
click at [73, 396] on div "General Settings" at bounding box center [70, 395] width 70 height 9
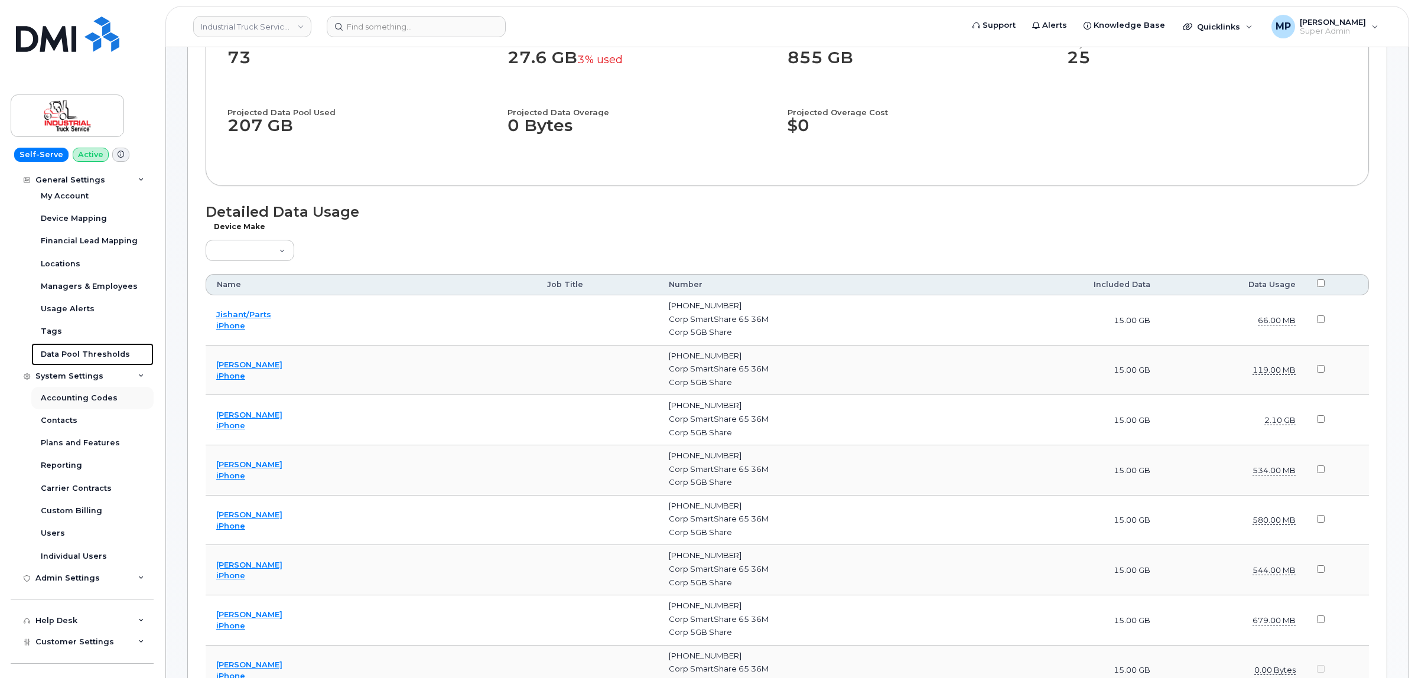
scroll to position [284, 0]
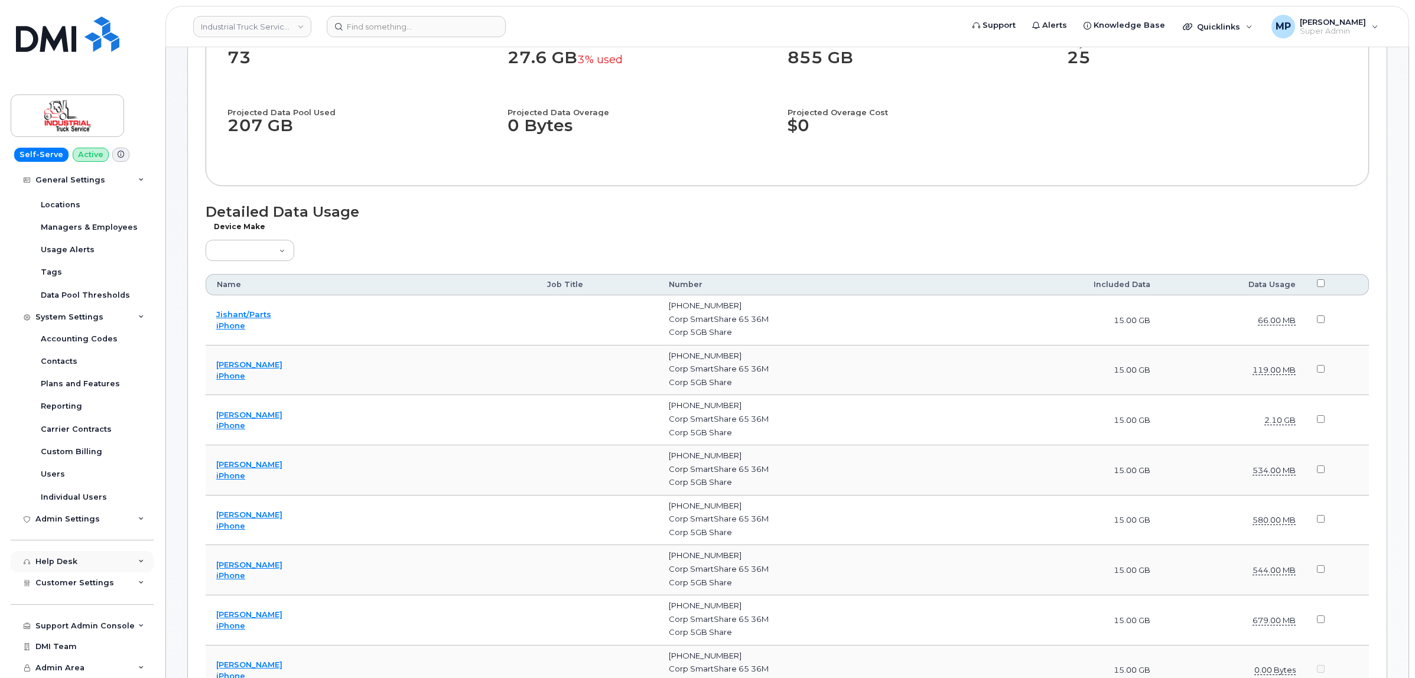
click at [66, 561] on div "Help Desk" at bounding box center [56, 561] width 42 height 9
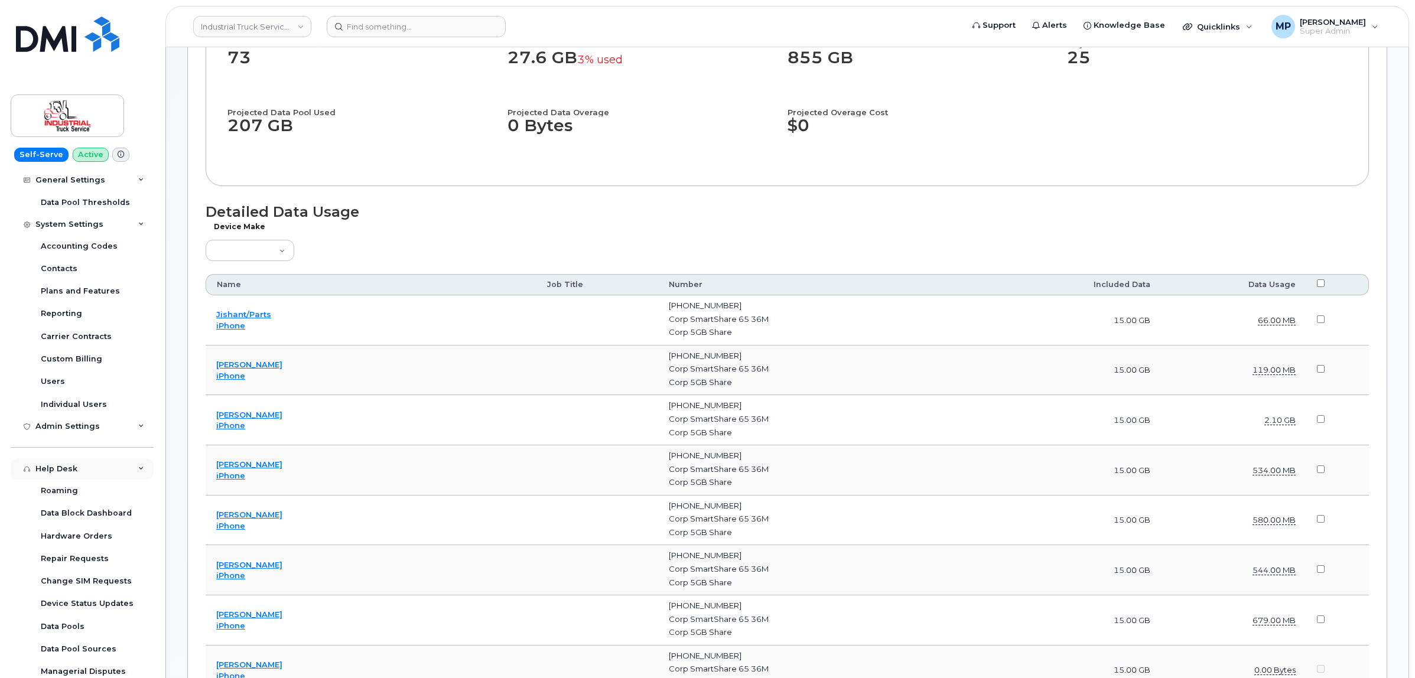
scroll to position [506, 0]
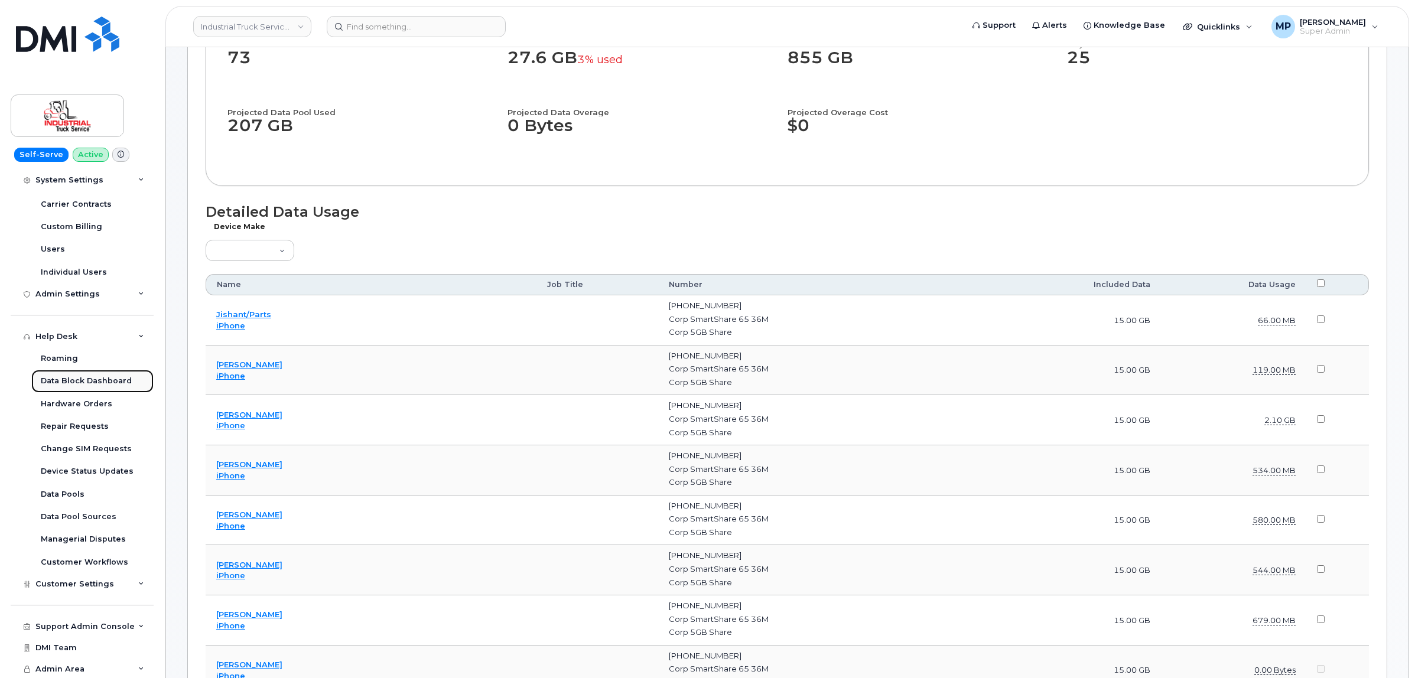
click at [62, 385] on div "Data Block Dashboard" at bounding box center [86, 381] width 91 height 11
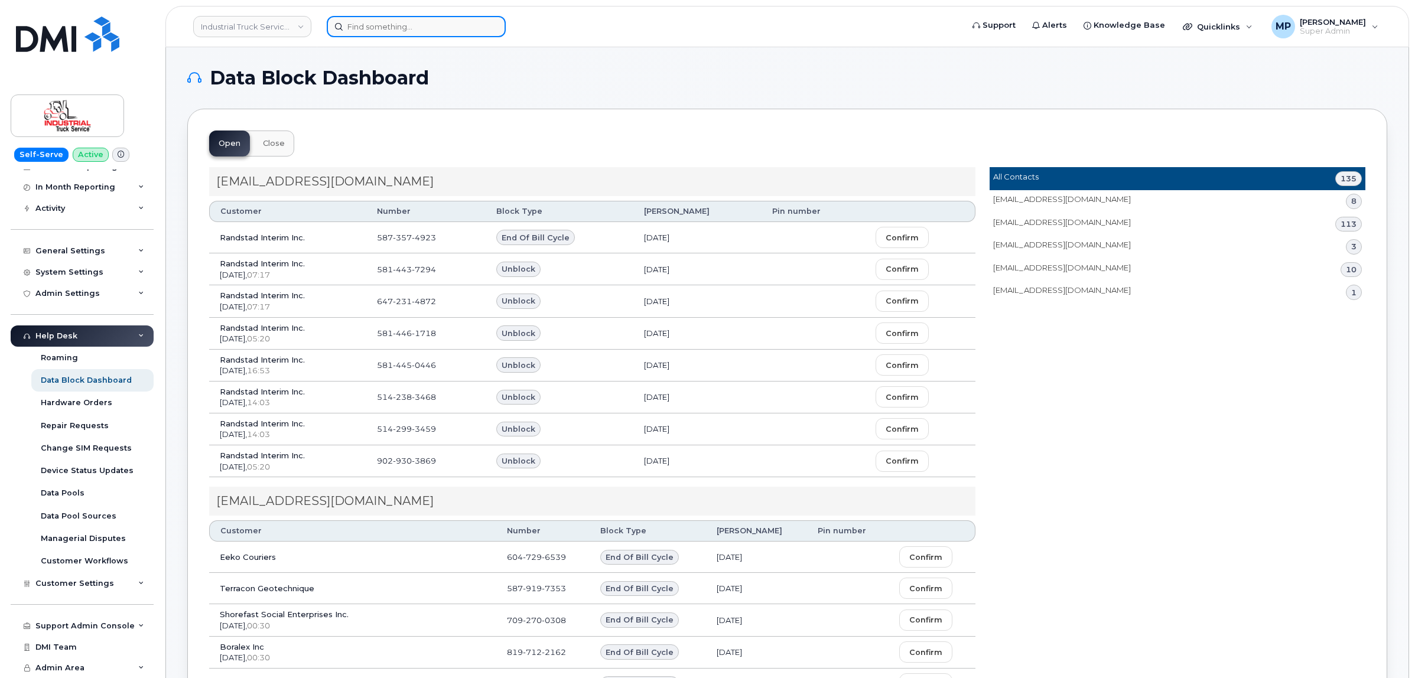
click at [373, 27] on input at bounding box center [416, 26] width 179 height 21
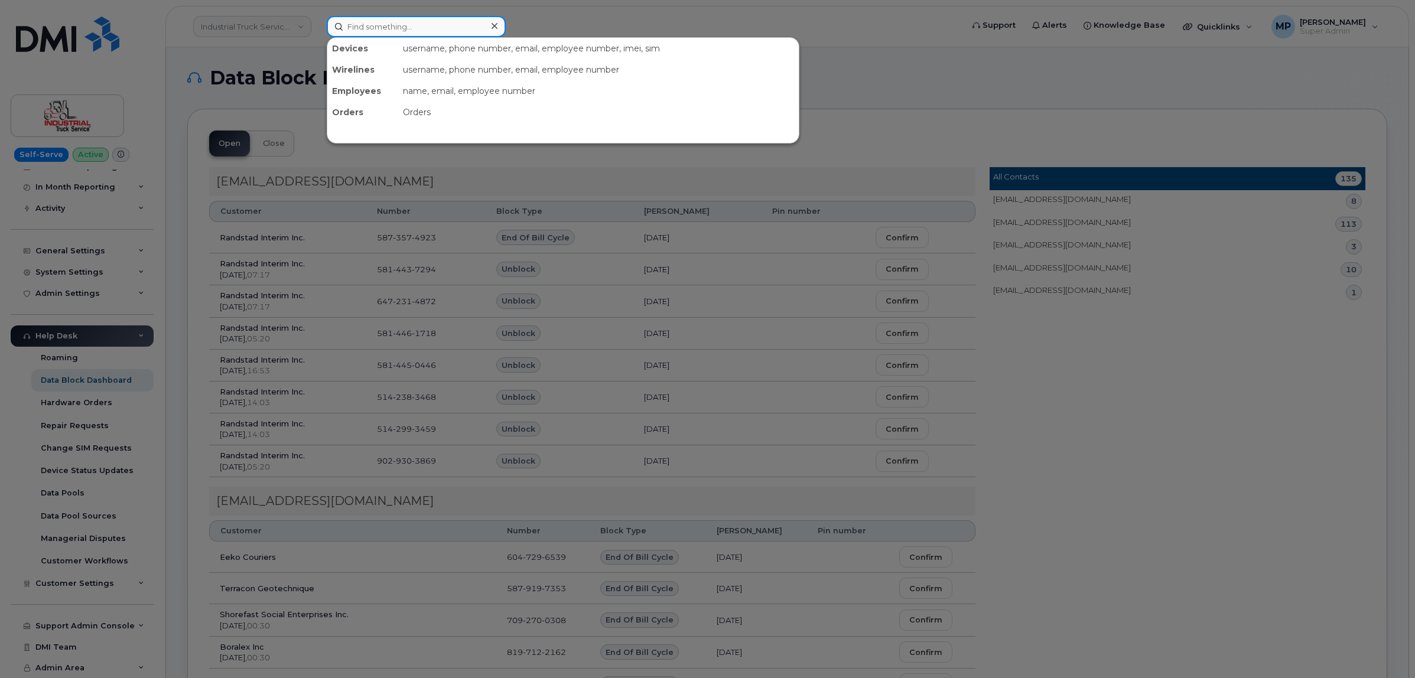
paste input "5878362891"
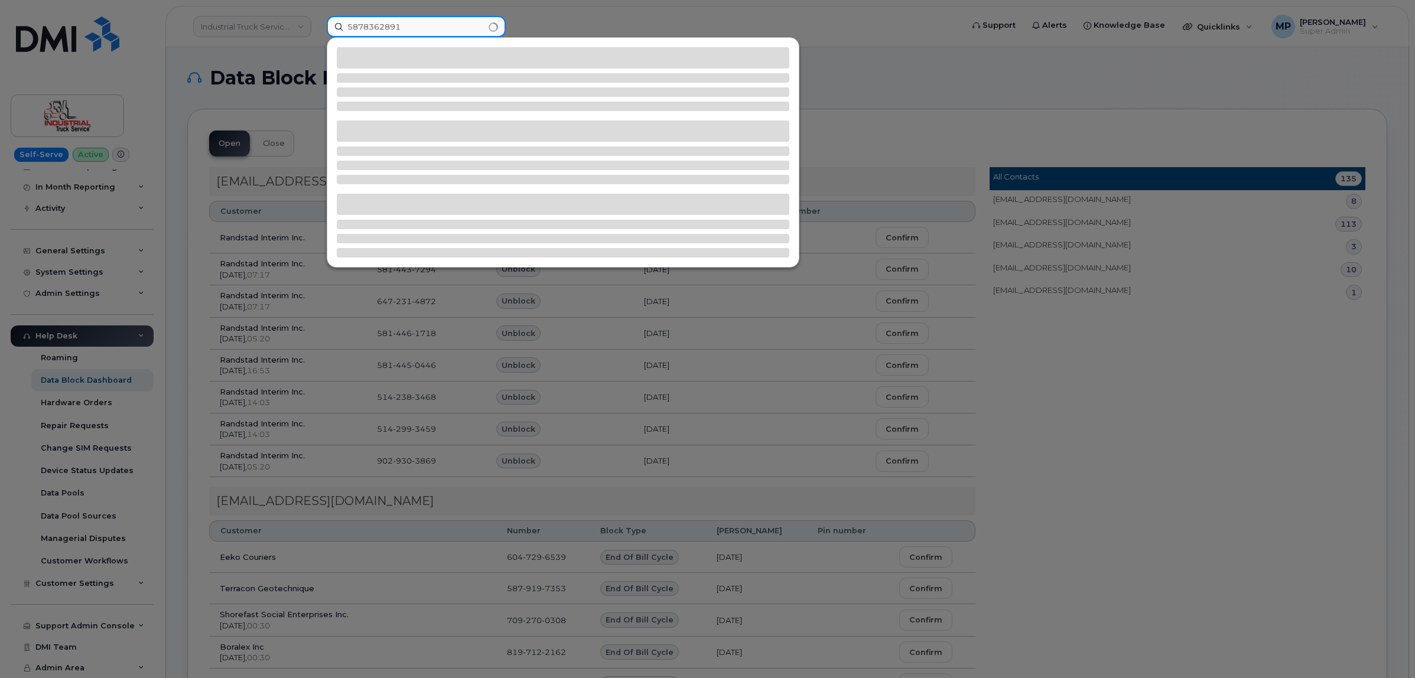
type input "5878362891"
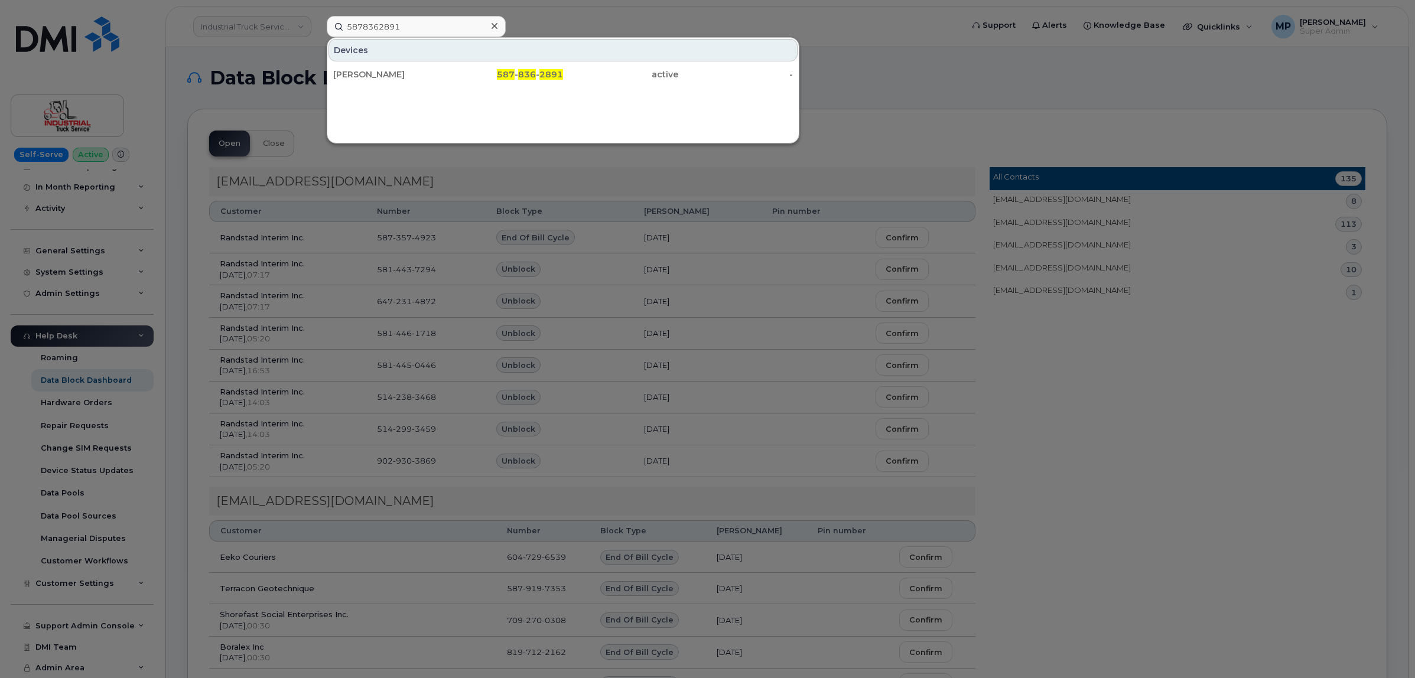
click at [503, 93] on div "Devices Destiny Whitney 587 - 836 - 2891 active -" at bounding box center [563, 90] width 472 height 106
click at [500, 77] on span "587" at bounding box center [506, 74] width 18 height 11
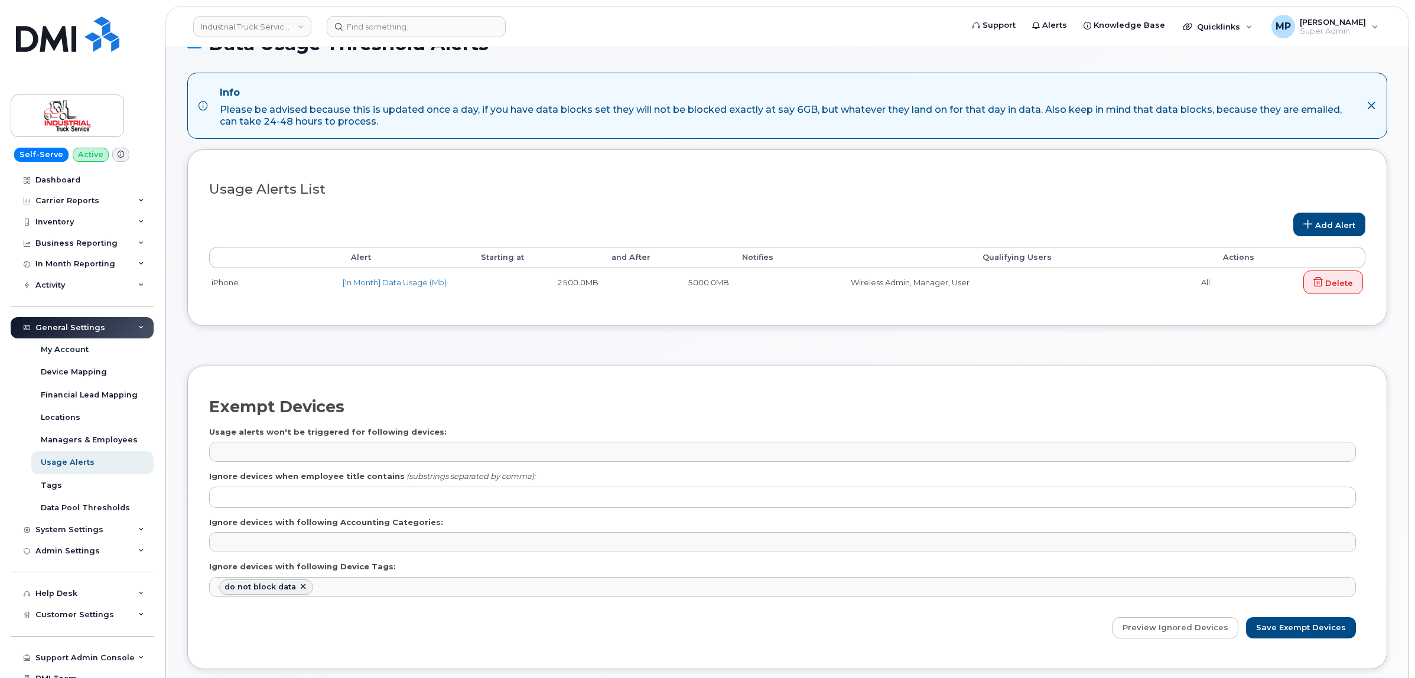
scroll to position [71, 0]
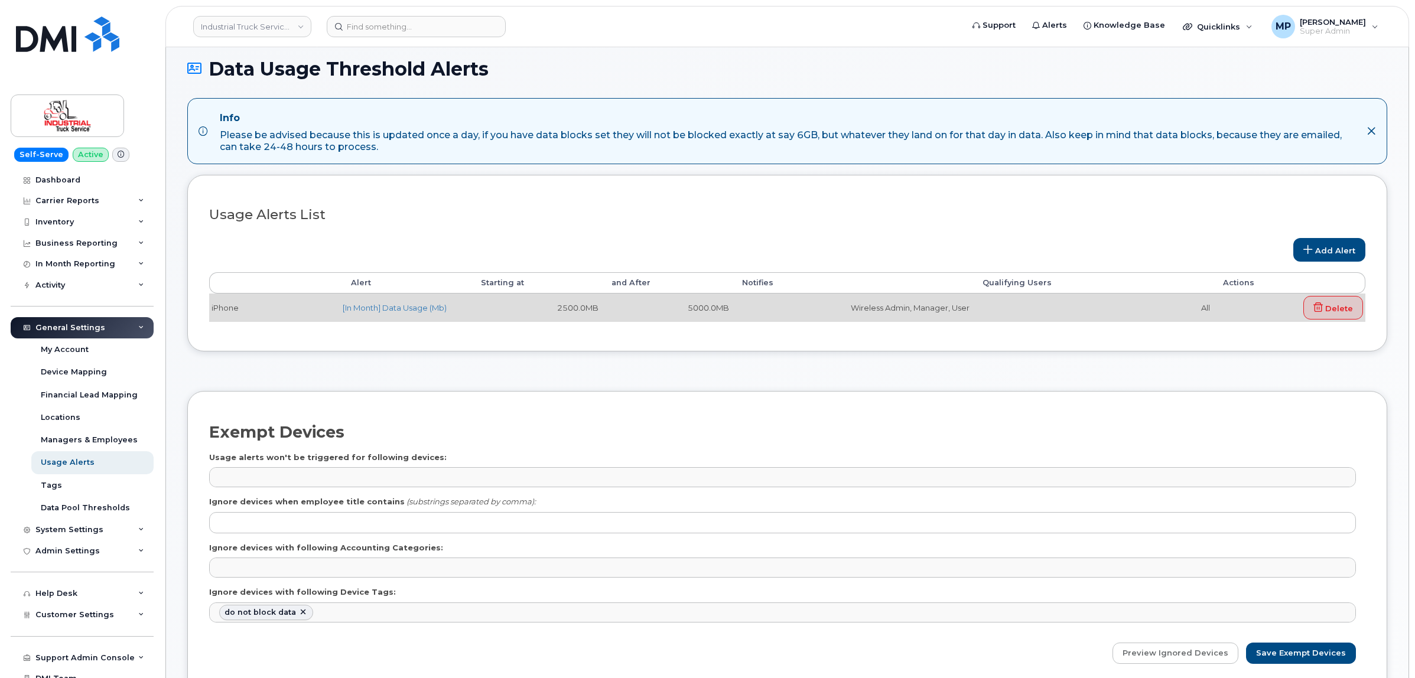
click at [369, 316] on td "[In Month] Data Usage (Mb)" at bounding box center [405, 308] width 131 height 28
click at [373, 306] on link "[In Month] Data Usage (Mb)" at bounding box center [395, 307] width 104 height 9
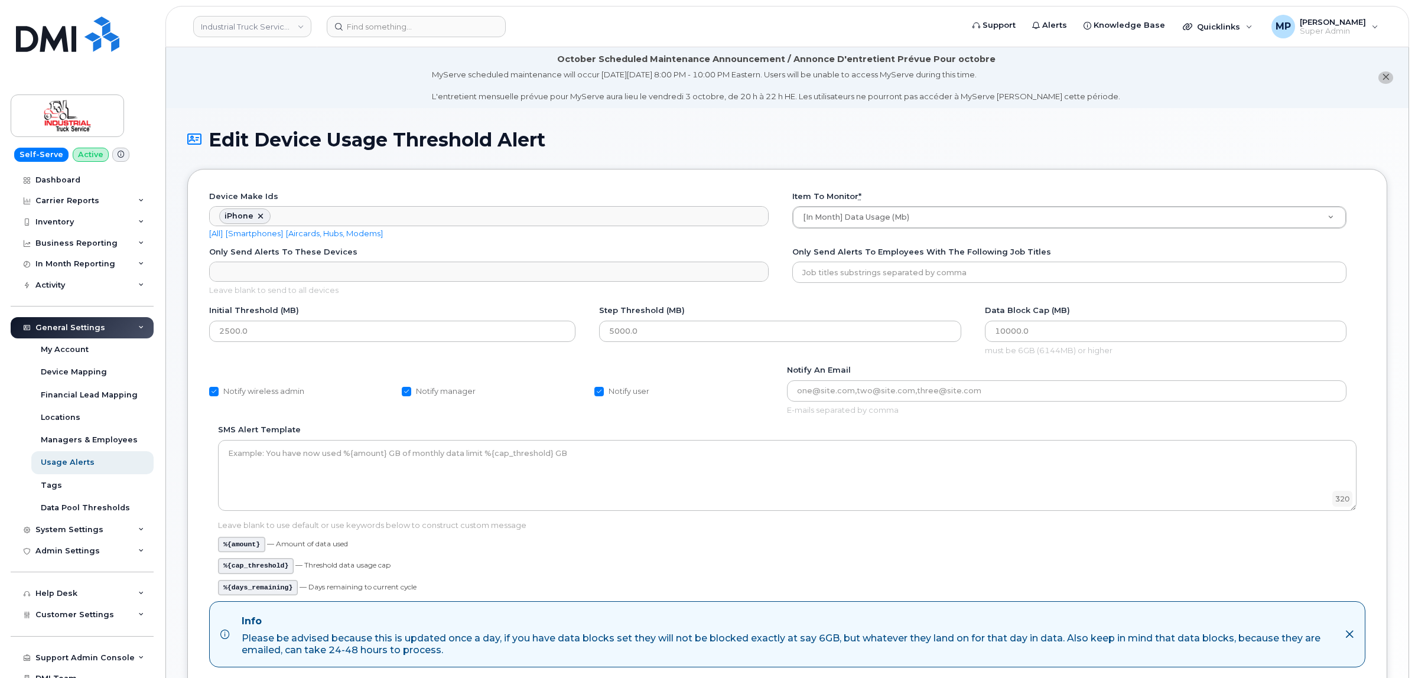
scroll to position [38, 0]
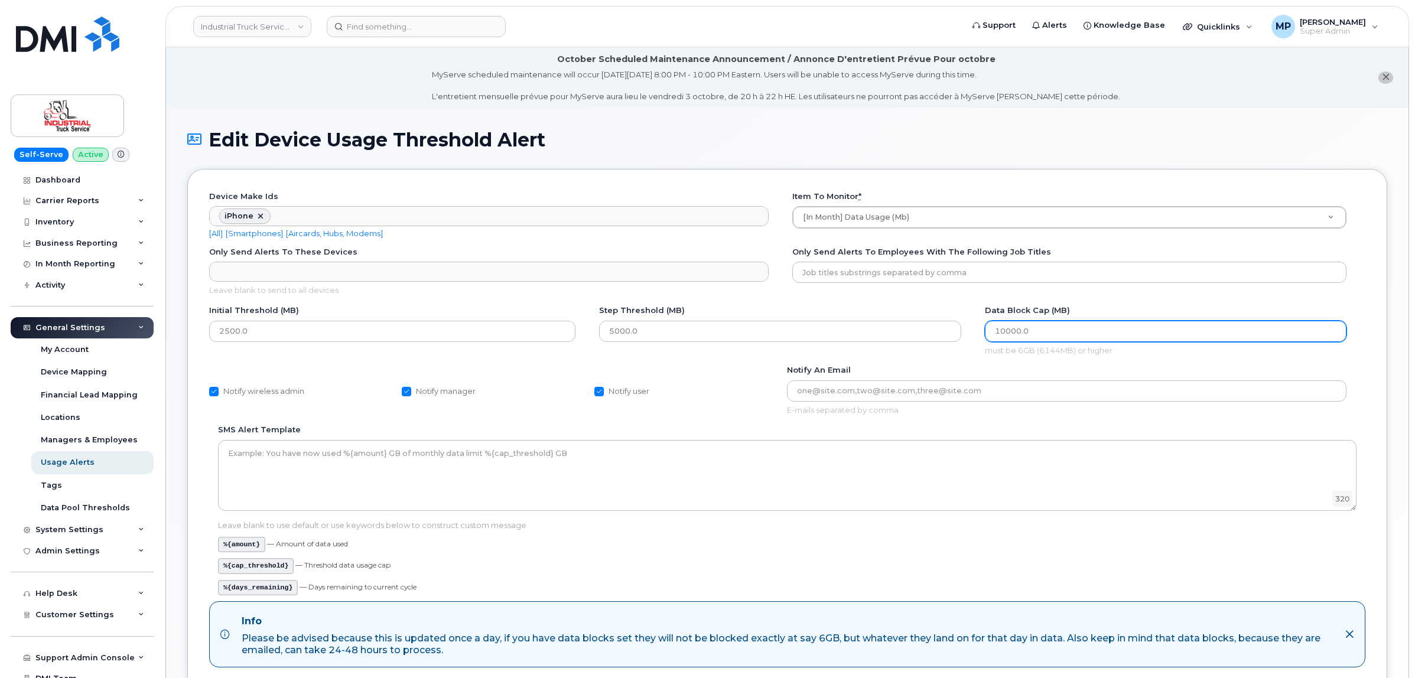
click at [1008, 329] on input "10000.0" at bounding box center [1165, 331] width 361 height 21
click at [1002, 327] on input "10000.0" at bounding box center [1165, 331] width 361 height 21
drag, startPoint x: 1020, startPoint y: 331, endPoint x: 1005, endPoint y: 331, distance: 14.8
click at [1005, 331] on input "10000.0" at bounding box center [1165, 331] width 361 height 21
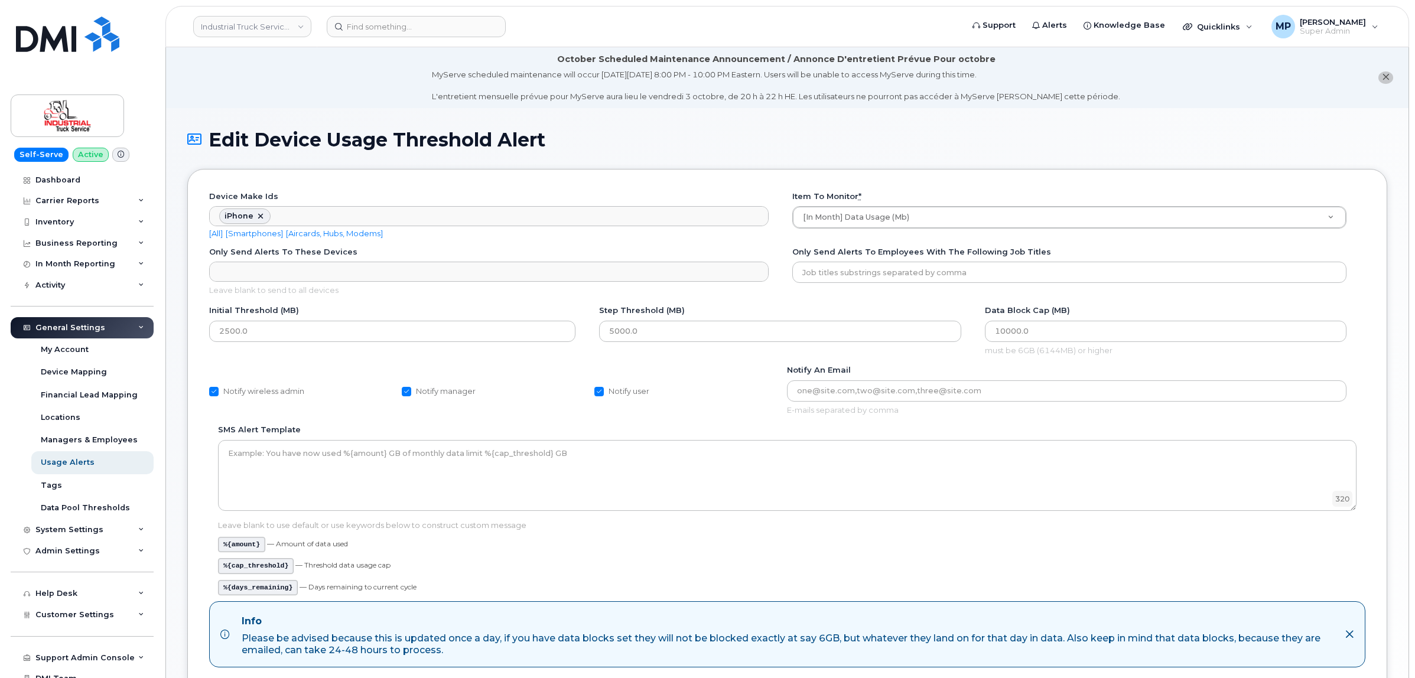
click at [983, 360] on div "Data Block Cap (MB) 10000.0 must be 6GB (6144MB) or higher" at bounding box center [1172, 335] width 385 height 60
click at [69, 535] on div "System Settings" at bounding box center [69, 529] width 68 height 9
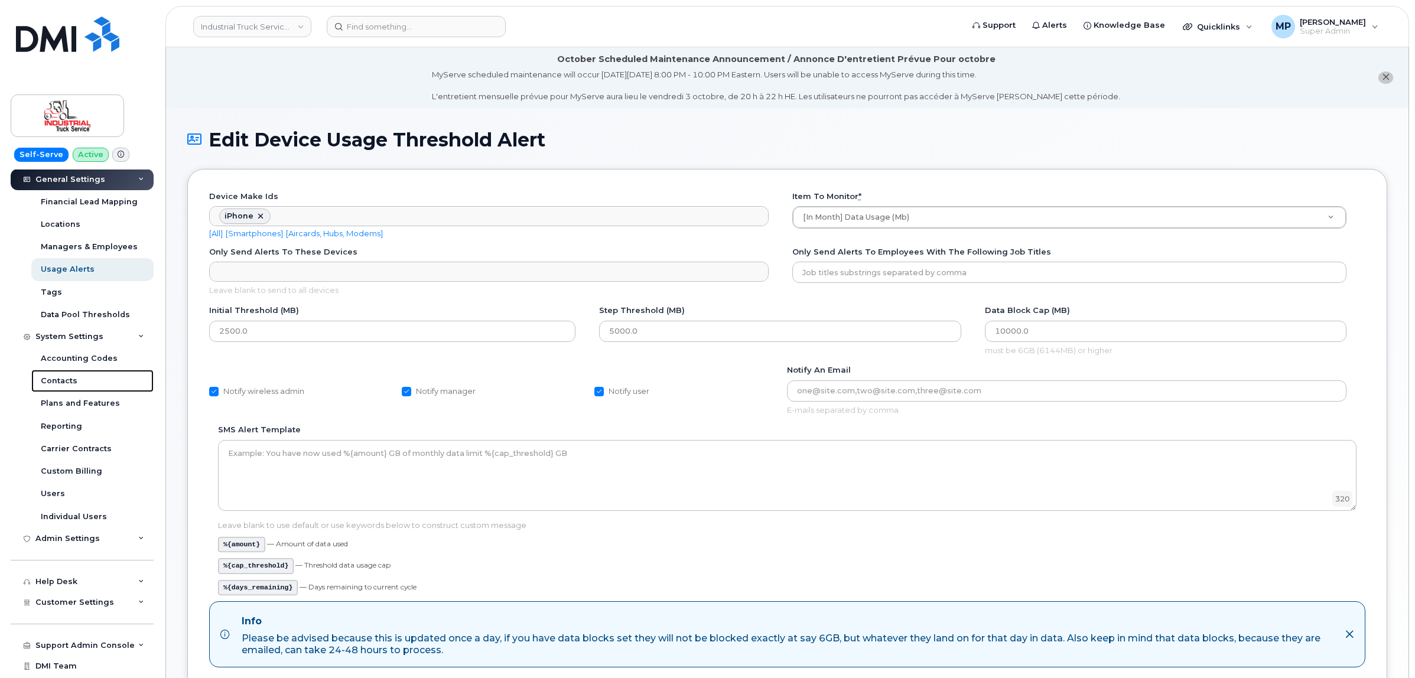
scroll to position [217, 0]
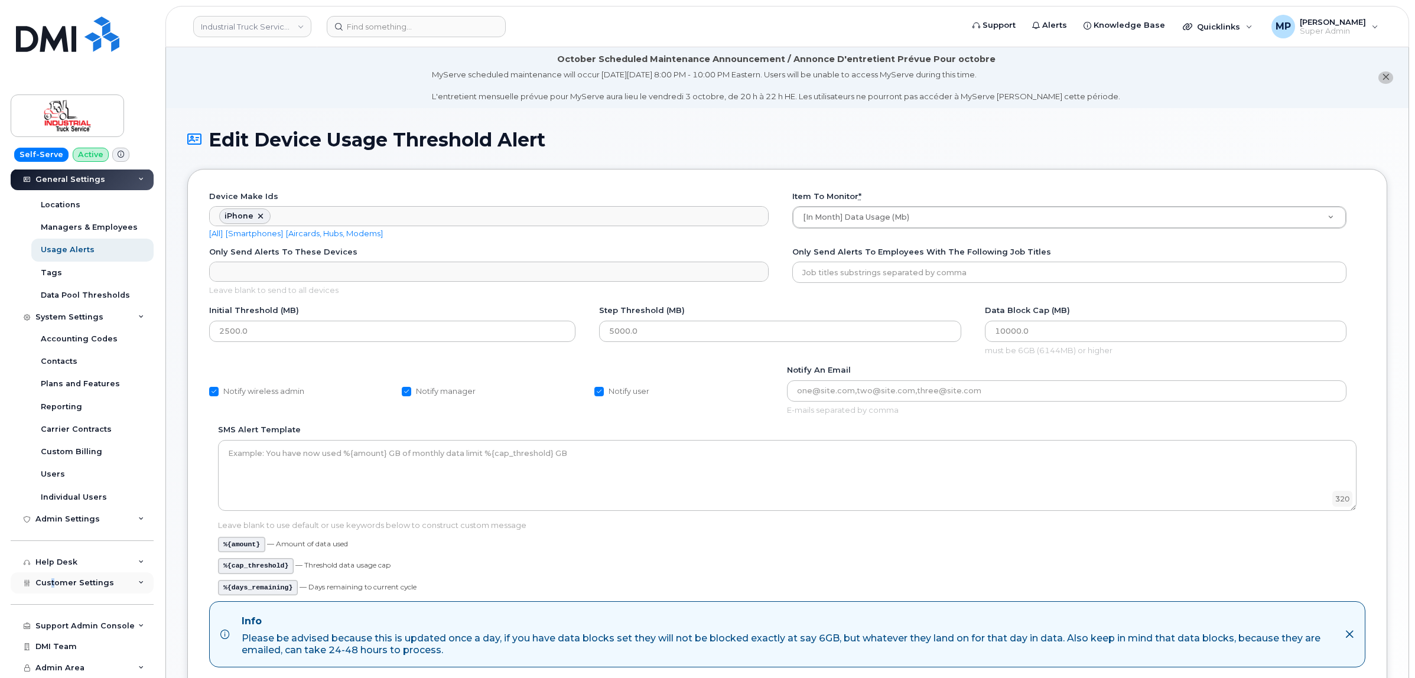
click at [54, 583] on span "Customer Settings" at bounding box center [74, 582] width 79 height 9
click at [54, 582] on span "Customer Settings" at bounding box center [74, 578] width 79 height 9
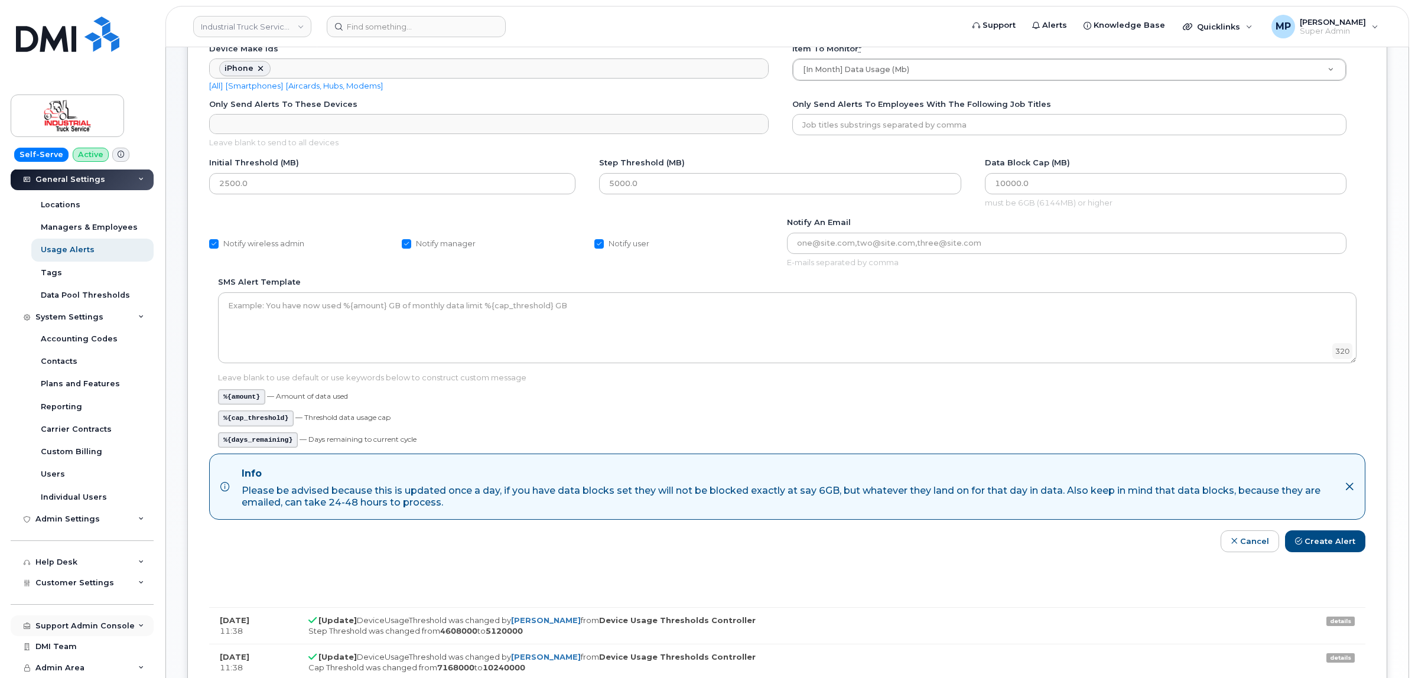
click at [69, 615] on div "Support Admin Console" at bounding box center [82, 625] width 143 height 21
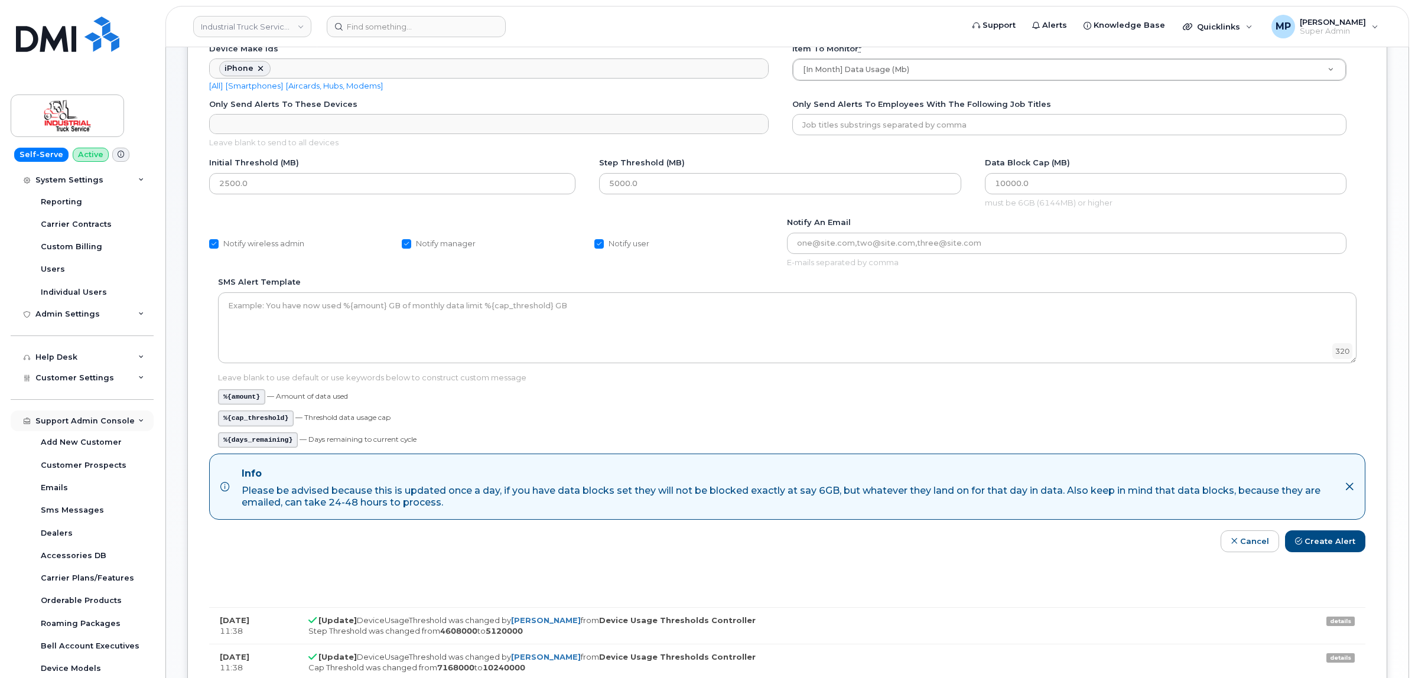
scroll to position [438, 0]
click at [1350, 485] on icon at bounding box center [1348, 486] width 9 height 9
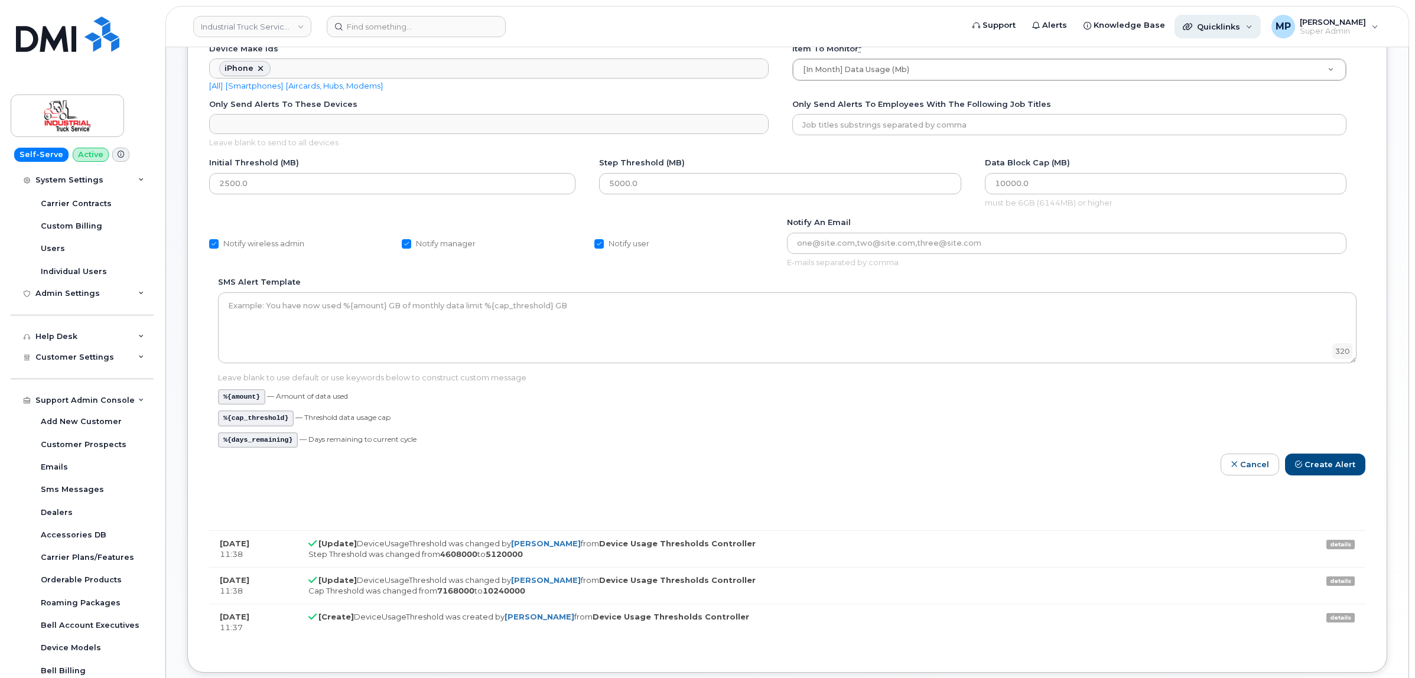
click at [1227, 22] on span "Quicklinks" at bounding box center [1218, 26] width 43 height 9
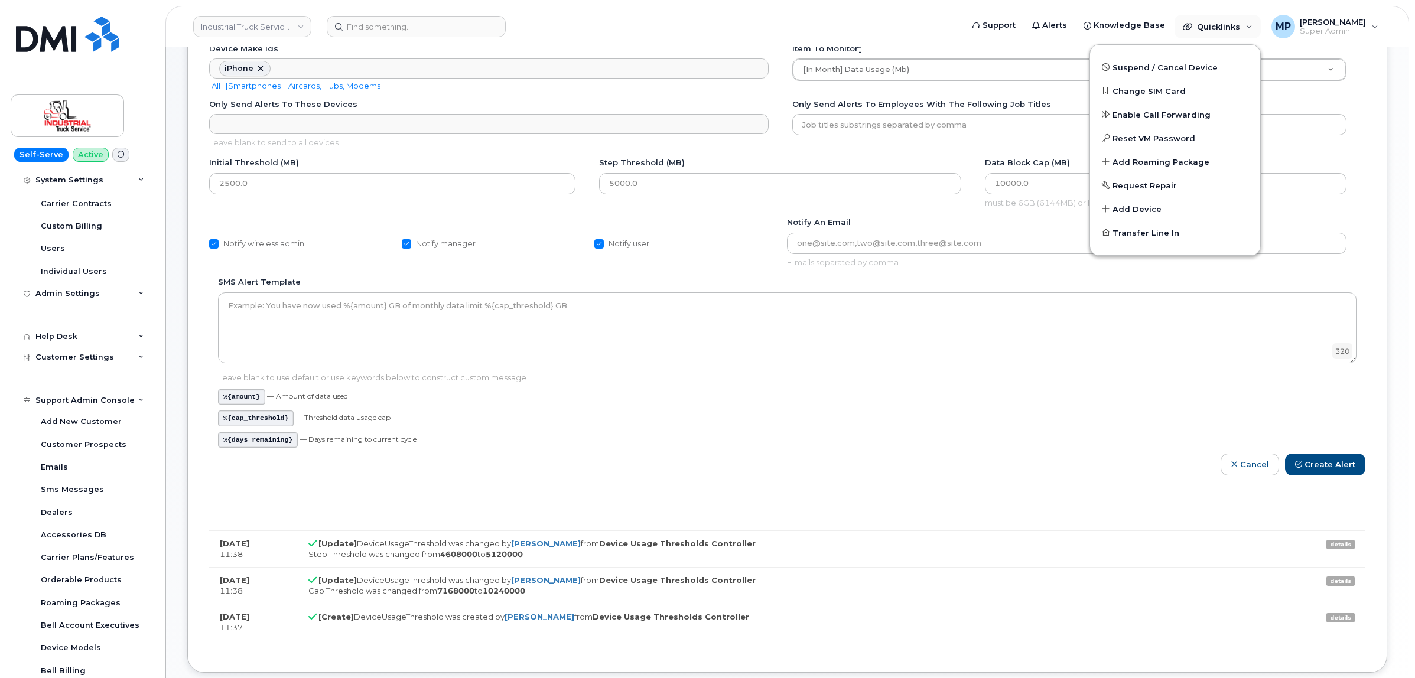
click at [892, 11] on header "Industrial Truck Service Ltd. Support Alerts Knowledge Base Quicklinks Suspend …" at bounding box center [786, 26] width 1243 height 41
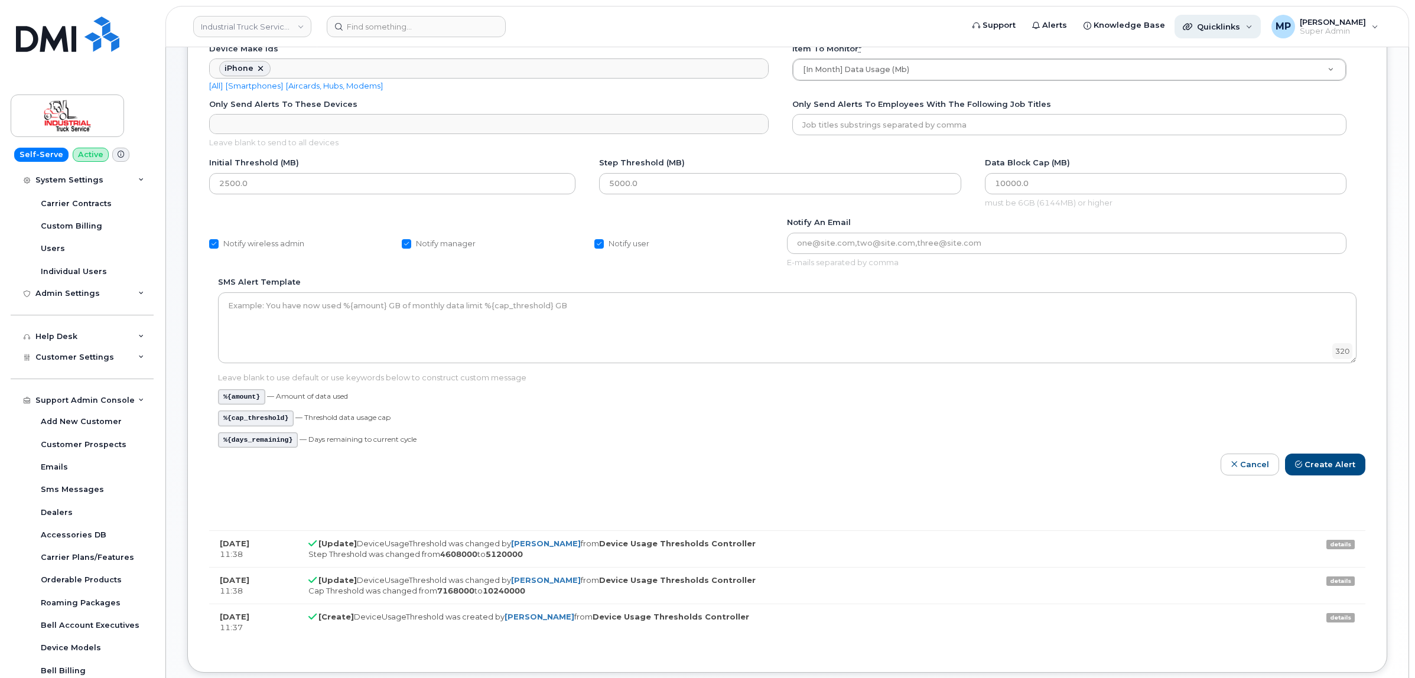
click at [1234, 24] on span "Quicklinks" at bounding box center [1218, 26] width 43 height 9
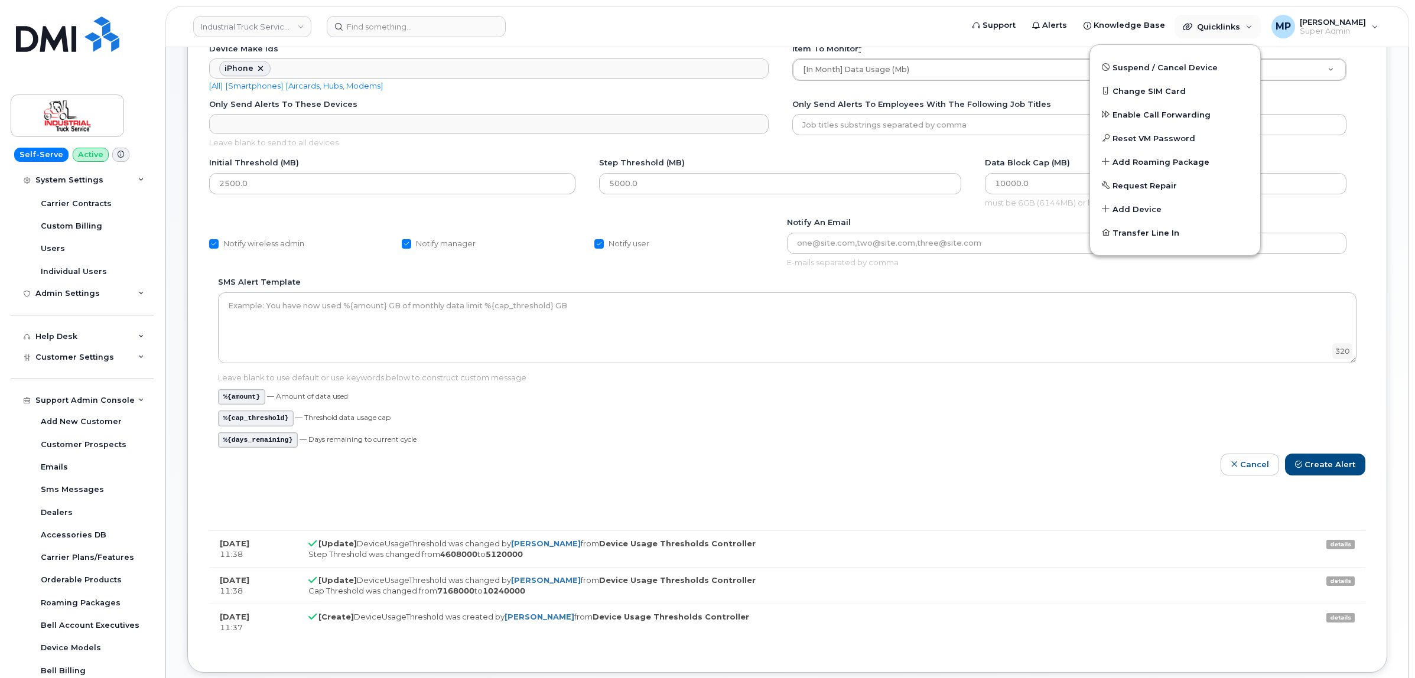
click at [999, 432] on ul "%{amount} — Amount of data used %{cap_threshold} — Threshold data usage cap %{d…" at bounding box center [787, 418] width 1138 height 58
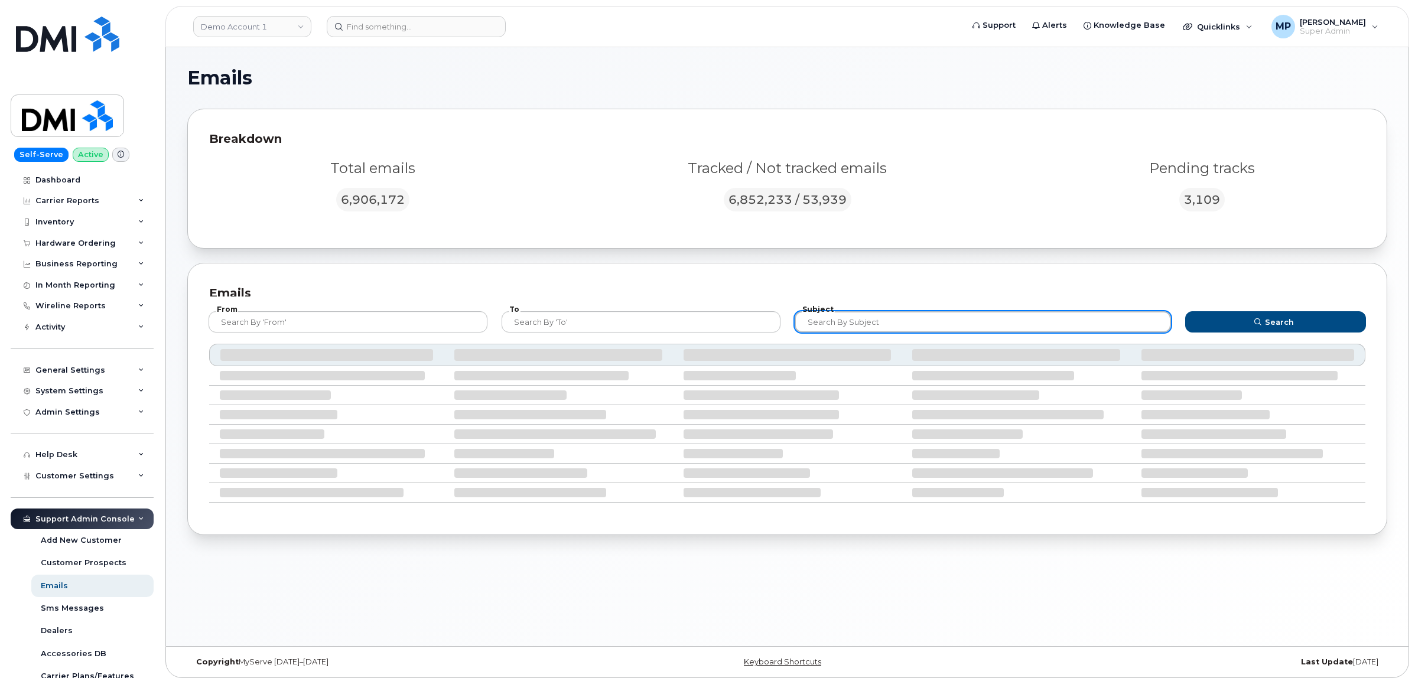
click at [848, 325] on input "text" at bounding box center [982, 321] width 376 height 21
click at [1185, 311] on button "Search" at bounding box center [1275, 321] width 181 height 21
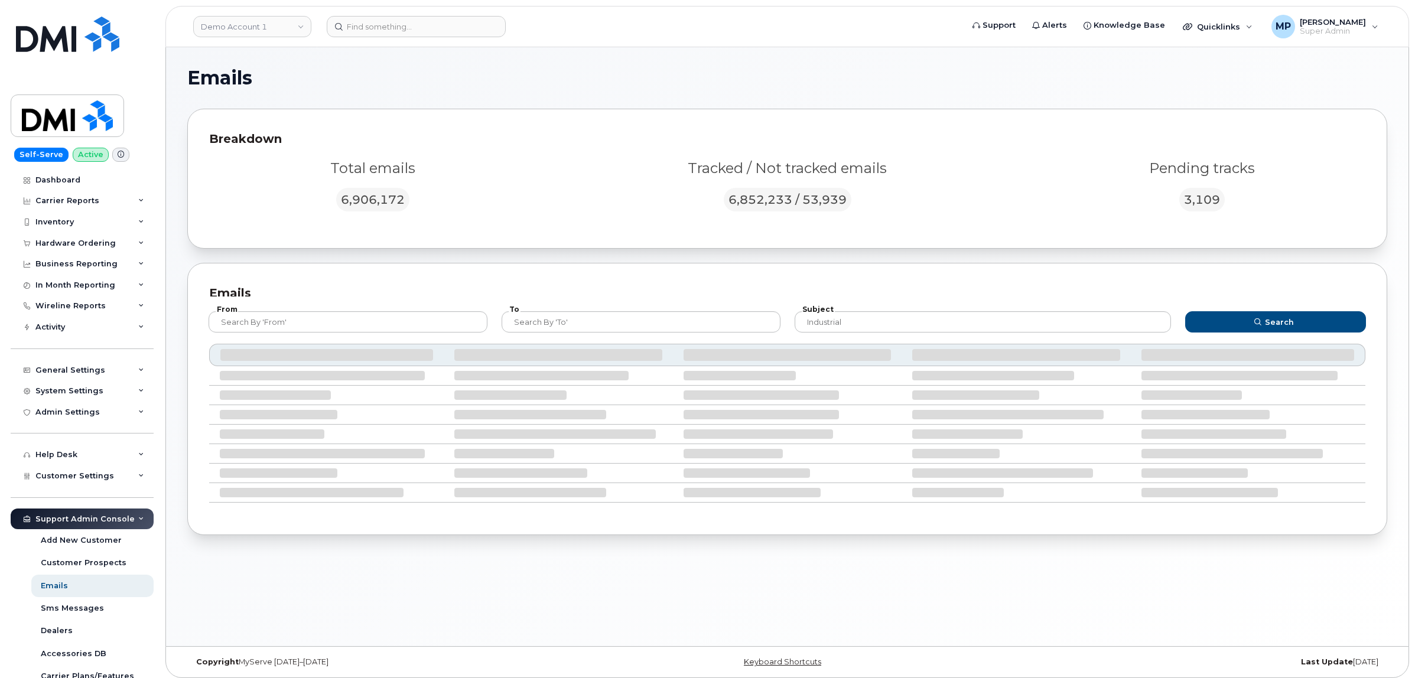
click at [1252, 308] on div "Search" at bounding box center [1275, 321] width 195 height 35
click at [1246, 319] on button "Search" at bounding box center [1275, 321] width 181 height 21
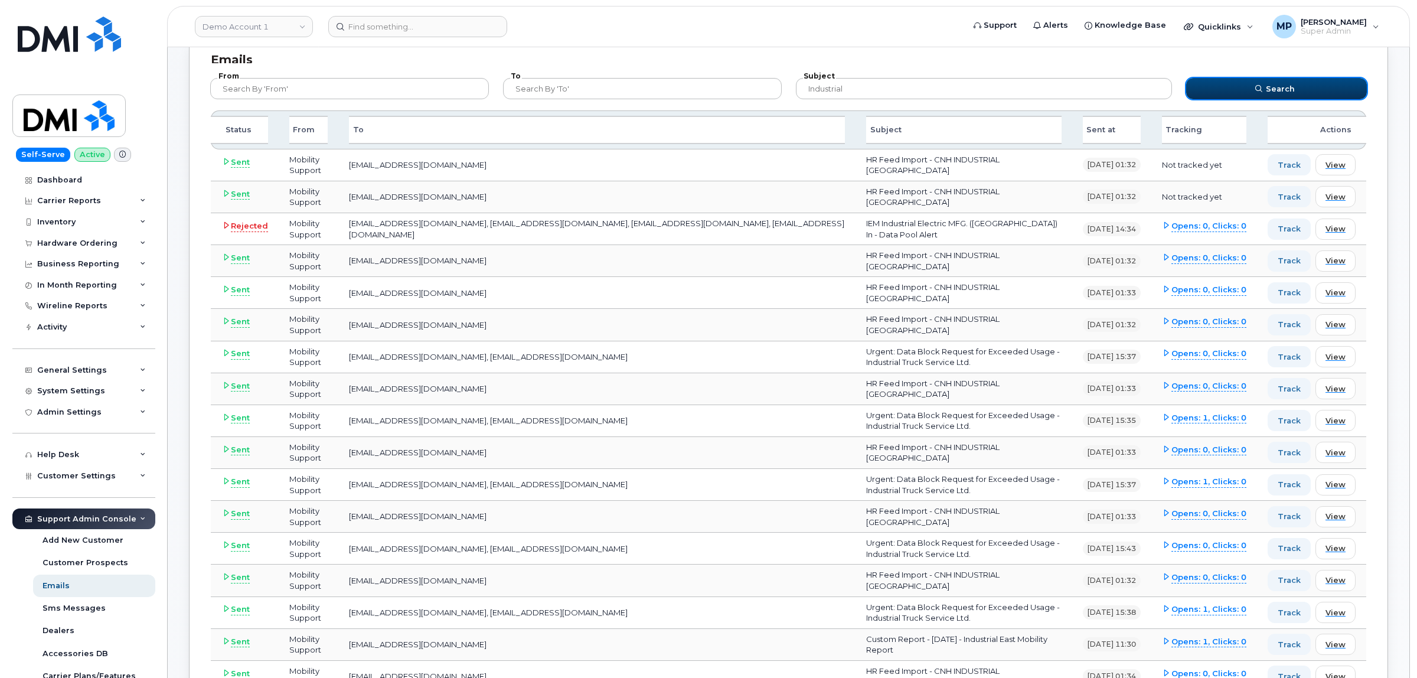
scroll to position [221, 0]
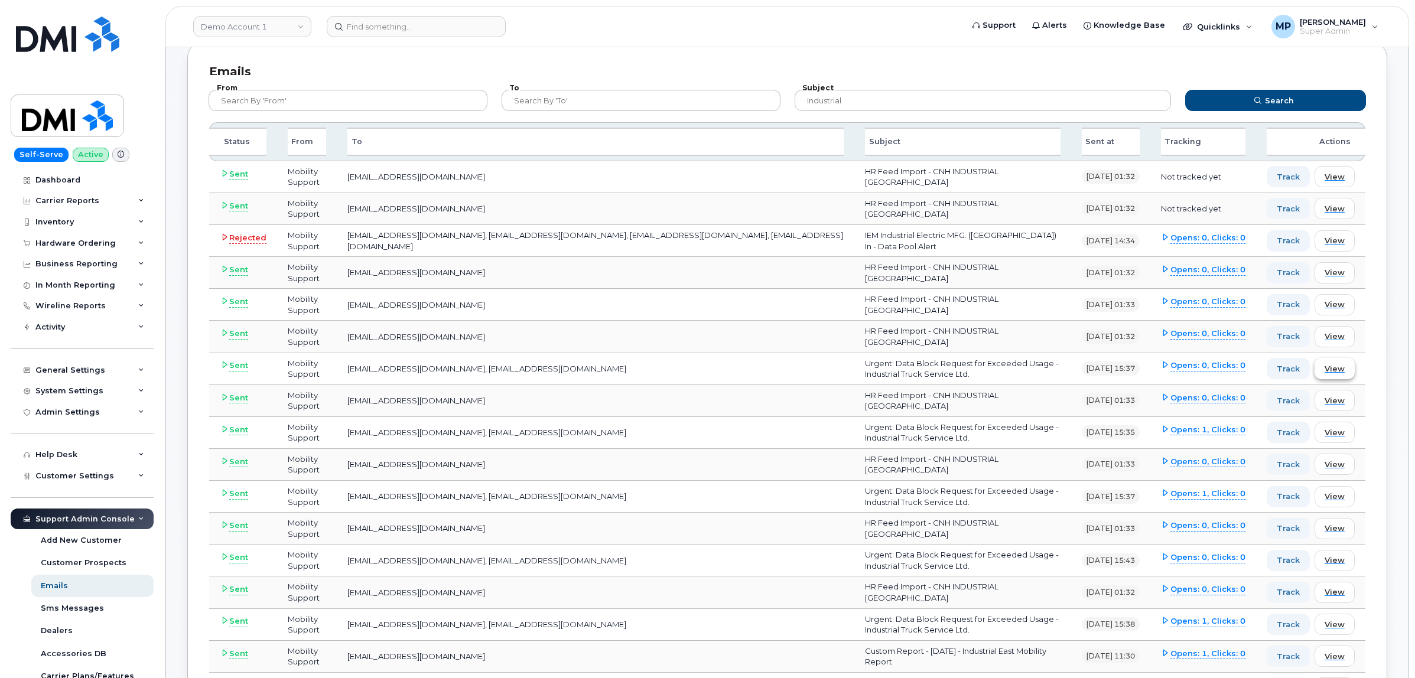
click at [1330, 367] on span "View" at bounding box center [1334, 368] width 20 height 11
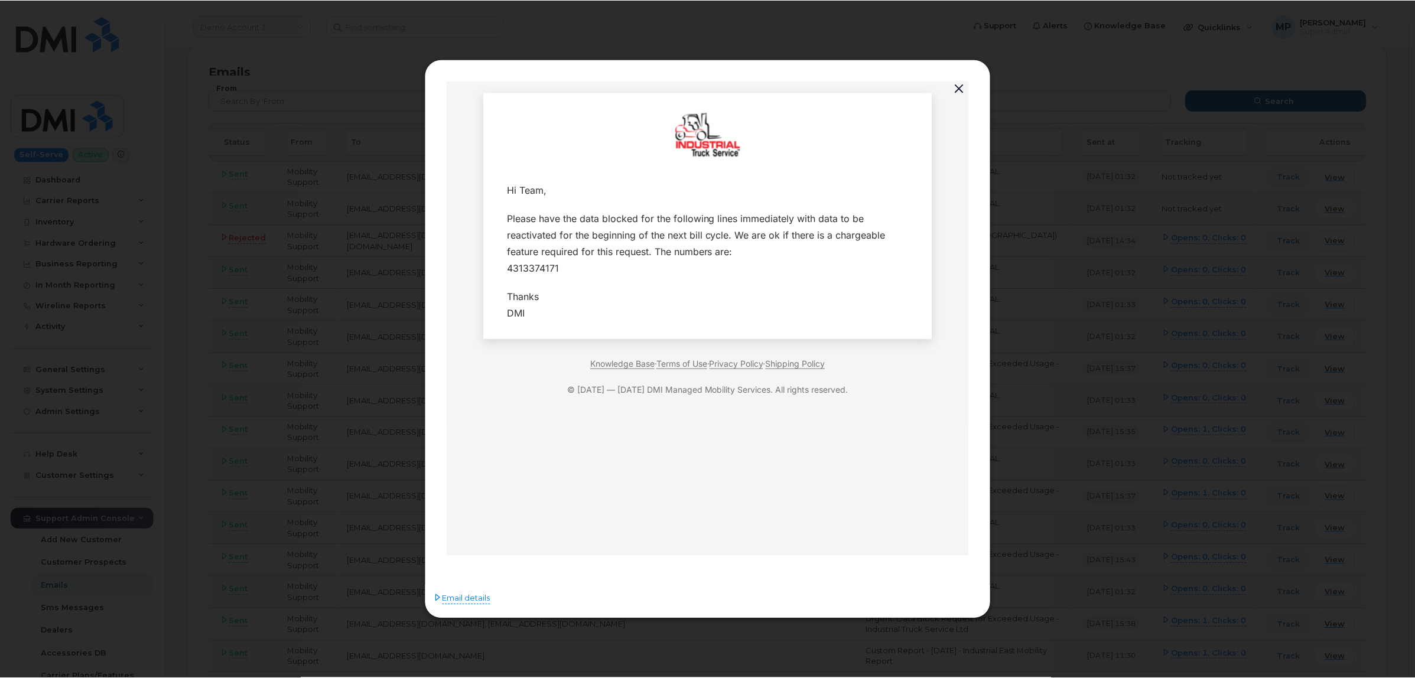
scroll to position [0, 0]
click at [961, 89] on button "button" at bounding box center [960, 88] width 18 height 17
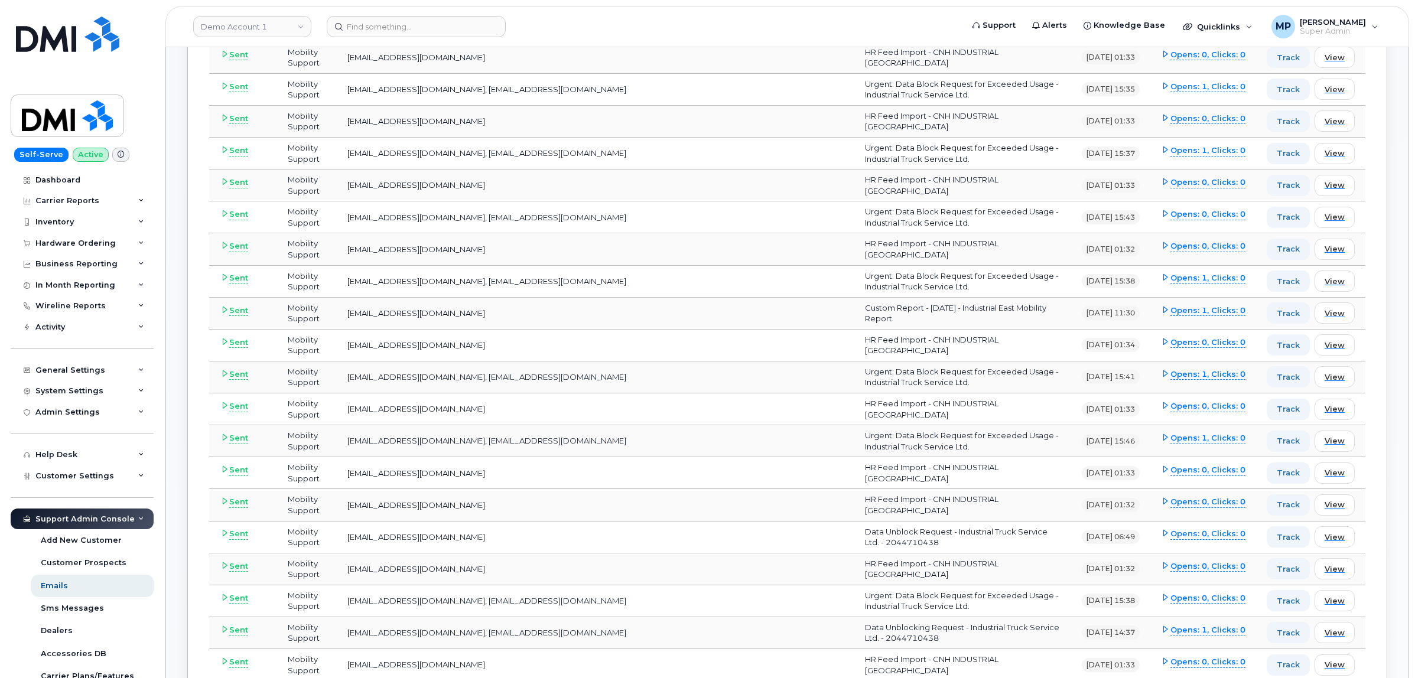
scroll to position [591, 0]
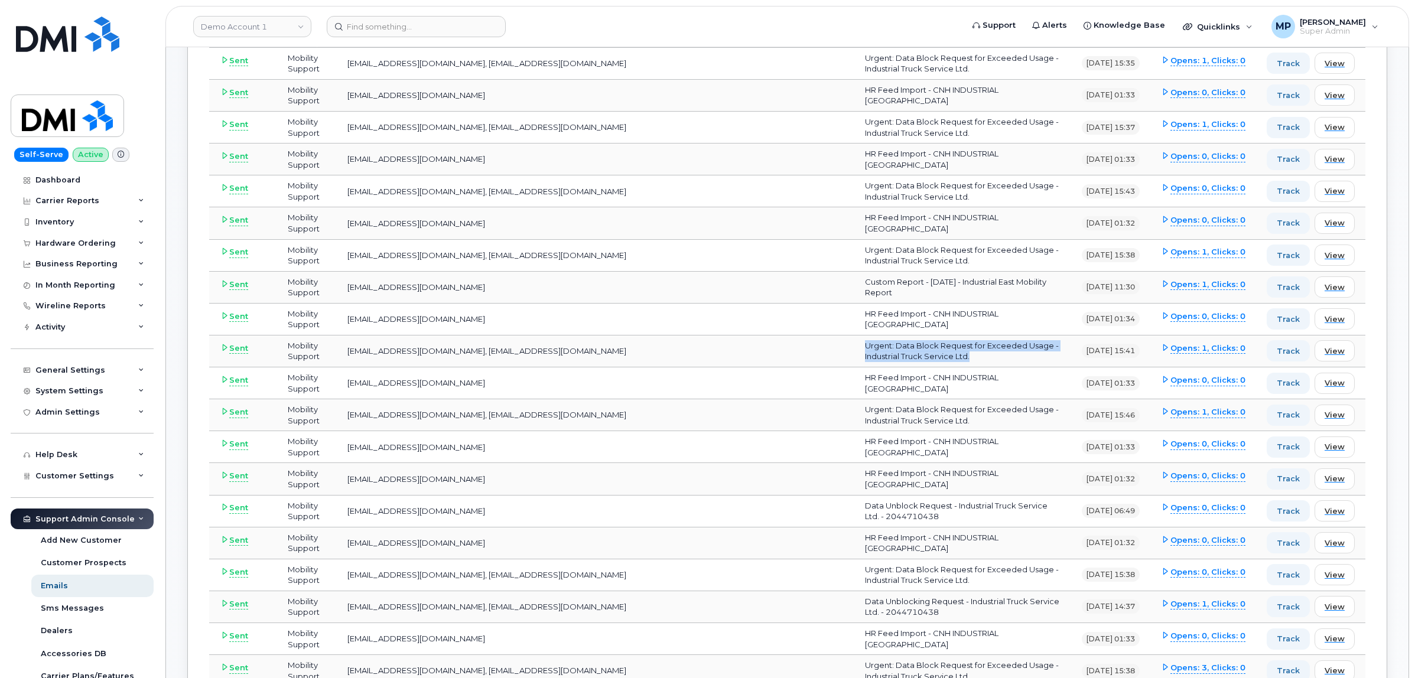
drag, startPoint x: 775, startPoint y: 344, endPoint x: 817, endPoint y: 356, distance: 43.2
click at [854, 356] on td "Urgent: Data Block Request for Exceeded Usage - Industrial Truck Service Ltd." at bounding box center [962, 351] width 217 height 32
copy td "Urgent: Data Block Request for Exceeded Usage - Industrial Truck Service Ltd."
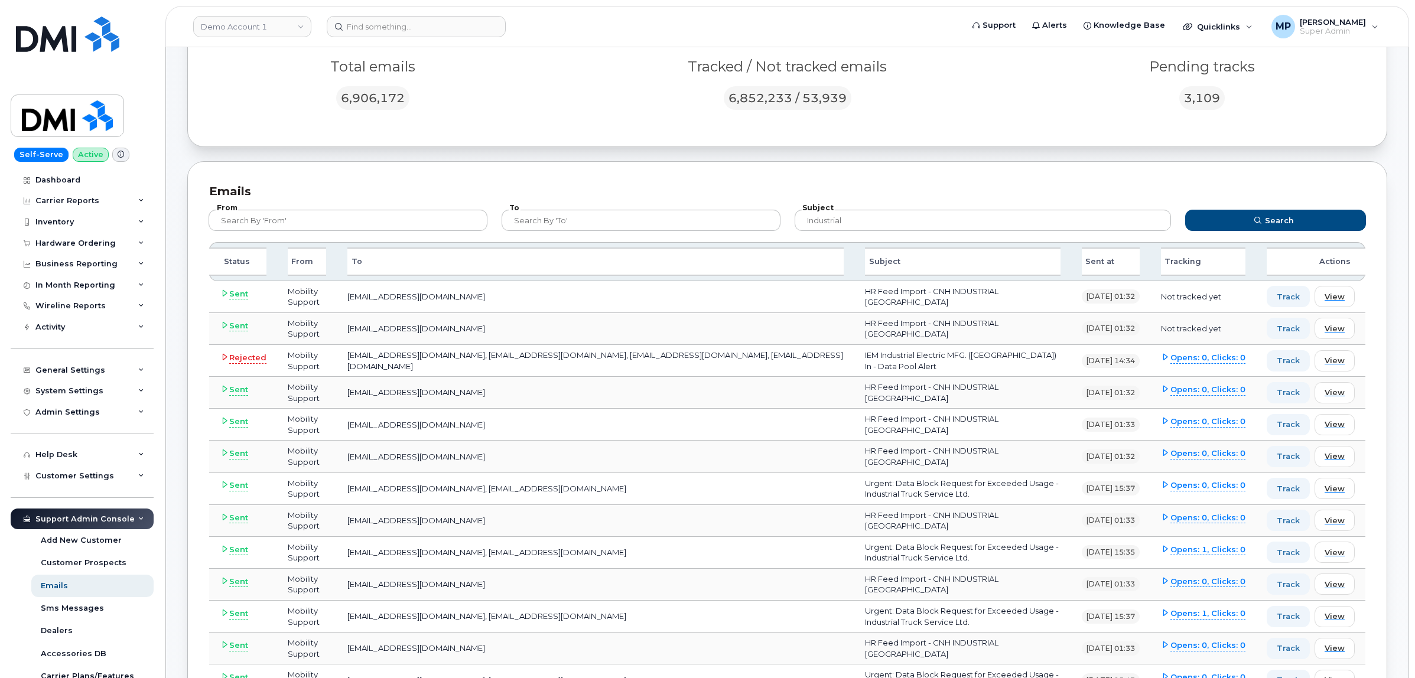
scroll to position [0, 0]
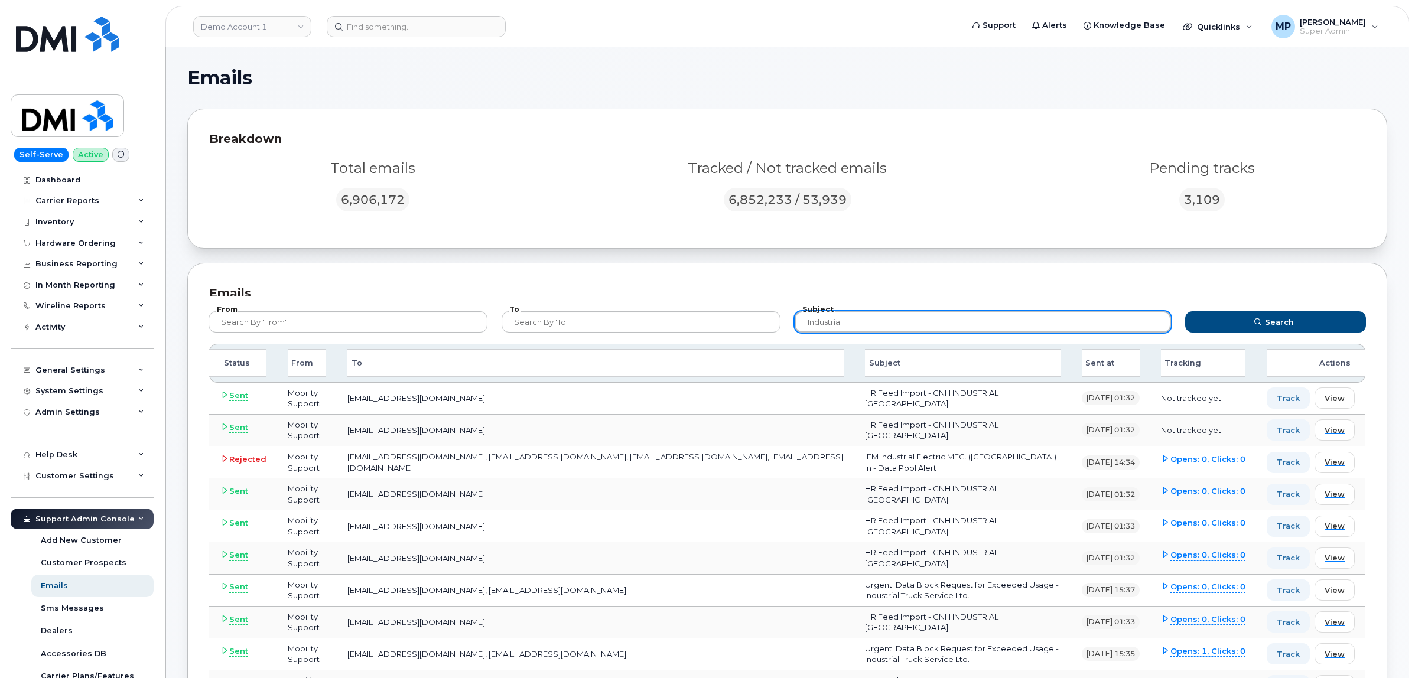
click at [846, 320] on input "industrial" at bounding box center [982, 321] width 376 height 21
drag, startPoint x: 845, startPoint y: 320, endPoint x: 817, endPoint y: 320, distance: 28.4
click at [817, 321] on input "industrial" at bounding box center [982, 321] width 376 height 21
click at [826, 317] on input "industrial" at bounding box center [982, 321] width 376 height 21
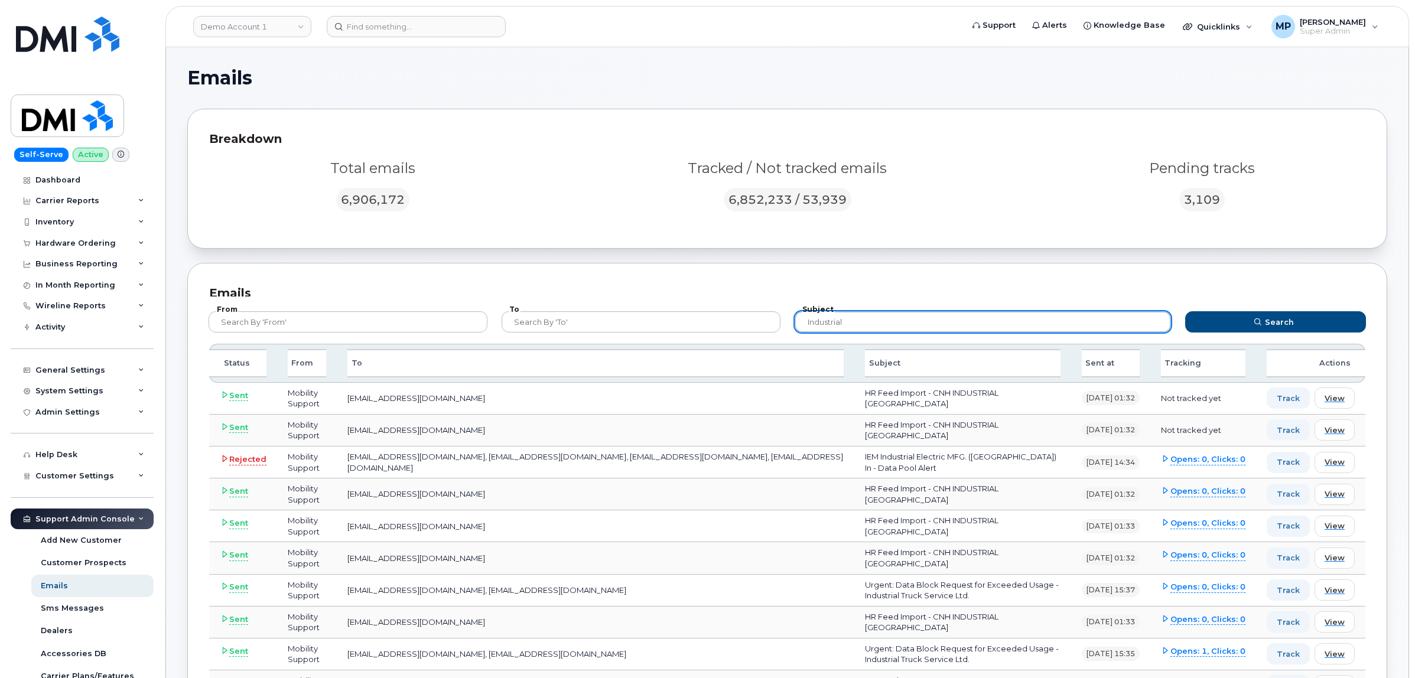
click at [826, 317] on input "industrial" at bounding box center [982, 321] width 376 height 21
paste input "Urgent: Data Block Request for Exceeded Usage - Industrial Truck Service Ltd."
type input "Urgent: Data Block Request for Exceeded Usage - Industrial Truck Service Ltd."
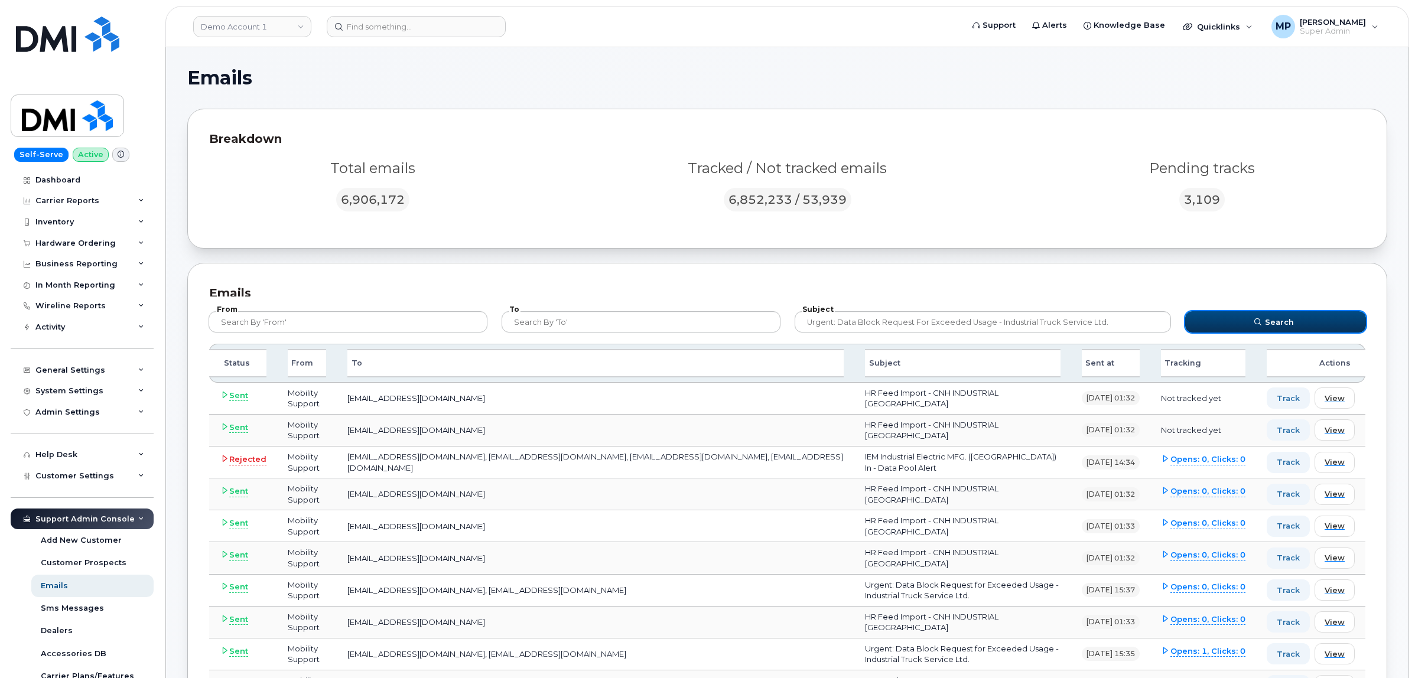
click at [1244, 322] on button "Search" at bounding box center [1275, 321] width 181 height 21
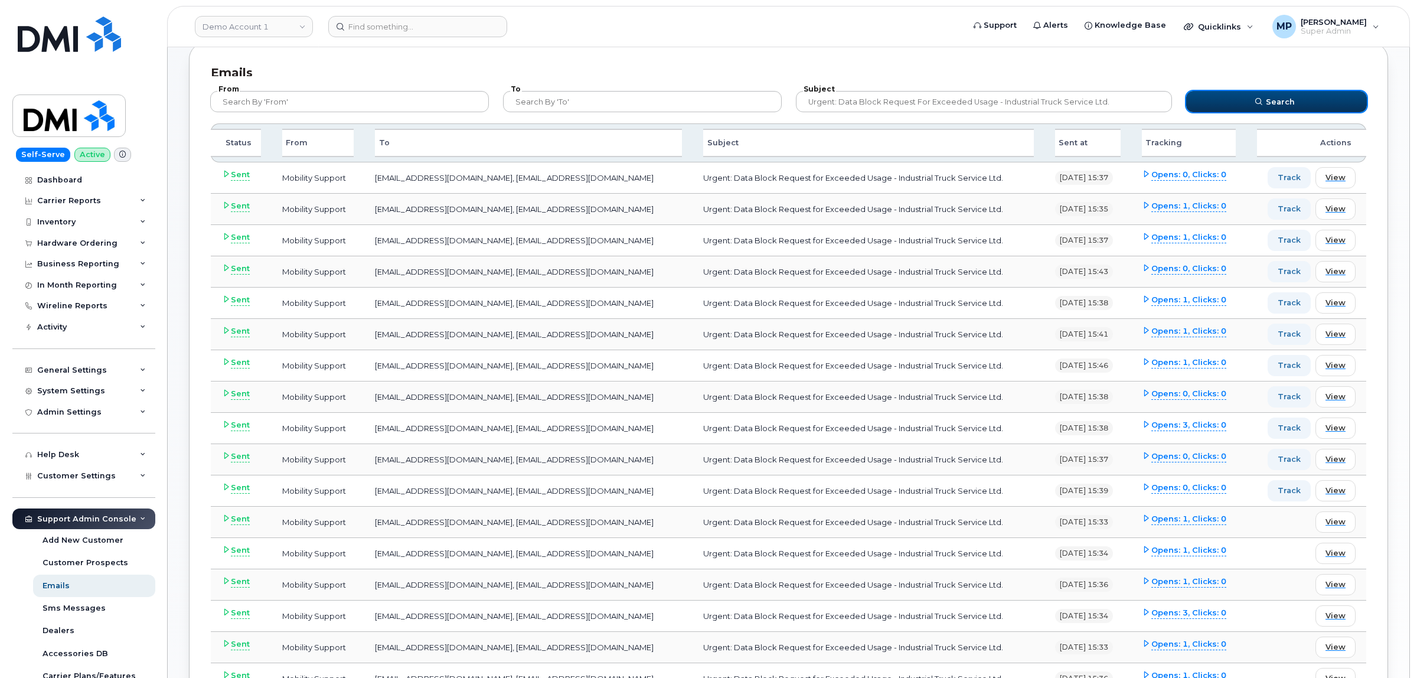
scroll to position [221, 0]
click at [1341, 364] on span "View" at bounding box center [1334, 364] width 20 height 11
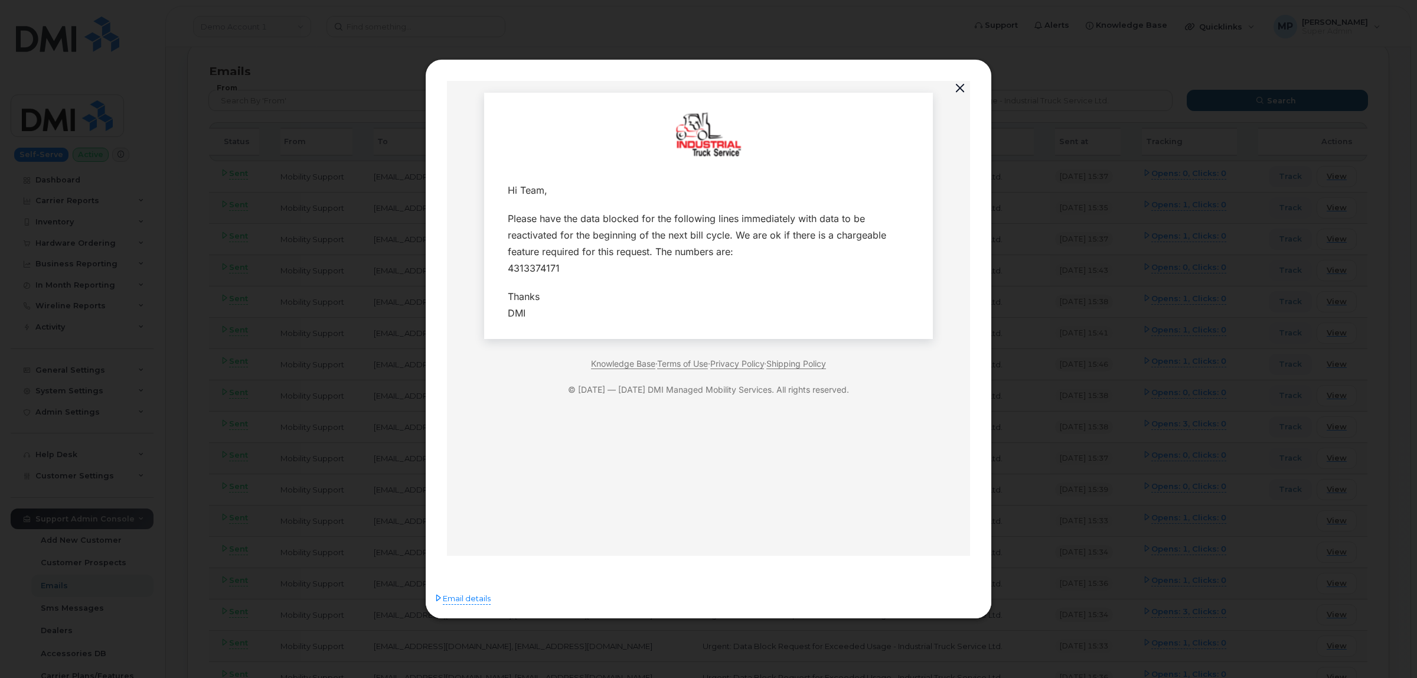
scroll to position [0, 0]
click at [963, 87] on button "button" at bounding box center [960, 88] width 18 height 17
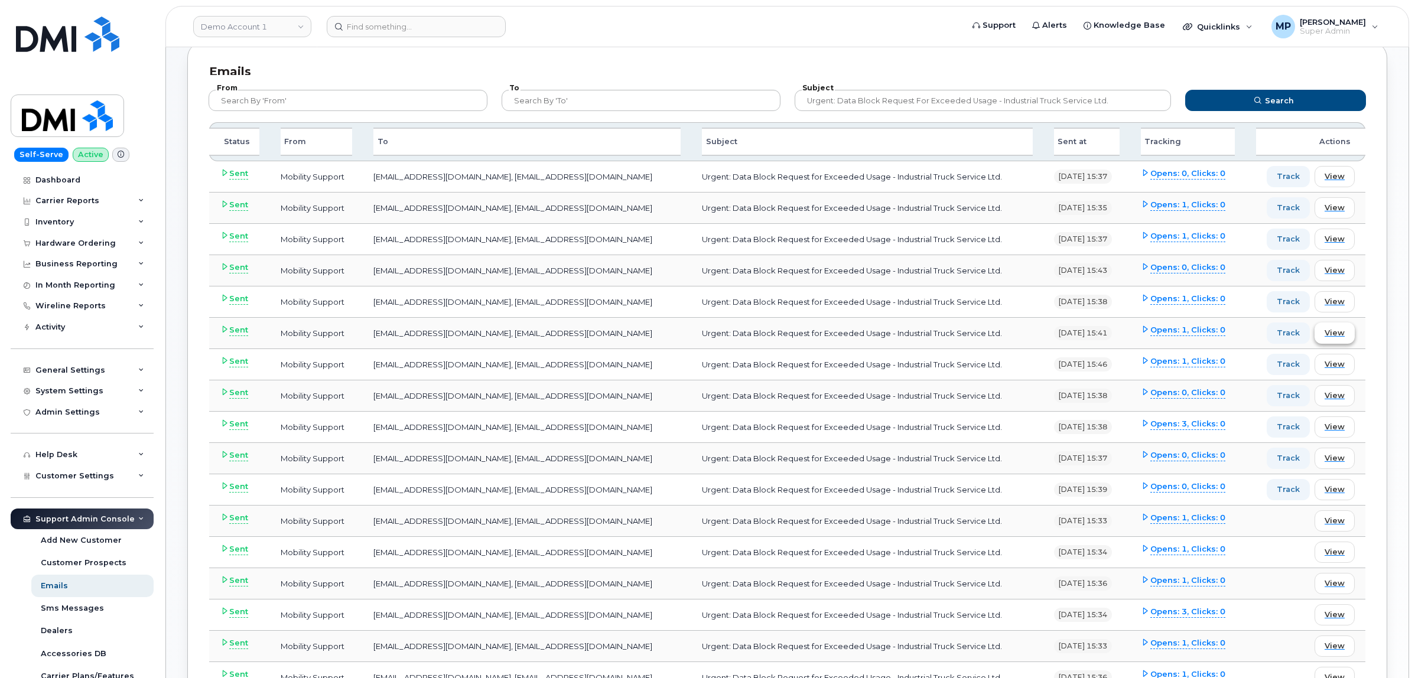
click at [1332, 335] on span "View" at bounding box center [1334, 332] width 20 height 11
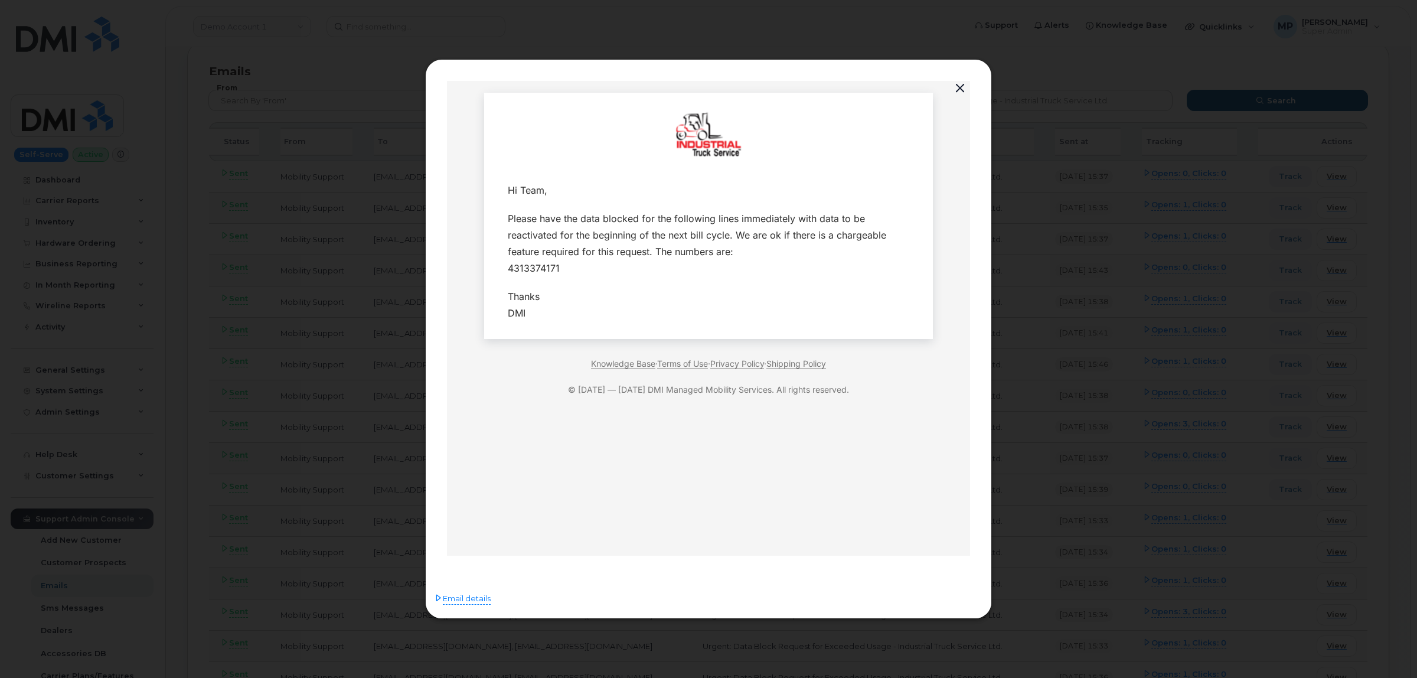
drag, startPoint x: 957, startPoint y: 83, endPoint x: 1002, endPoint y: 114, distance: 54.2
click at [960, 83] on button "button" at bounding box center [960, 88] width 18 height 17
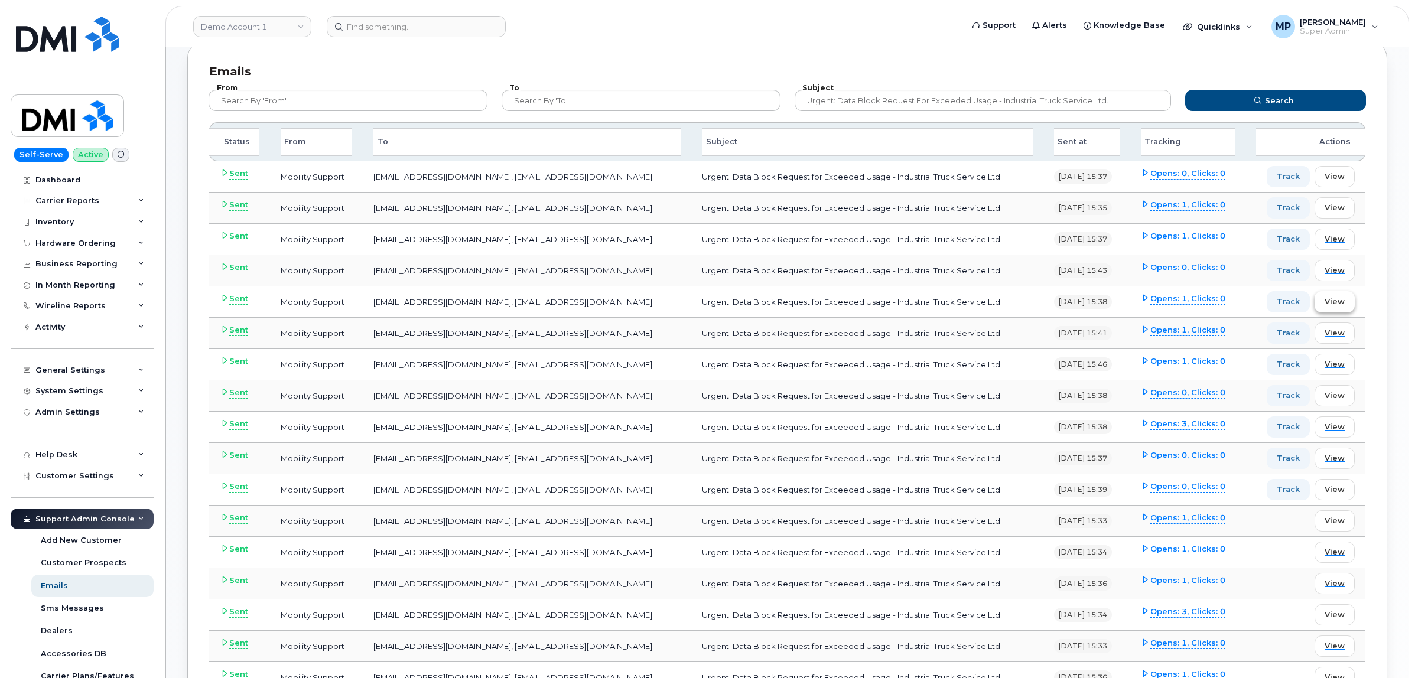
click at [1335, 297] on span "View" at bounding box center [1334, 301] width 20 height 11
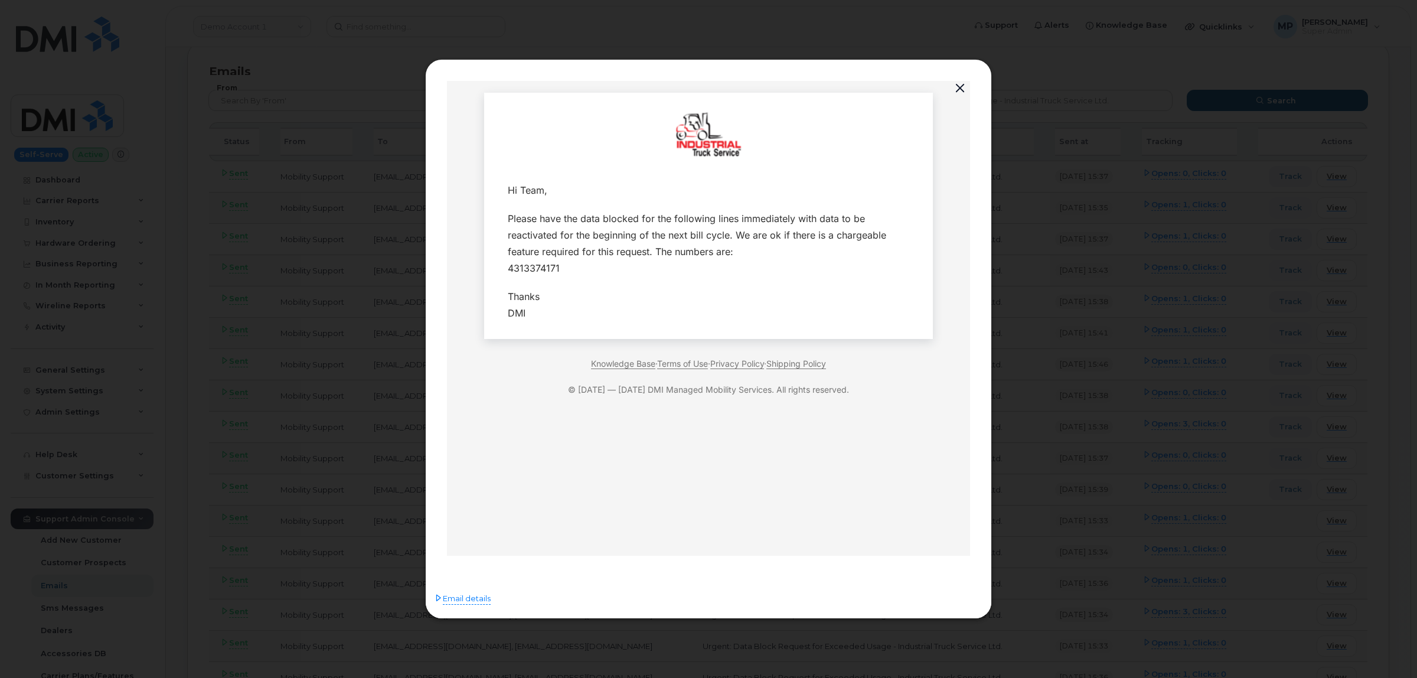
click at [961, 87] on button "button" at bounding box center [960, 88] width 18 height 17
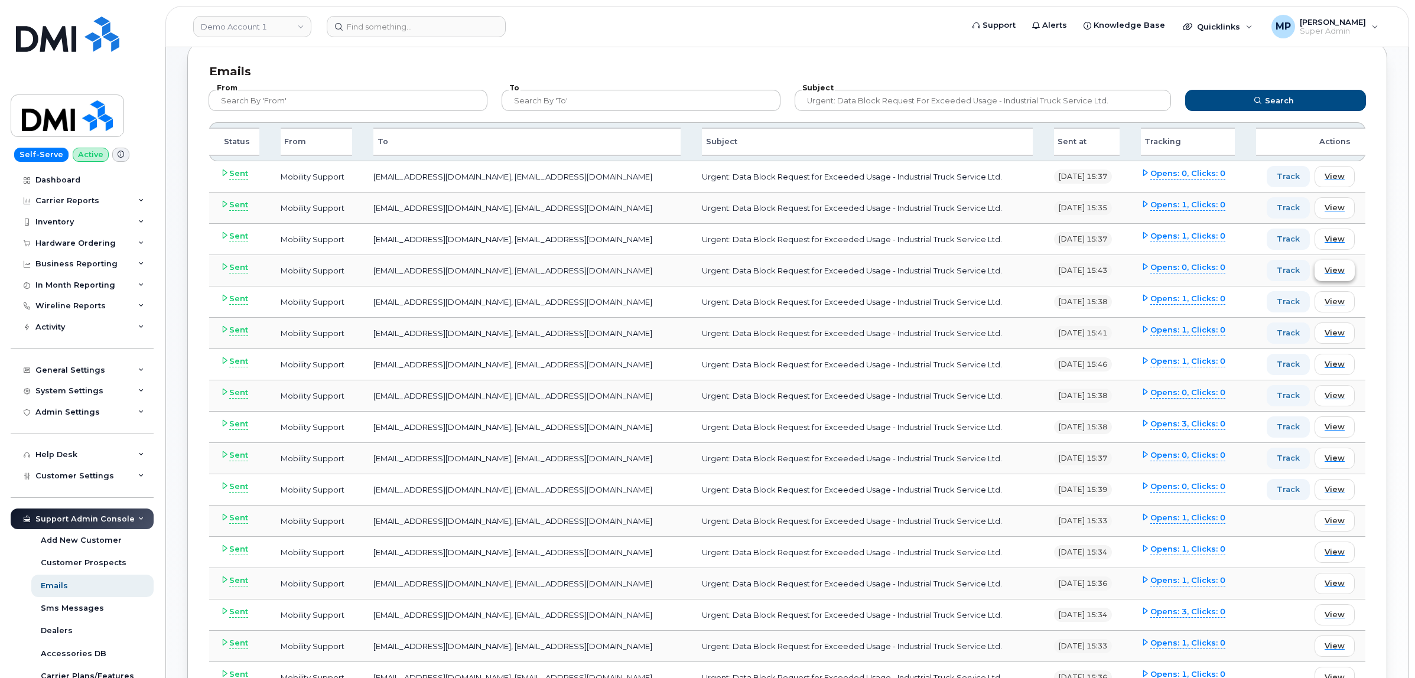
click at [1344, 266] on span "View" at bounding box center [1334, 270] width 20 height 11
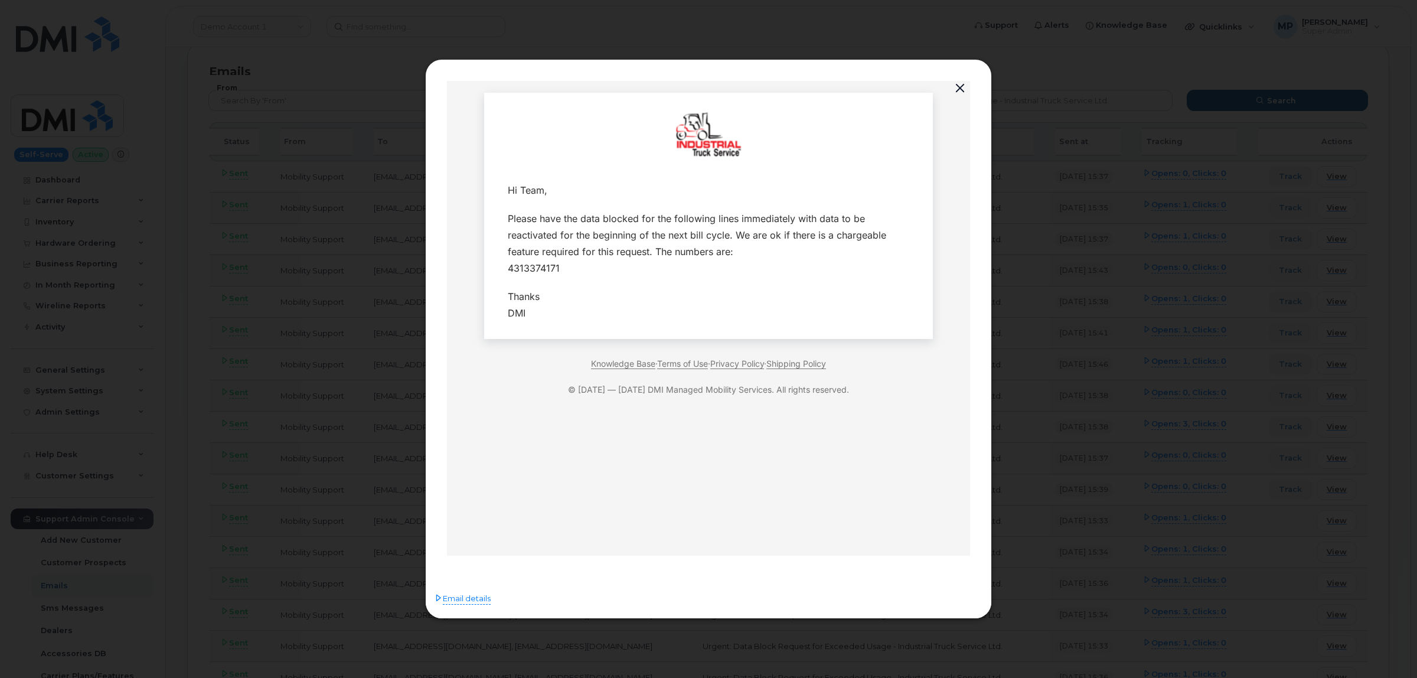
click at [960, 90] on button "button" at bounding box center [960, 88] width 18 height 17
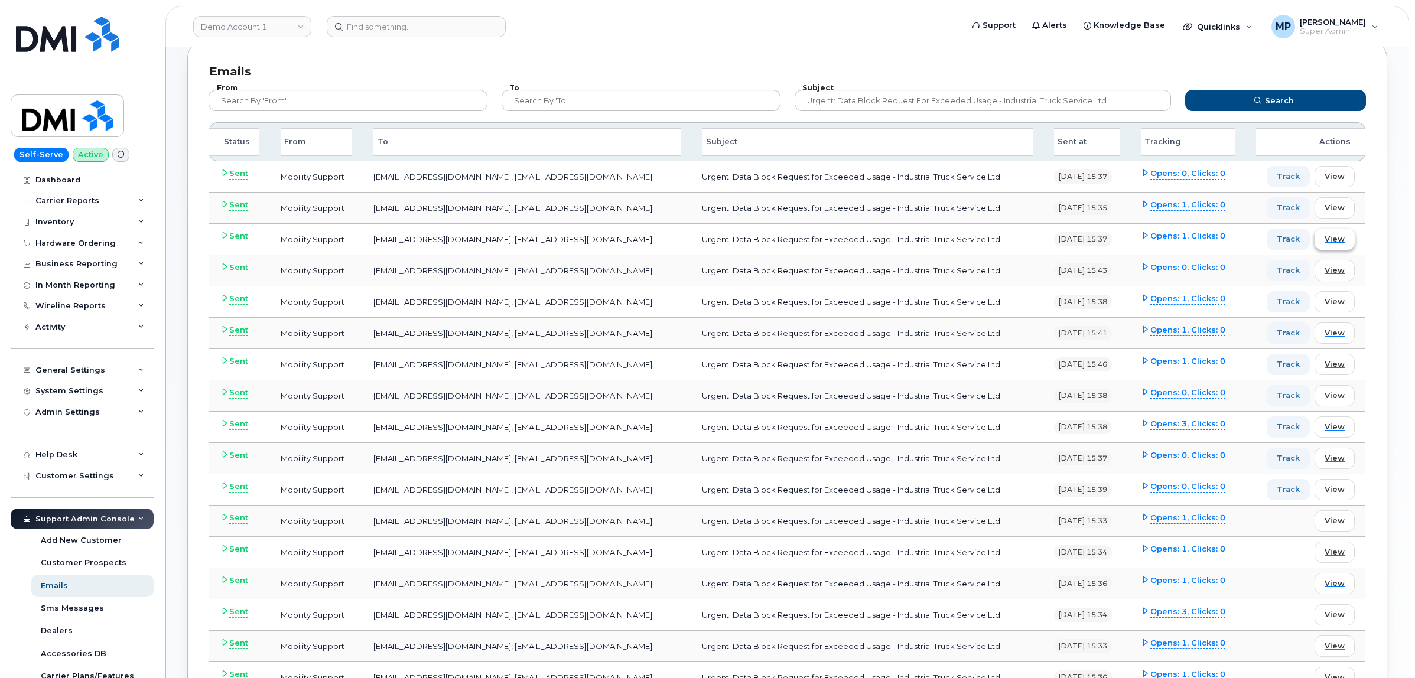
click at [1339, 238] on span "View" at bounding box center [1334, 238] width 20 height 11
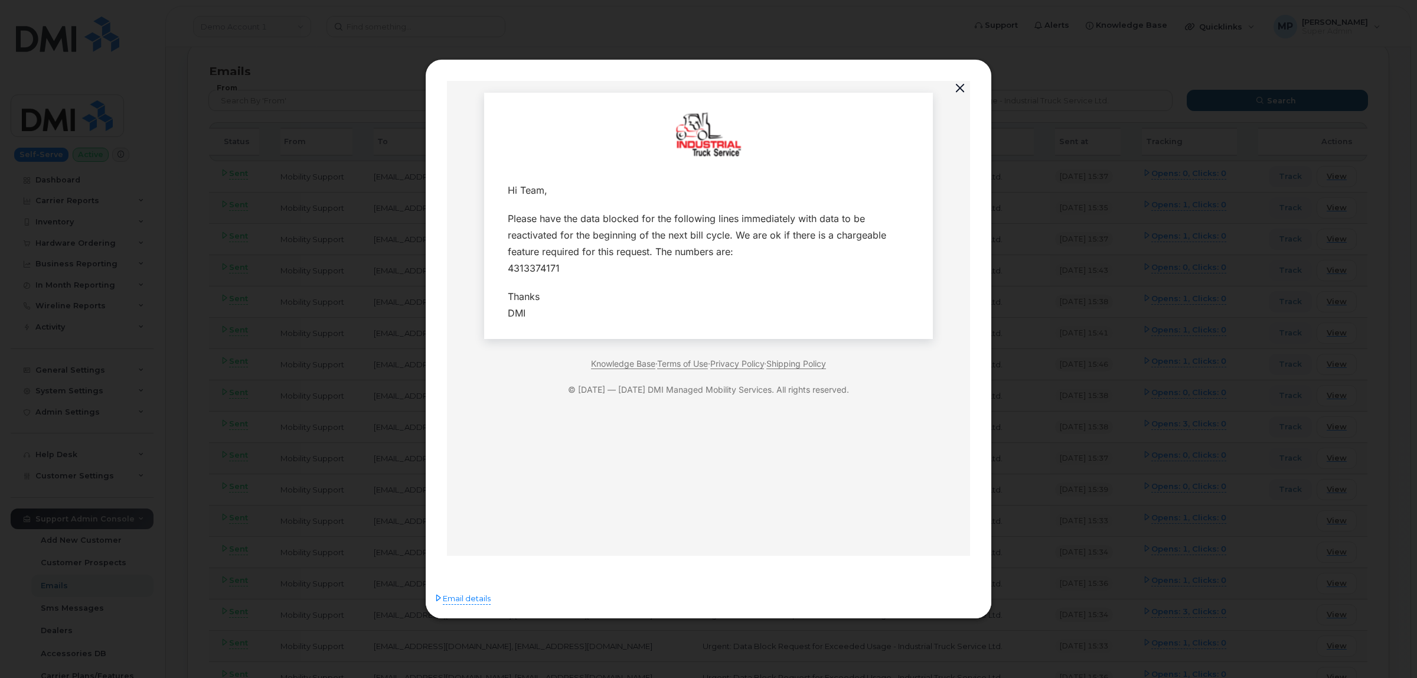
click at [961, 90] on button "button" at bounding box center [960, 88] width 18 height 17
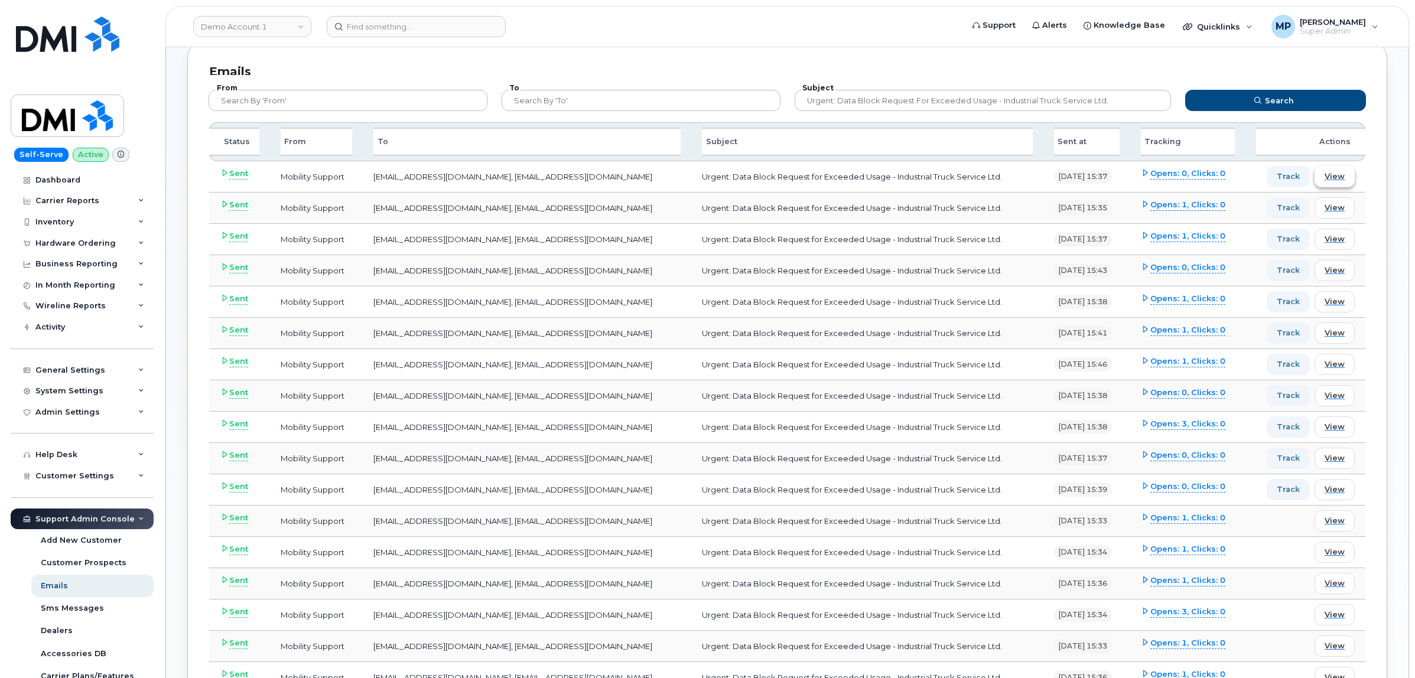
click at [1335, 176] on span "View" at bounding box center [1334, 176] width 20 height 11
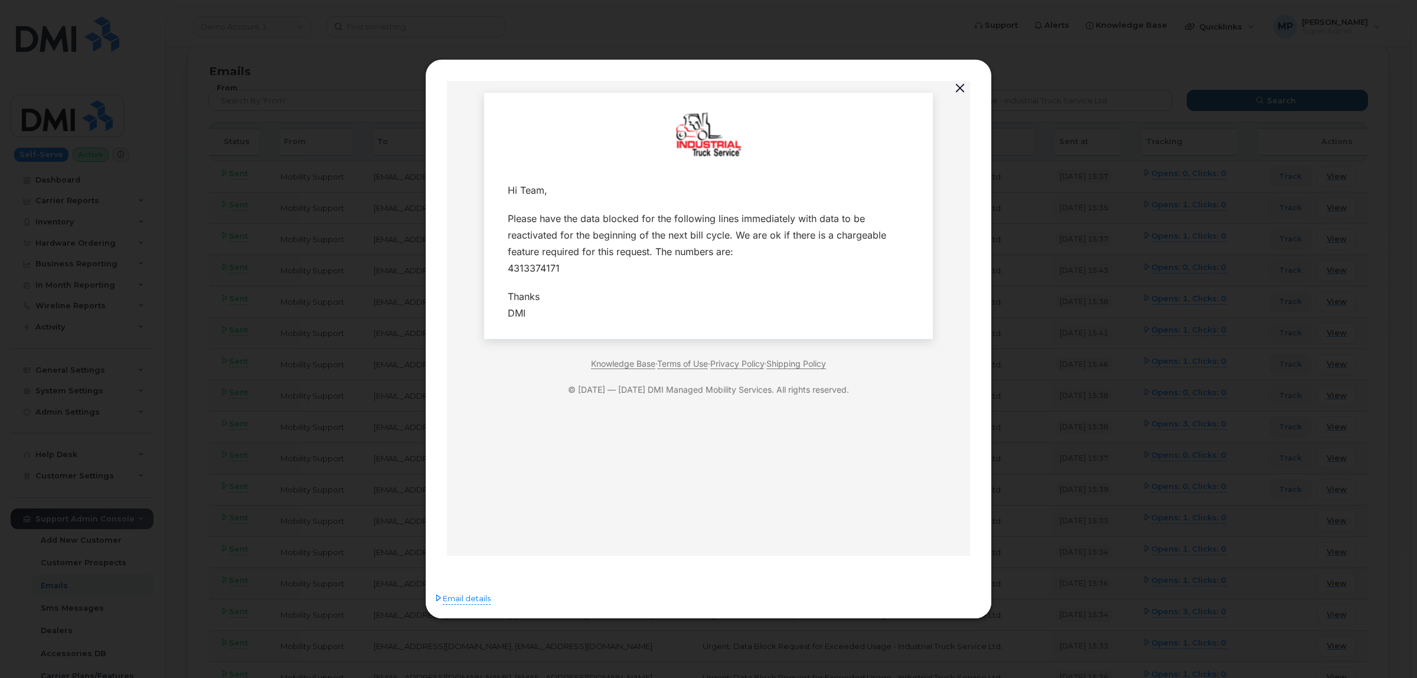
click at [521, 265] on div "Please have the data blocked for the following lines immediately with data to b…" at bounding box center [709, 243] width 402 height 66
copy div "4313374171"
click at [960, 83] on button "button" at bounding box center [960, 88] width 18 height 17
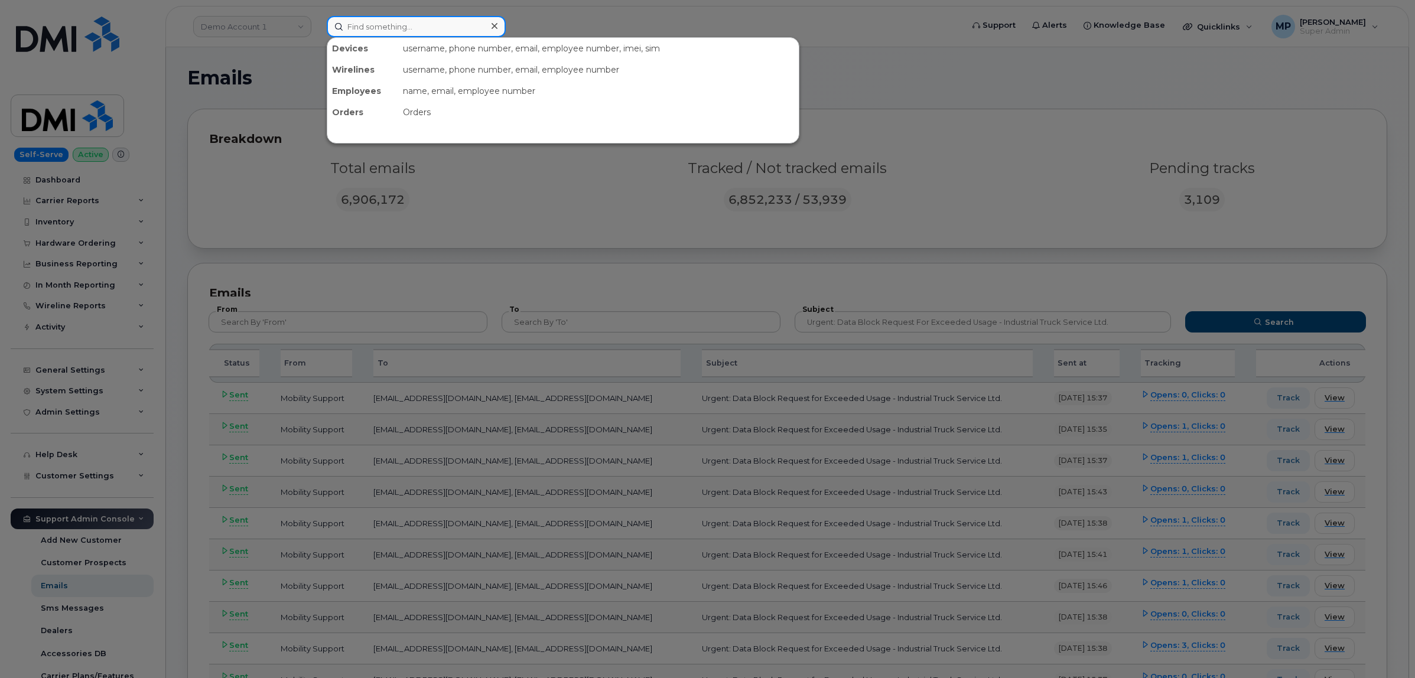
paste input "4313374171"
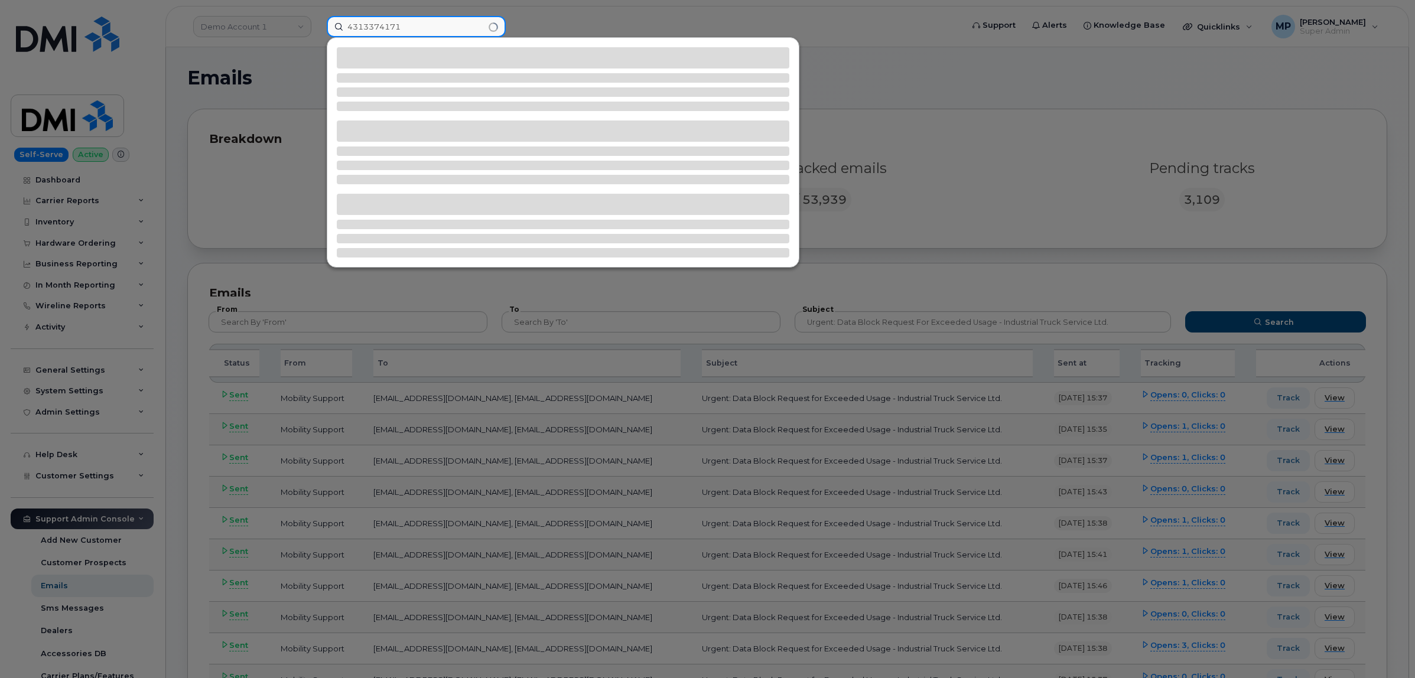
type input "4313374171"
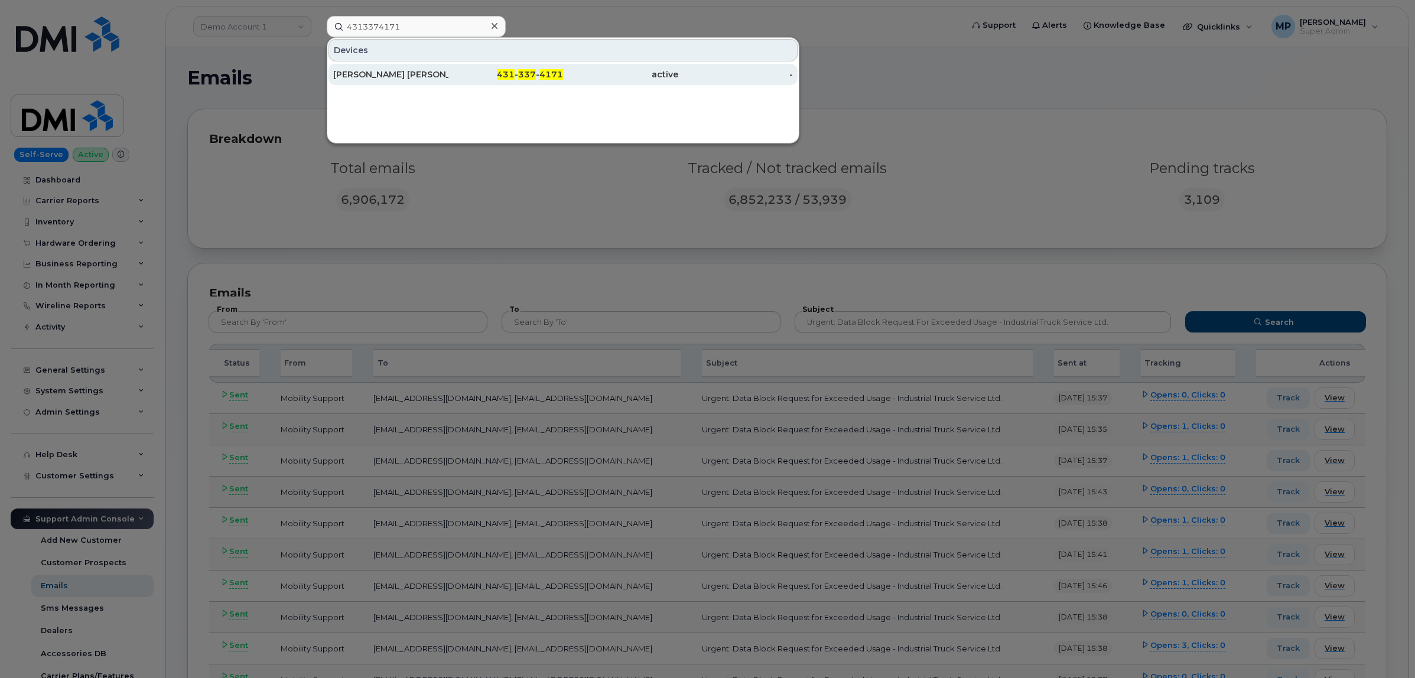
click at [385, 73] on div "Jose Peralta Garcia" at bounding box center [390, 75] width 115 height 12
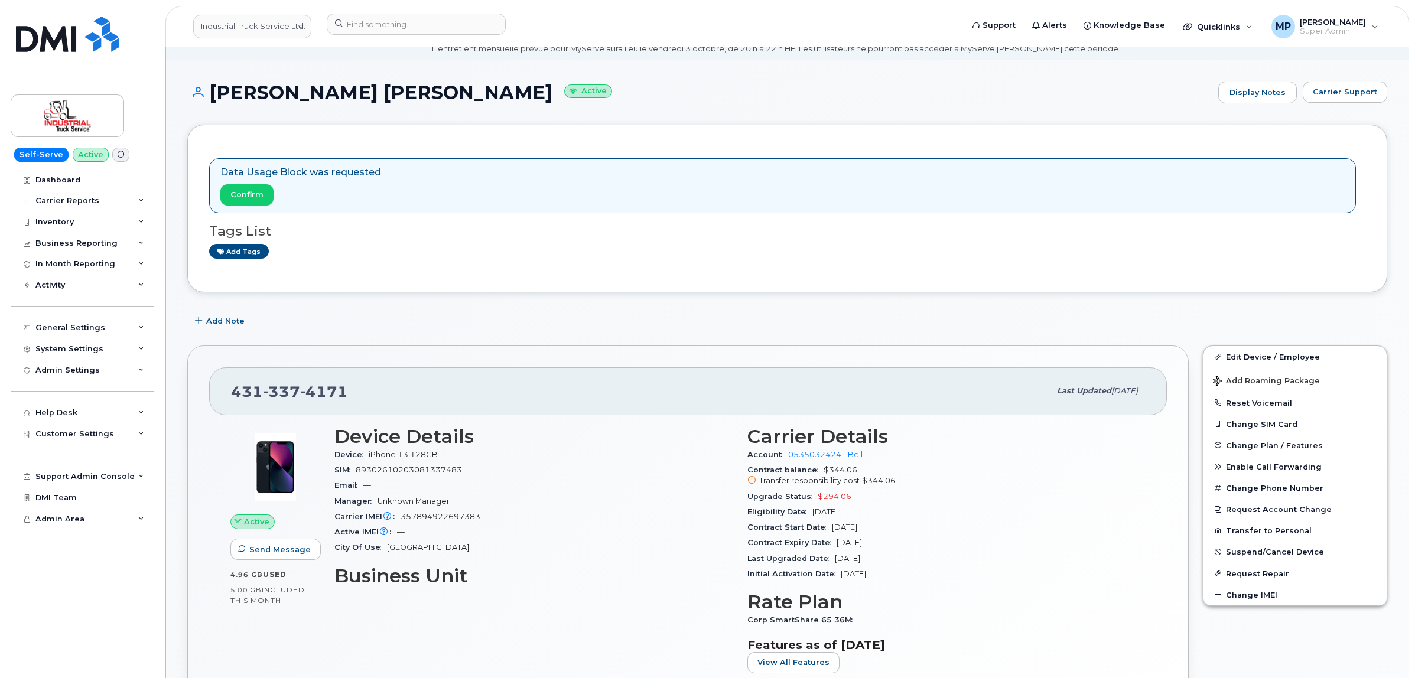
scroll to position [74, 0]
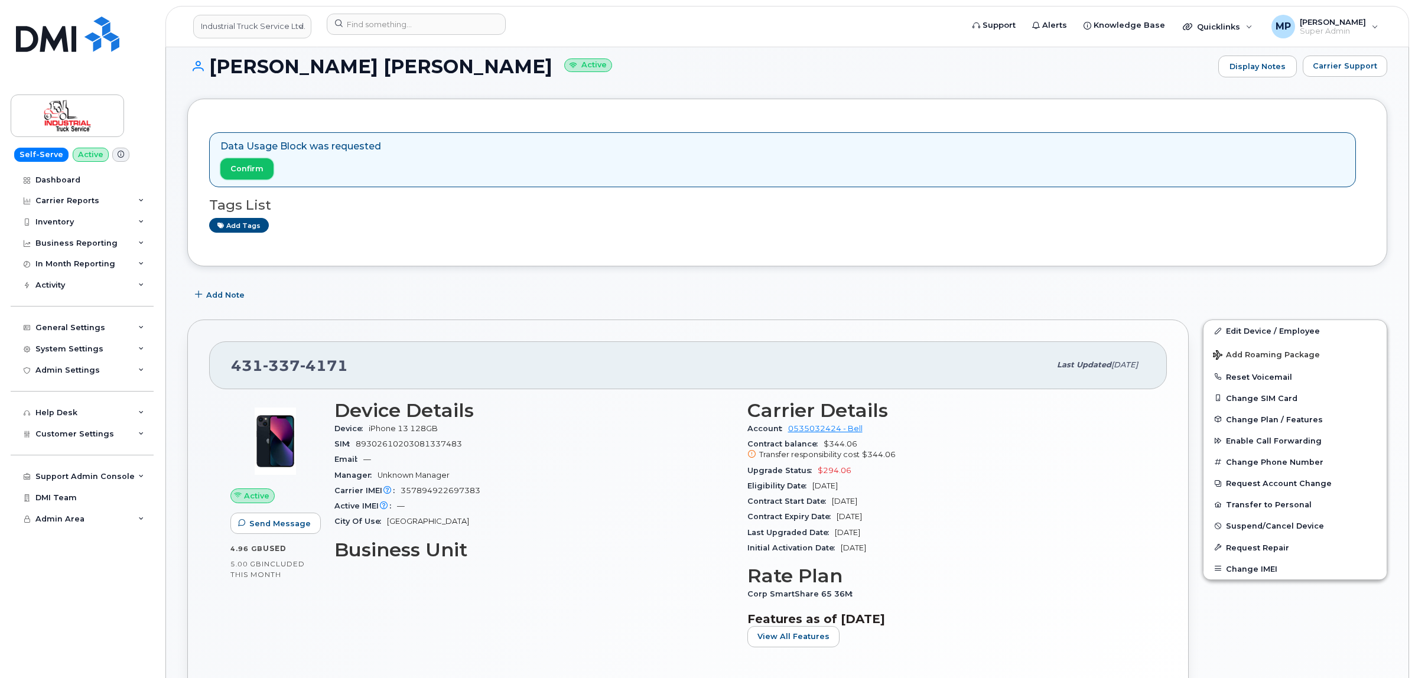
click at [248, 164] on span "Confirm" at bounding box center [246, 168] width 33 height 11
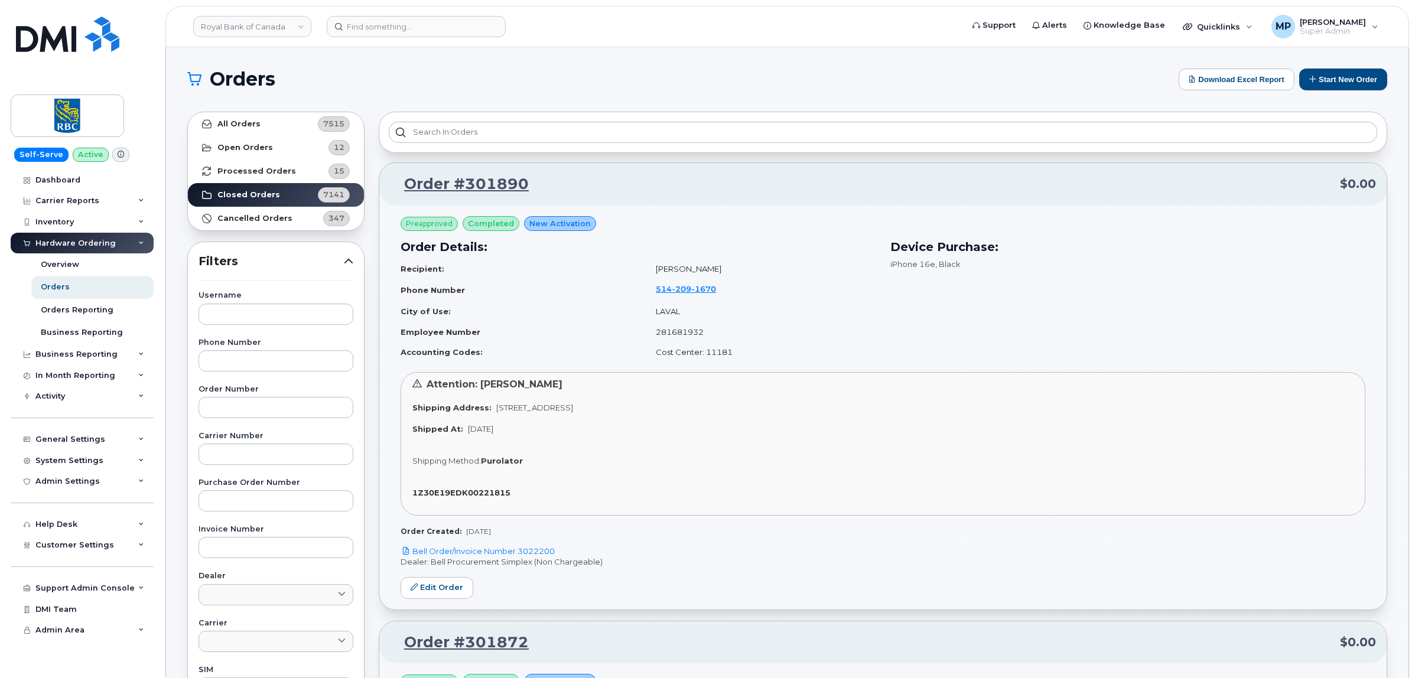
scroll to position [21543, 0]
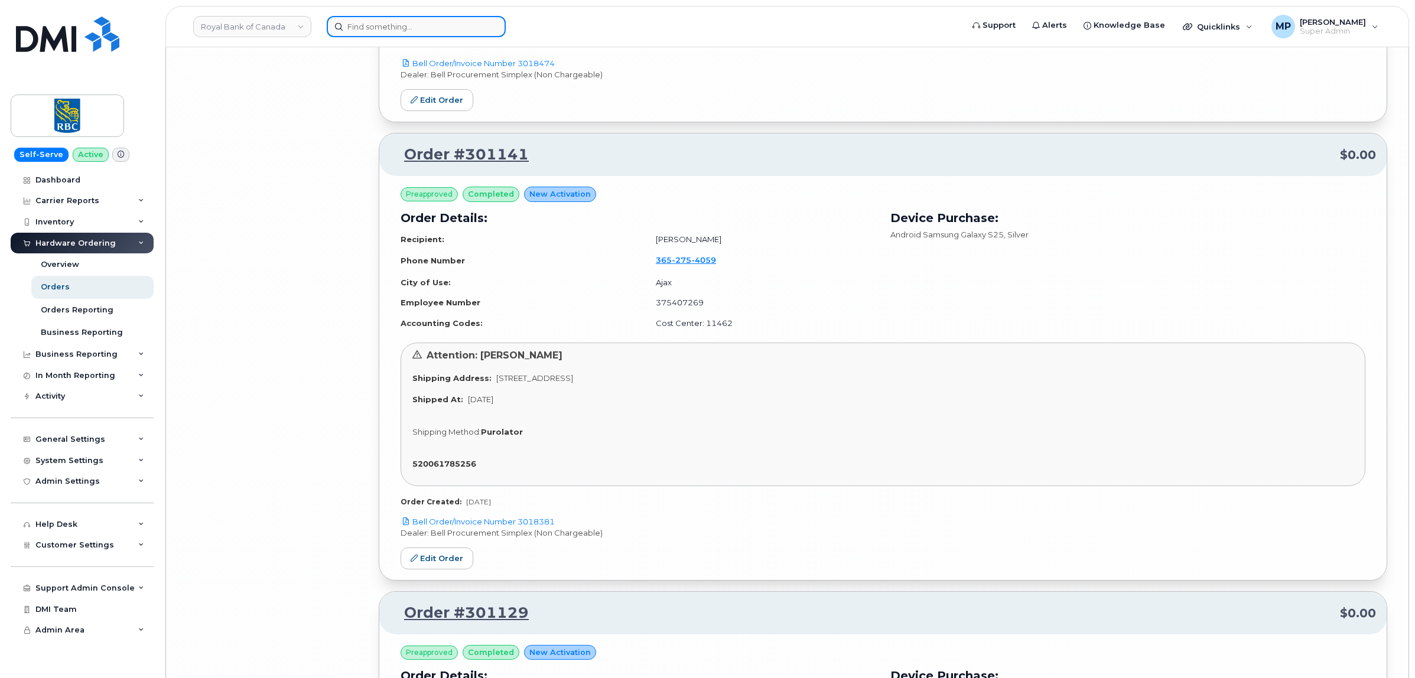
click at [375, 22] on input at bounding box center [416, 26] width 179 height 21
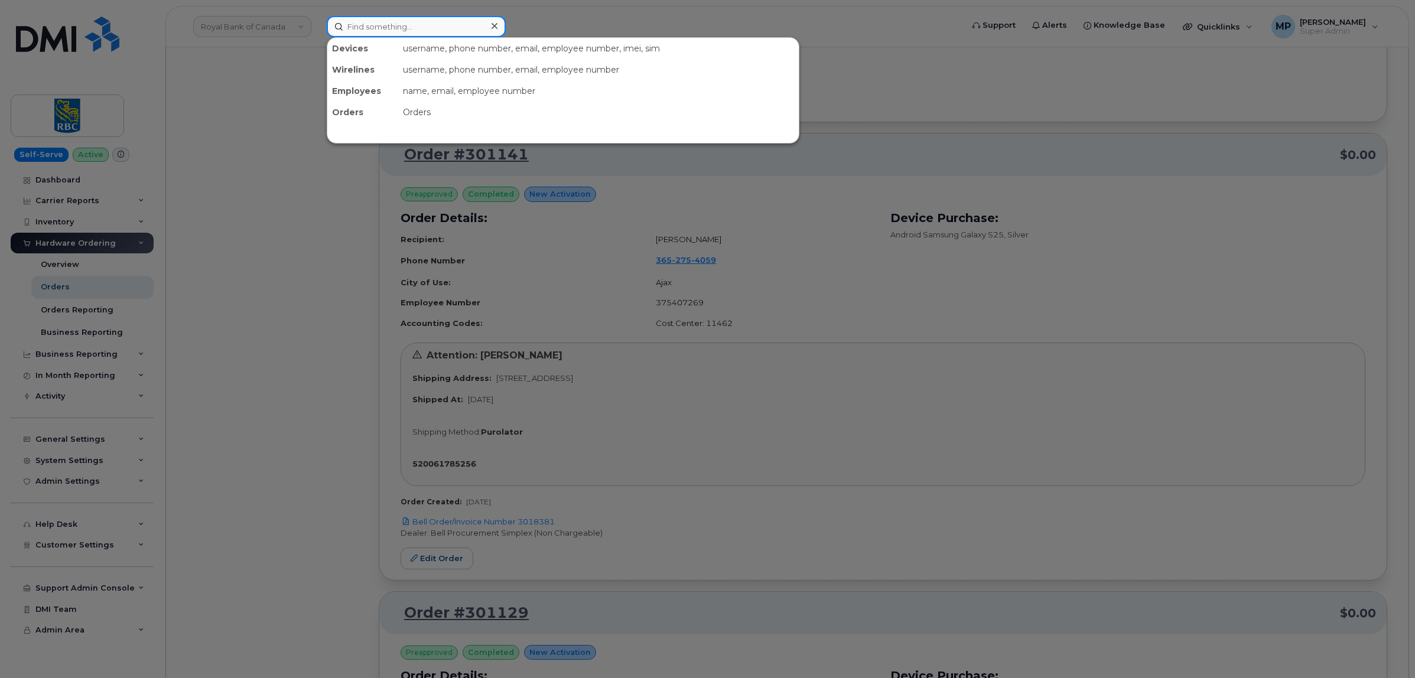
paste input "4039238417"
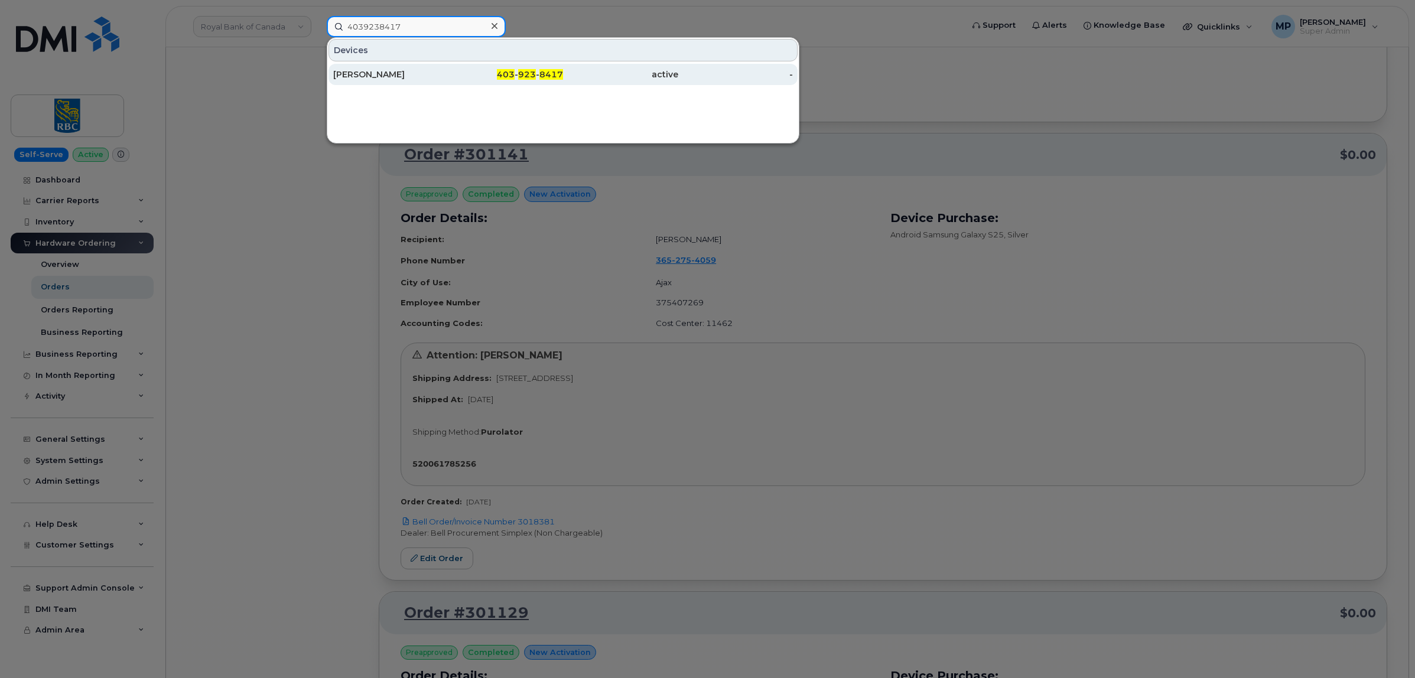
type input "4039238417"
click at [381, 78] on div "Josie Cutknife" at bounding box center [390, 75] width 115 height 12
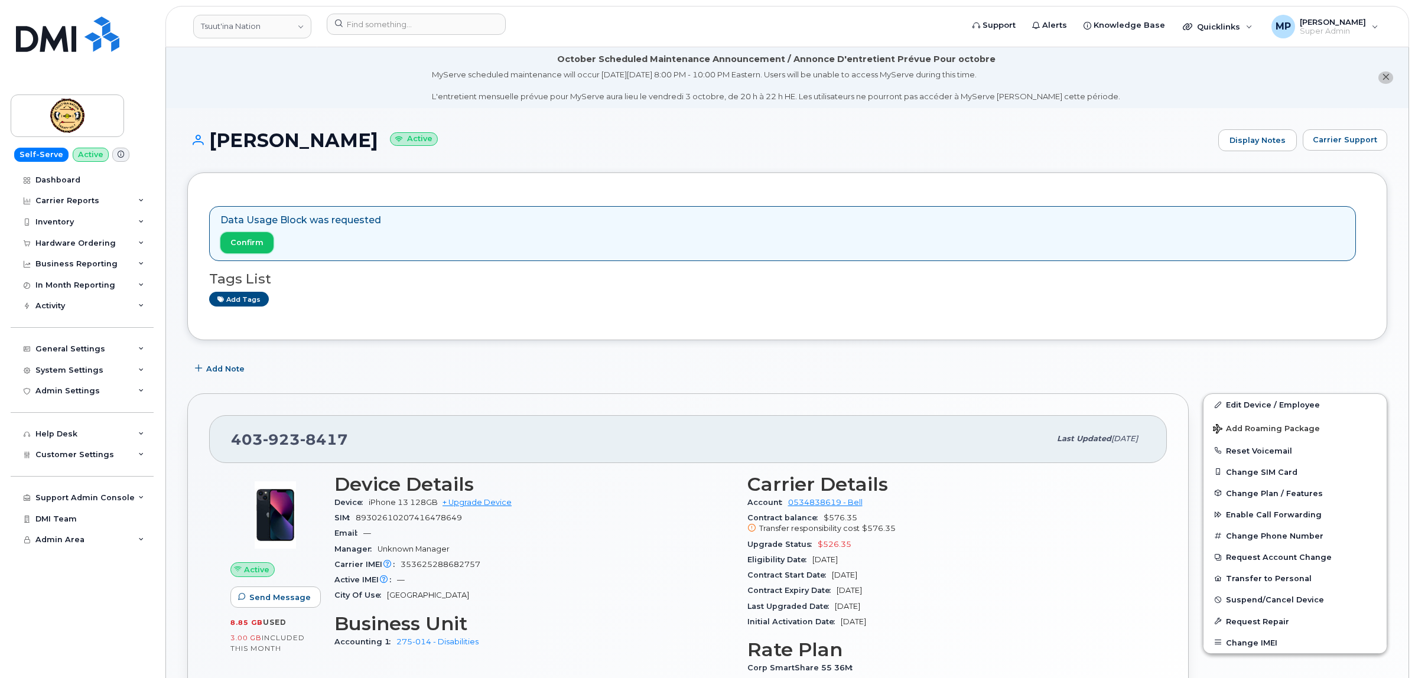
click at [247, 244] on span "Confirm" at bounding box center [246, 242] width 33 height 11
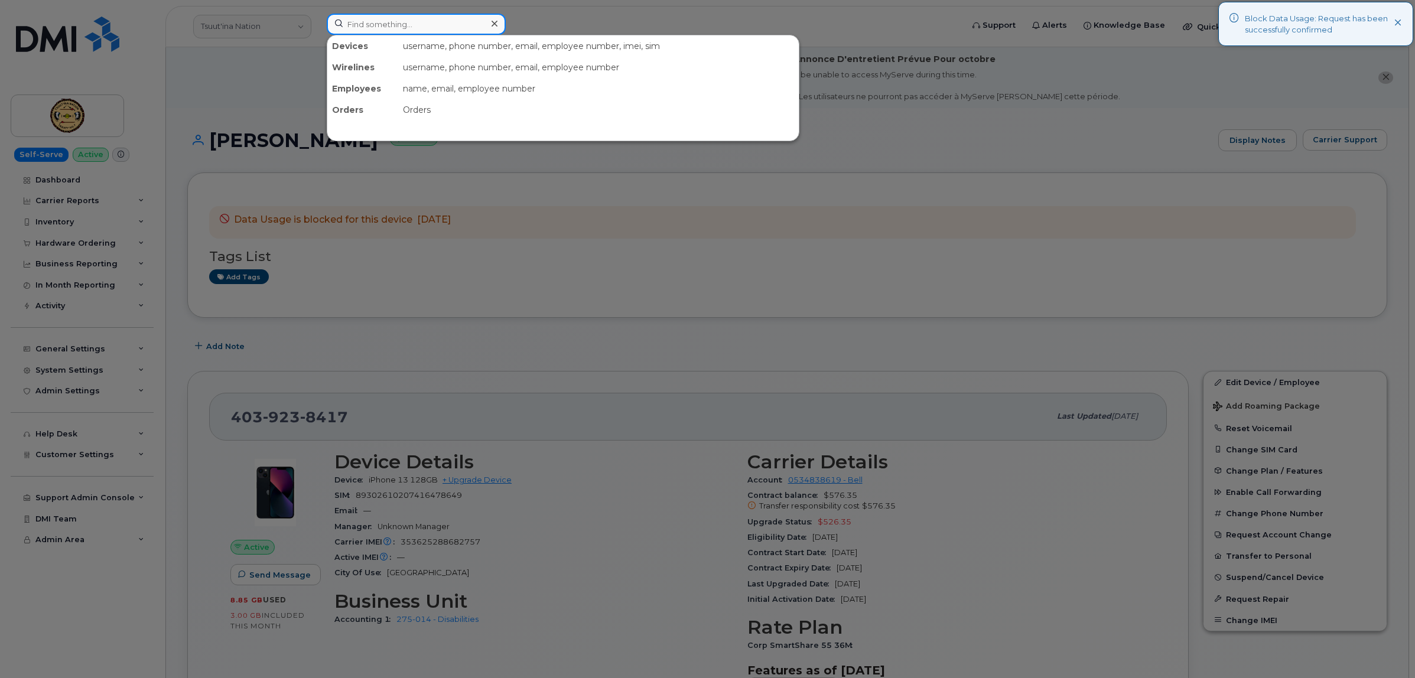
drag, startPoint x: 402, startPoint y: 22, endPoint x: 399, endPoint y: 36, distance: 14.4
click at [402, 22] on input at bounding box center [416, 24] width 179 height 21
paste input "5878362891"
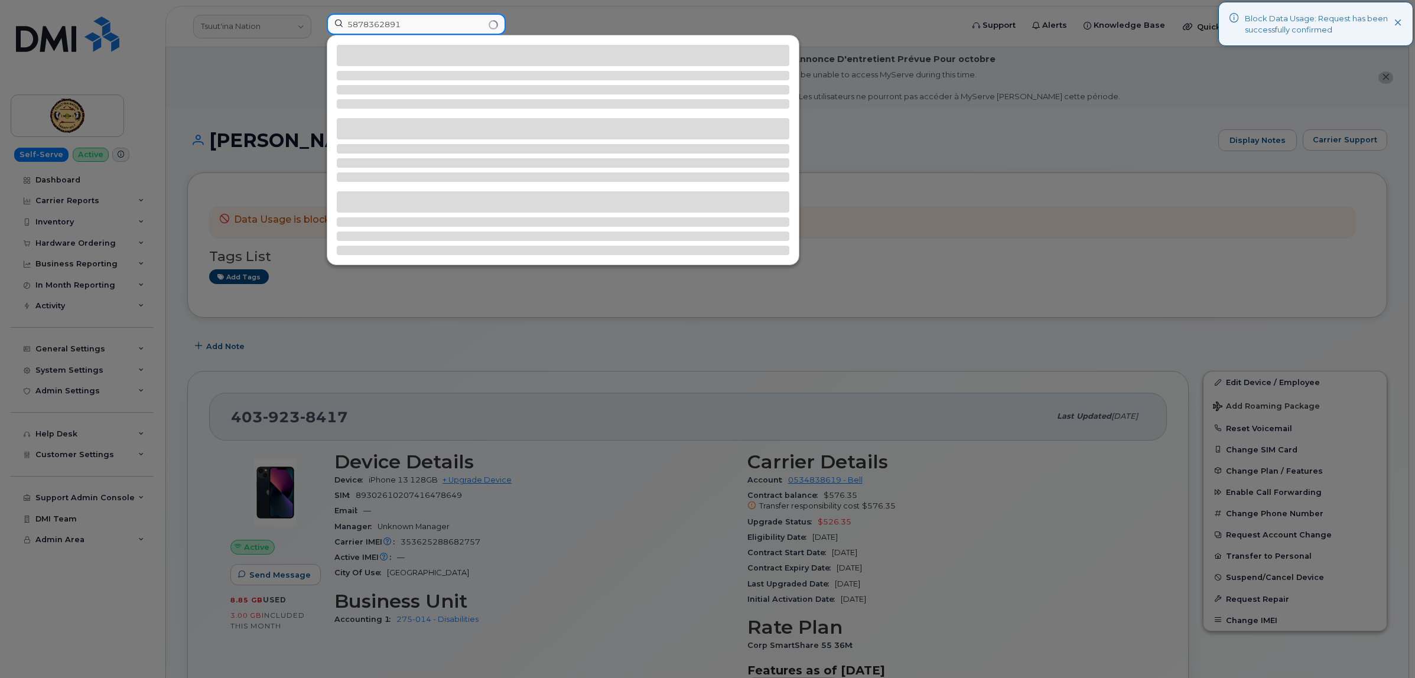
type input "5878362891"
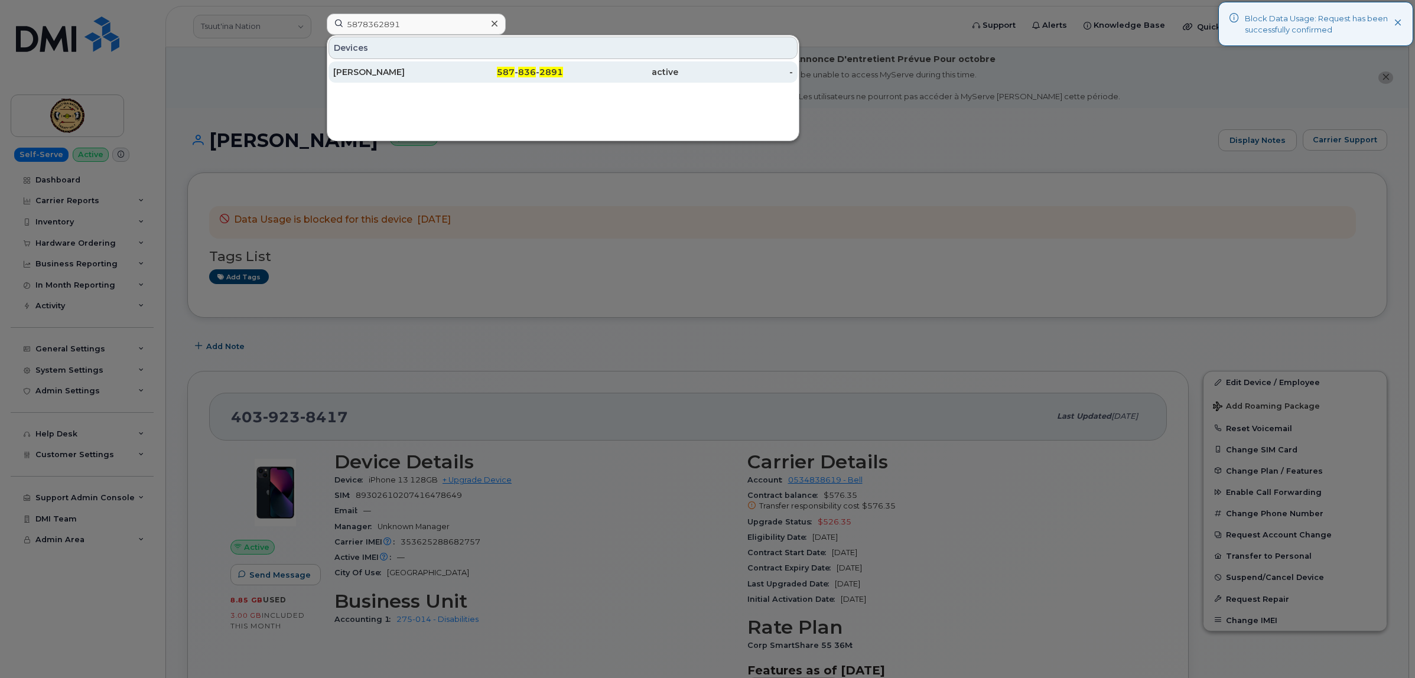
click at [365, 73] on div "[PERSON_NAME]" at bounding box center [390, 72] width 115 height 12
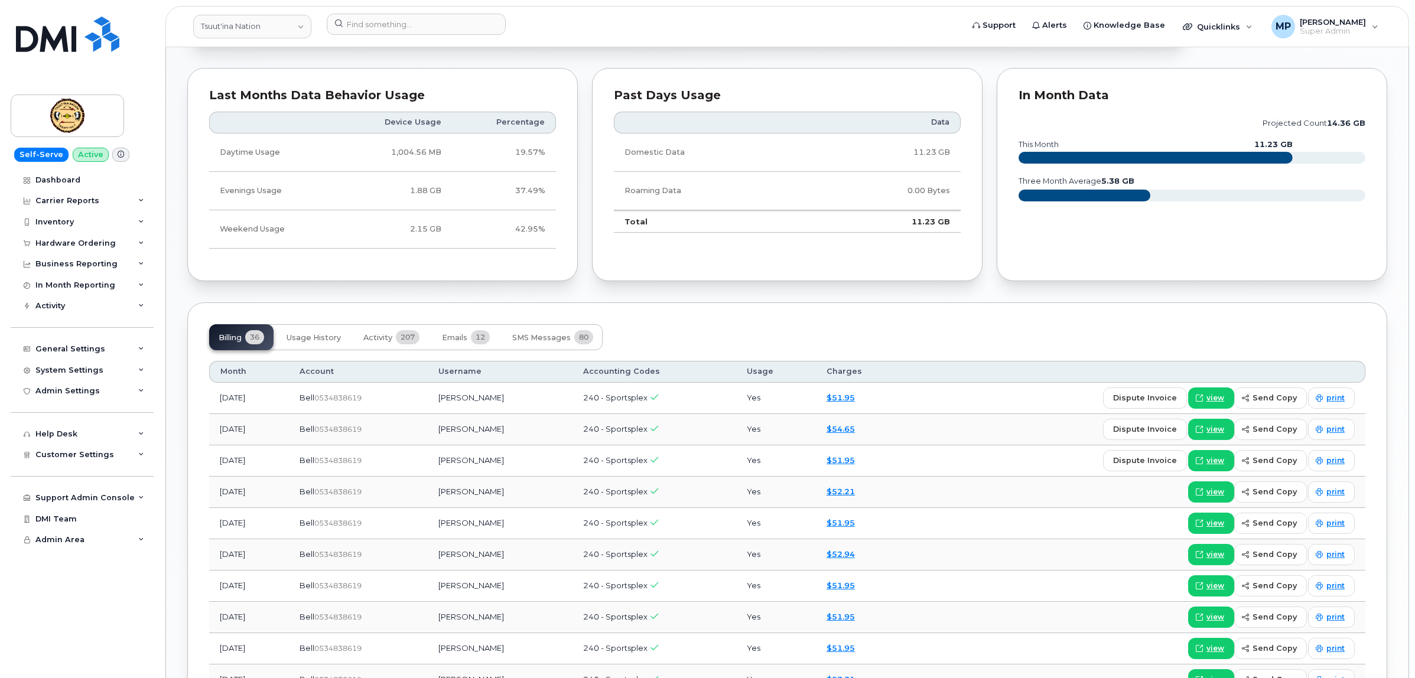
scroll to position [812, 0]
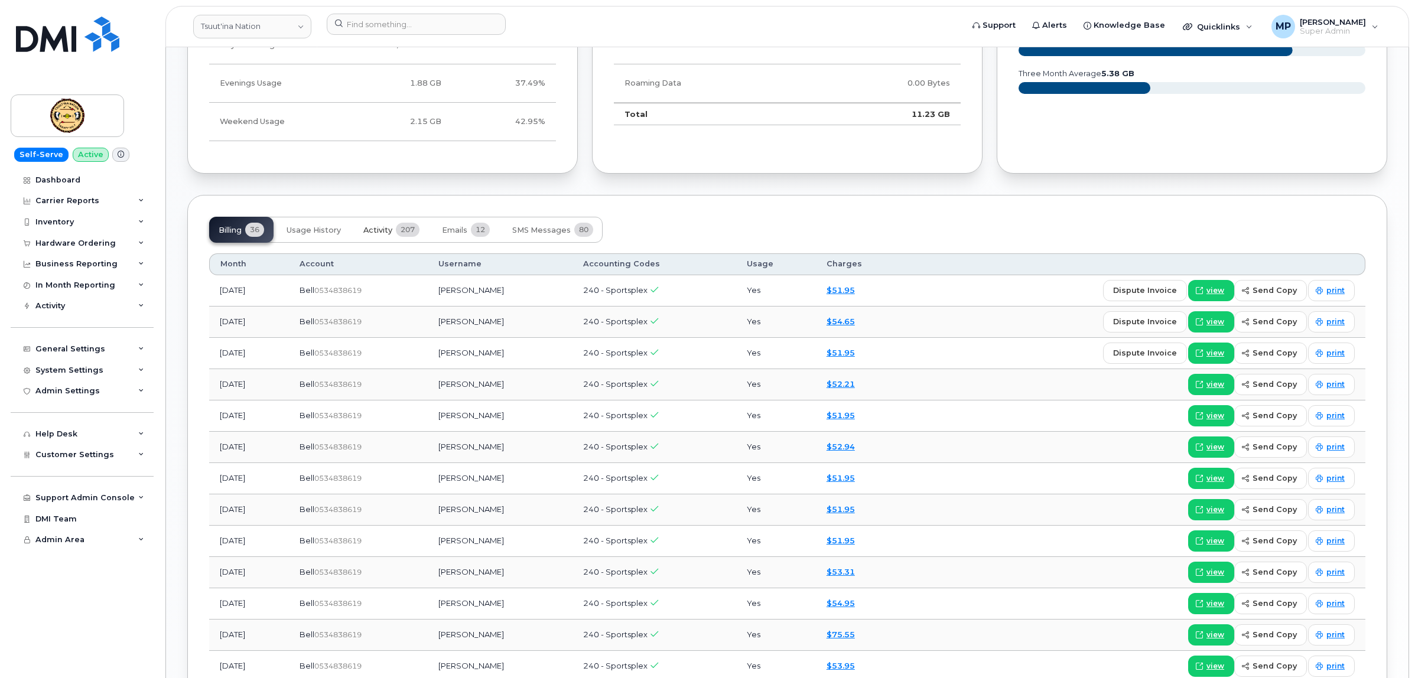
click at [376, 232] on span "Activity" at bounding box center [377, 230] width 29 height 9
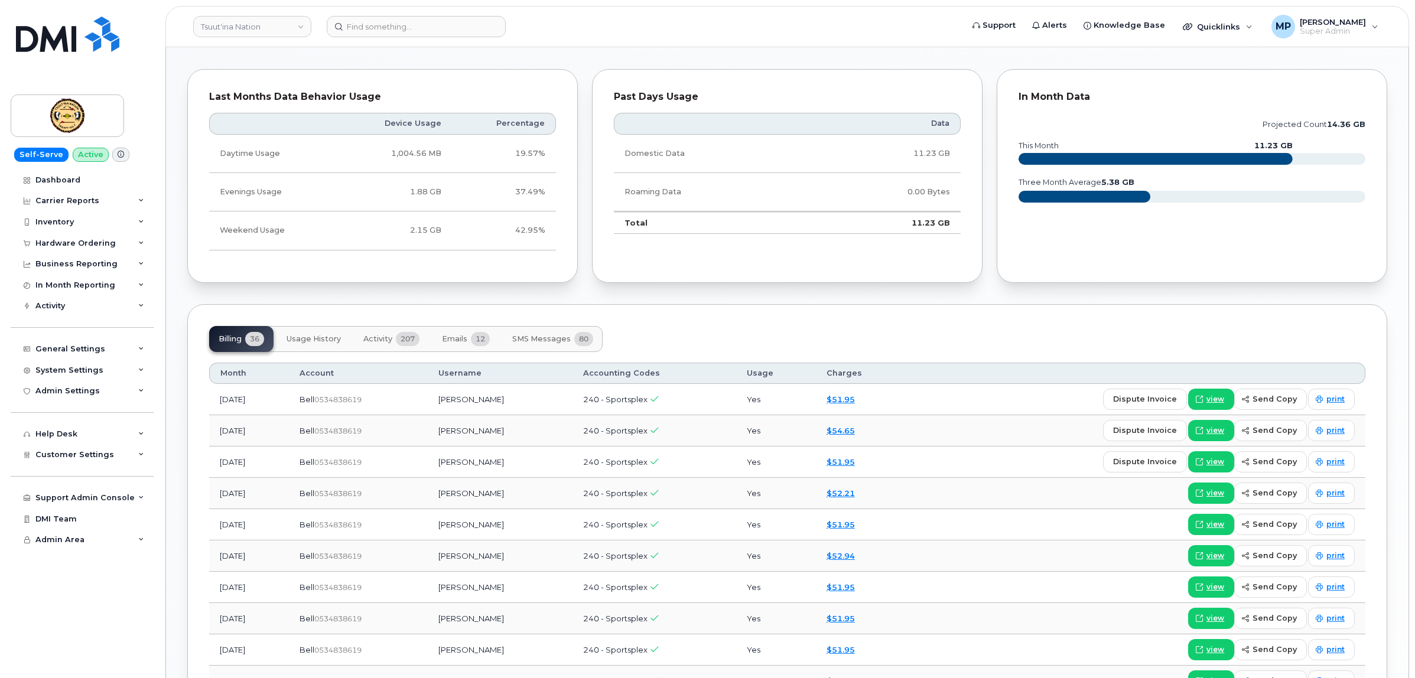
drag, startPoint x: 393, startPoint y: 268, endPoint x: 390, endPoint y: 275, distance: 8.2
click at [392, 326] on button "Activity 207" at bounding box center [391, 339] width 75 height 26
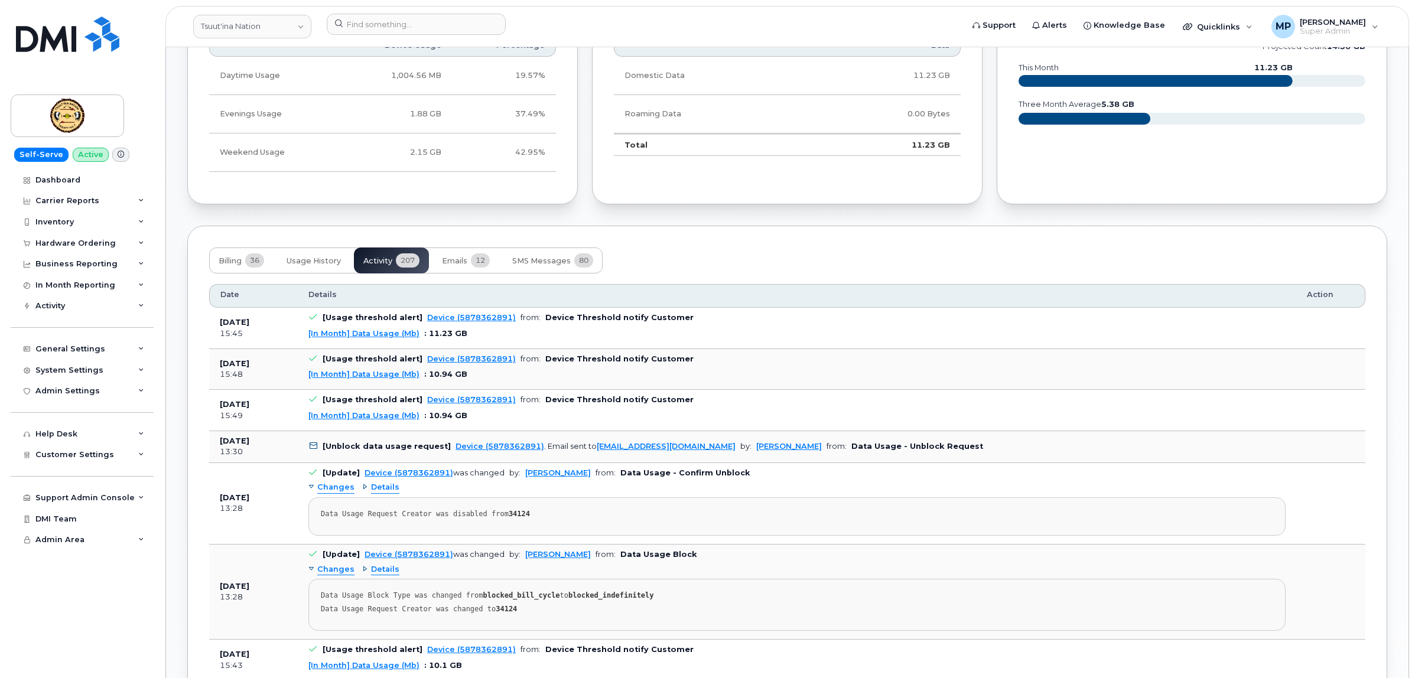
scroll to position [765, 0]
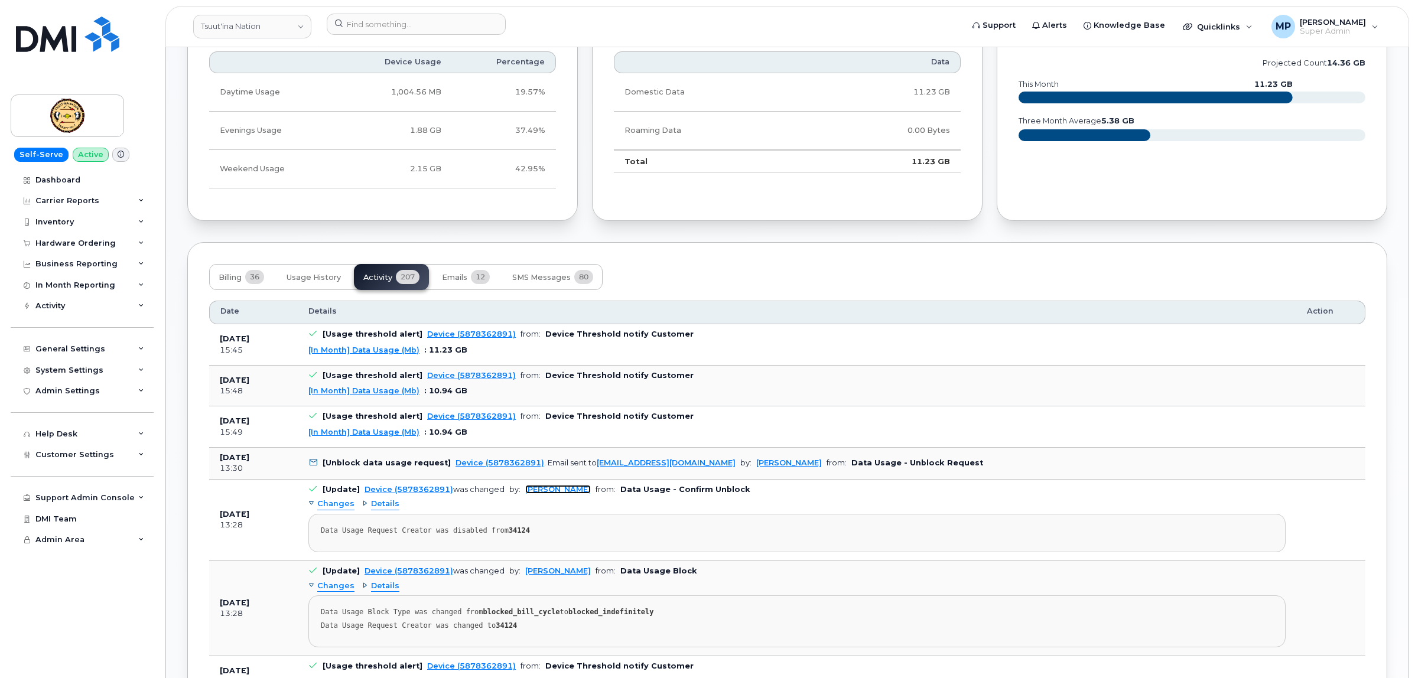
click at [551, 492] on link "[PERSON_NAME]" at bounding box center [558, 489] width 66 height 9
click at [461, 281] on span "Emails" at bounding box center [454, 277] width 25 height 9
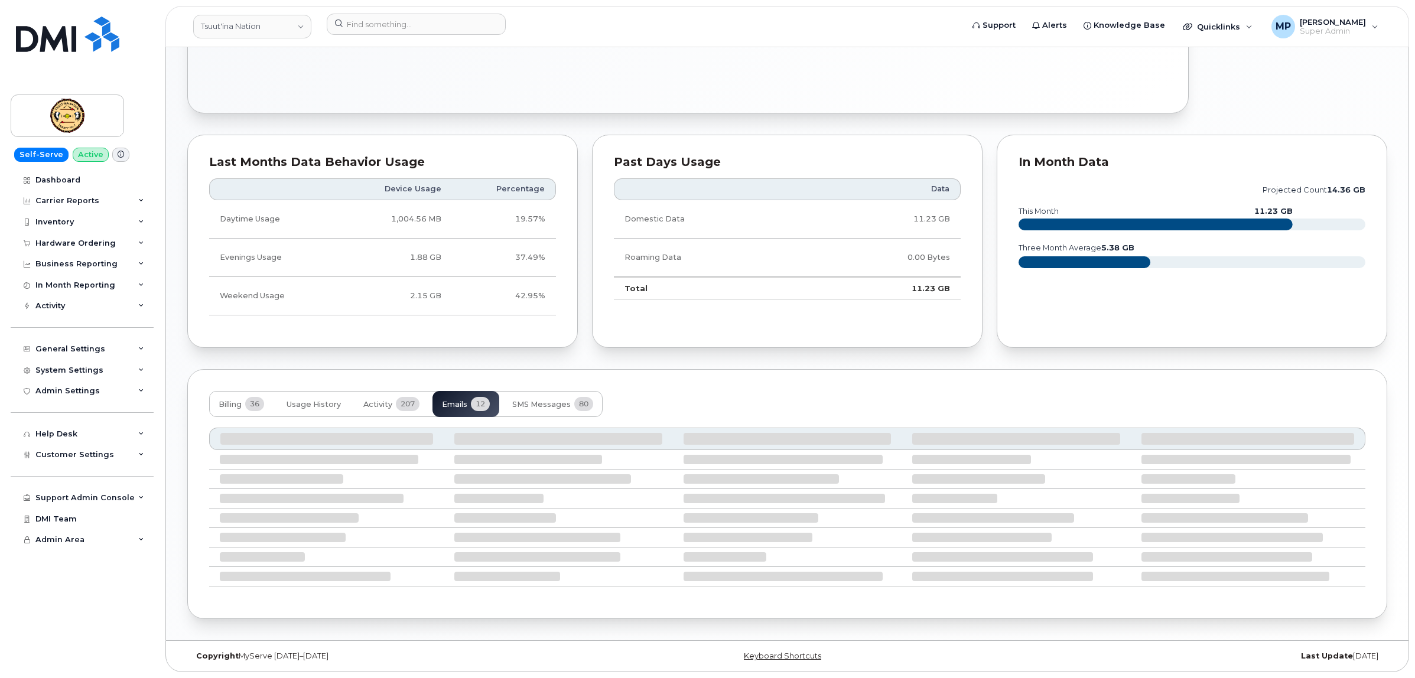
scroll to position [757, 0]
